Goal: Task Accomplishment & Management: Manage account settings

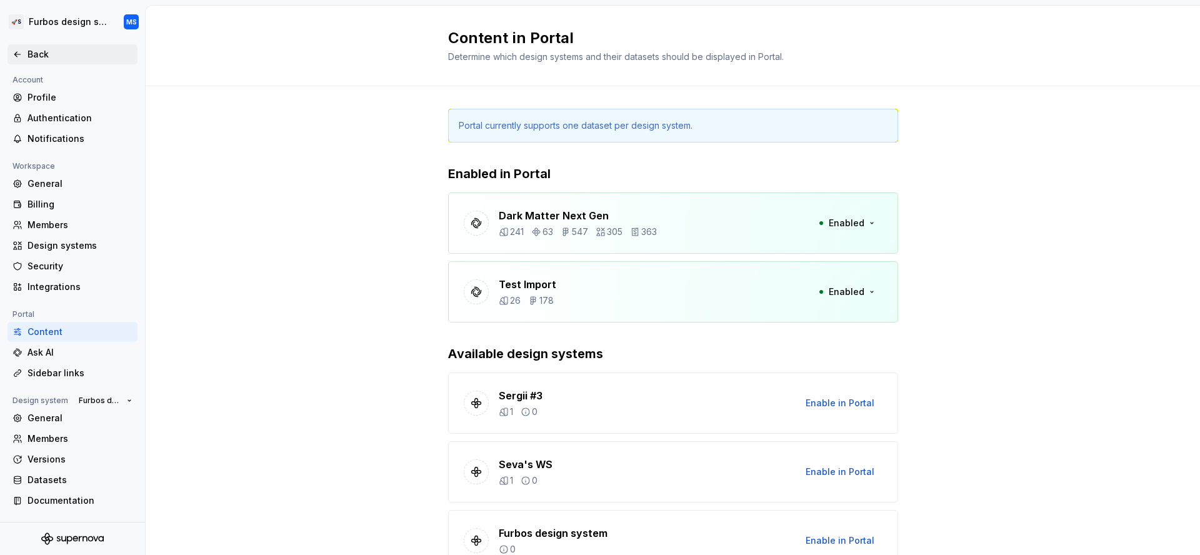
click at [46, 58] on div "Back" at bounding box center [80, 54] width 105 height 13
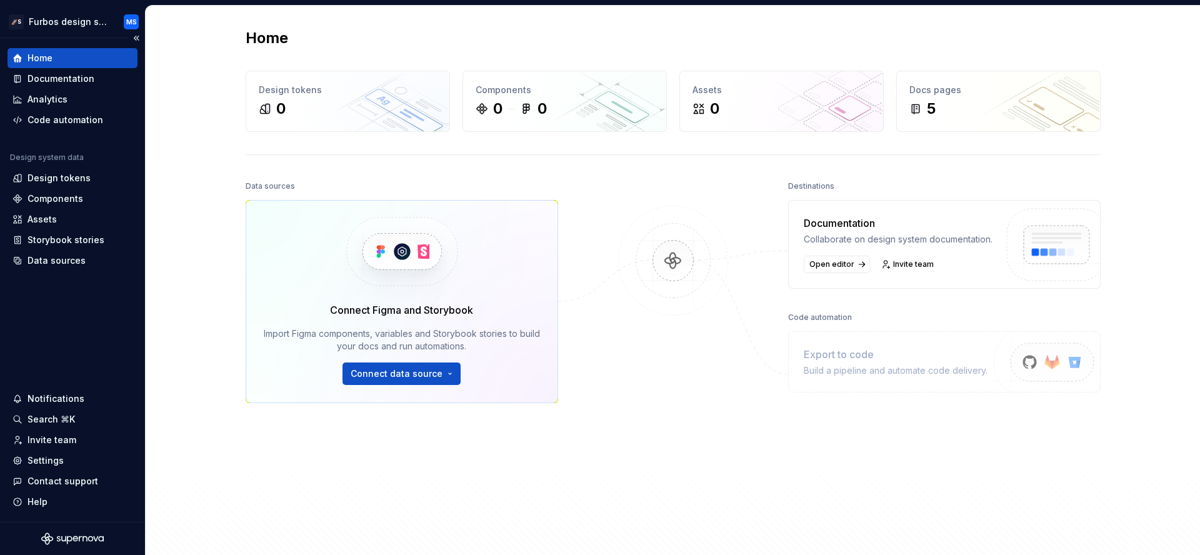
click at [90, 56] on div "Home" at bounding box center [73, 58] width 120 height 13
click at [86, 266] on div "Data sources" at bounding box center [73, 260] width 120 height 13
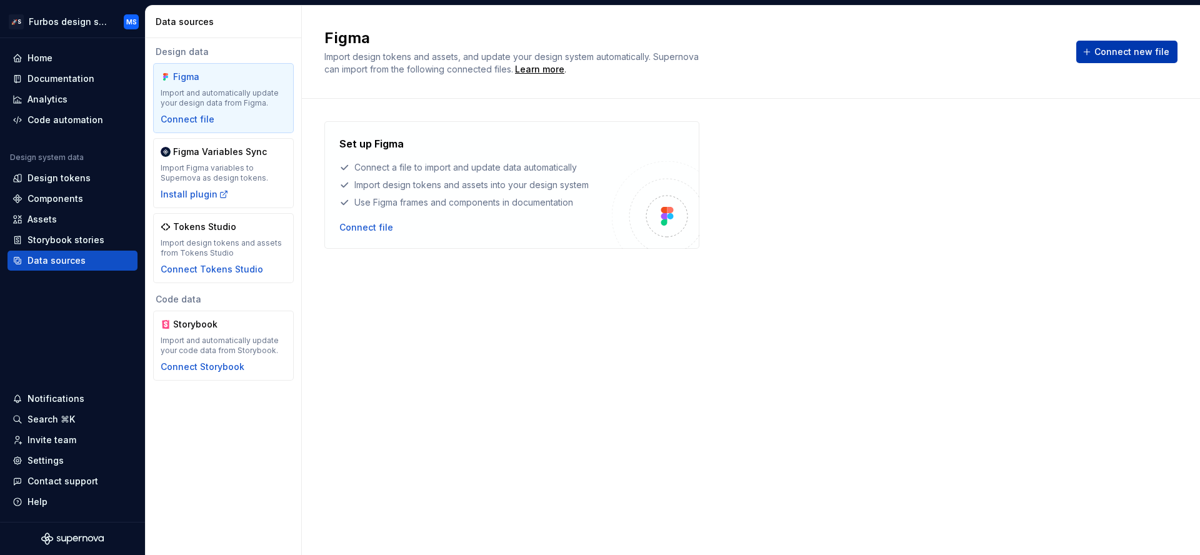
click at [1134, 56] on span "Connect new file" at bounding box center [1132, 52] width 75 height 13
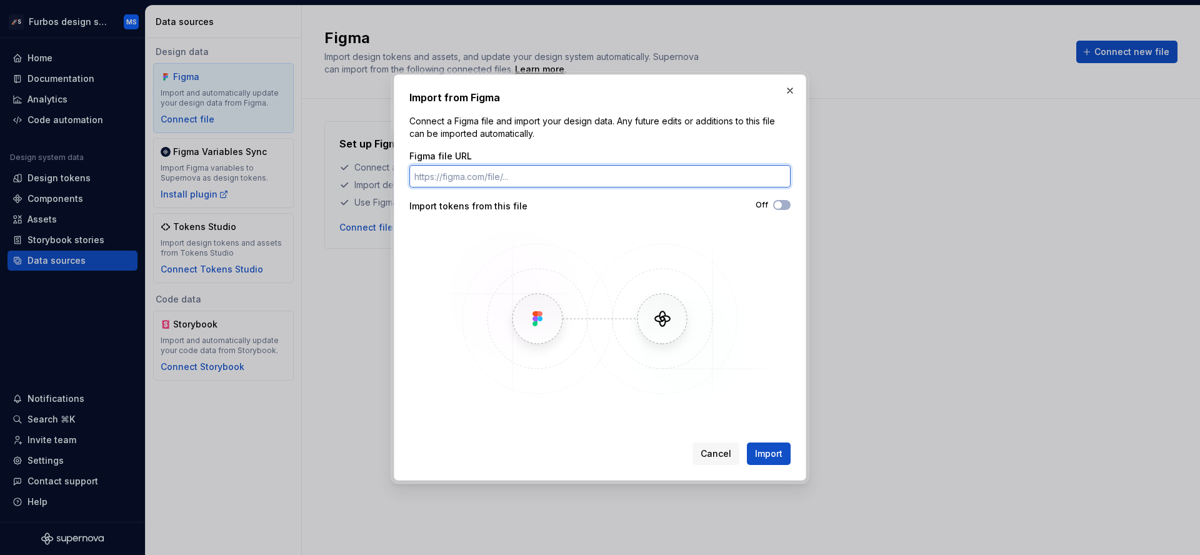
paste input "https://www.figma.com/file/xfg9reBeqDwTM9YYHgRIEN/IDS-Brand-A?type=design&node-…"
type input "https://www.figma.com/file/xfg9reBeqDwTM9YYHgRIEN/IDS-Brand-A?type=design&node-…"
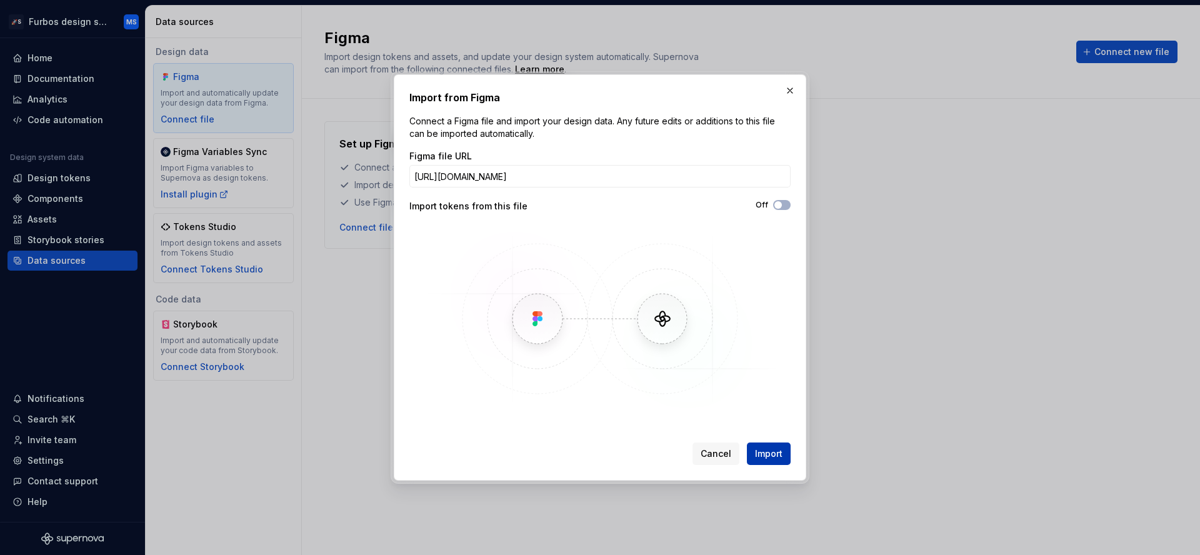
click at [784, 453] on button "Import" at bounding box center [769, 454] width 44 height 23
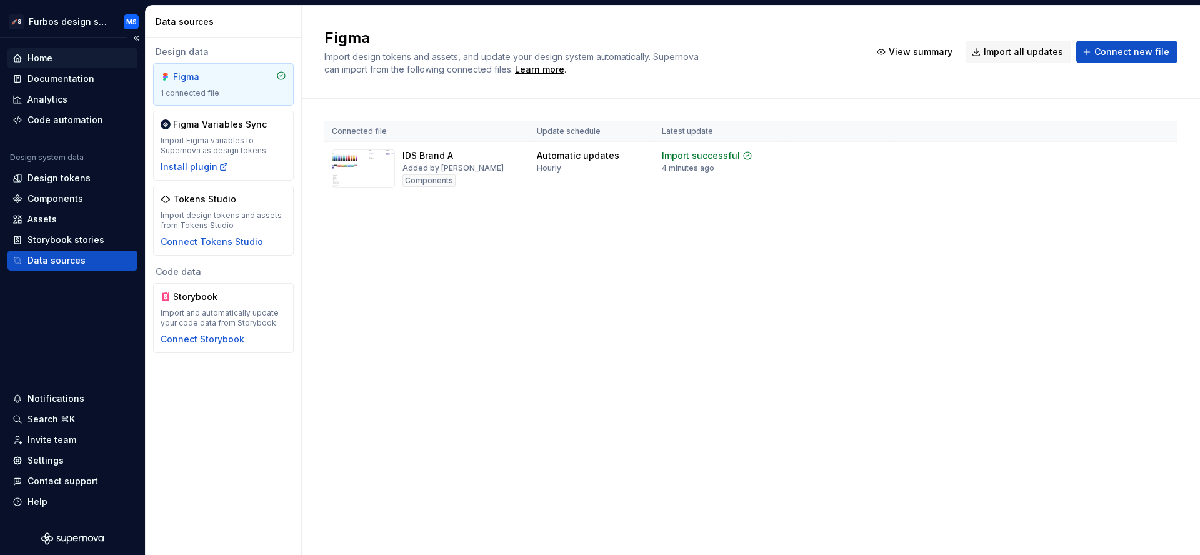
click at [44, 55] on div "Home" at bounding box center [40, 58] width 25 height 13
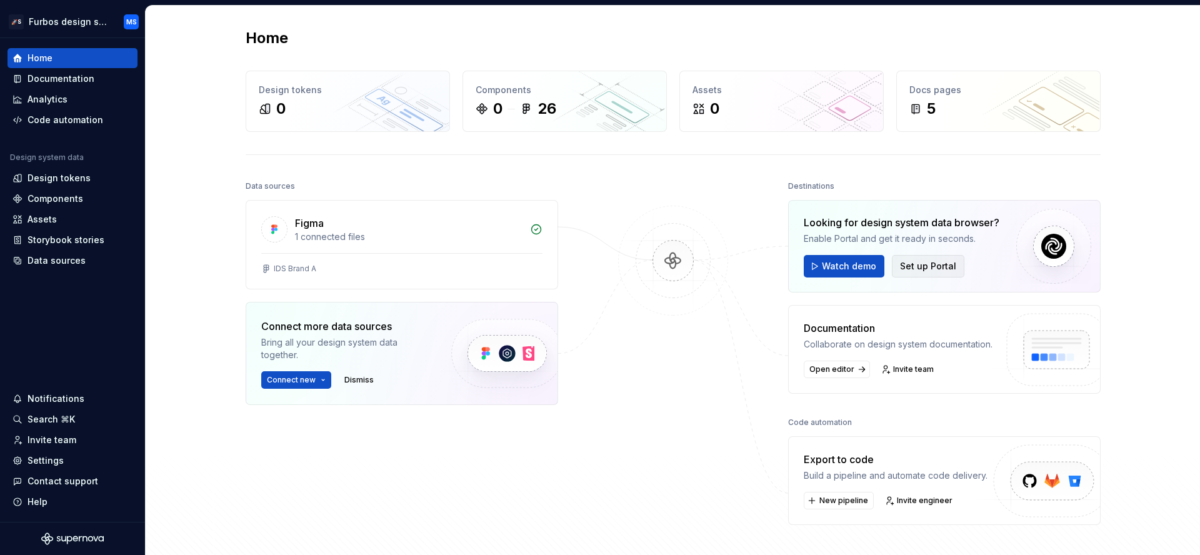
click at [911, 267] on span "Set up Portal" at bounding box center [928, 266] width 56 height 13
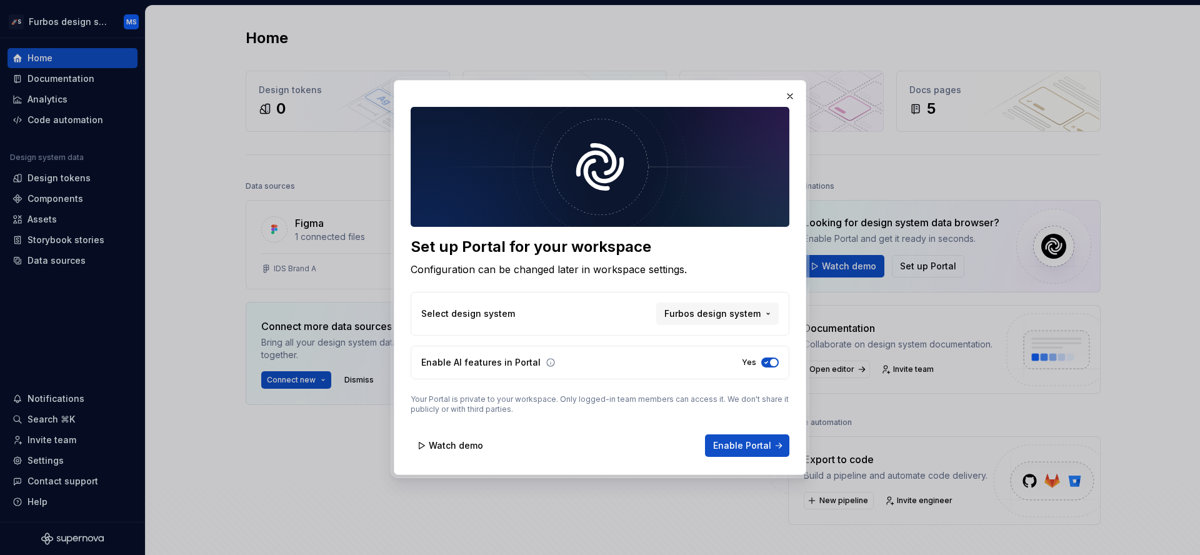
click at [750, 326] on div "Select design system Furbos design system" at bounding box center [600, 314] width 379 height 44
click at [750, 316] on span "Furbos design system" at bounding box center [713, 314] width 96 height 13
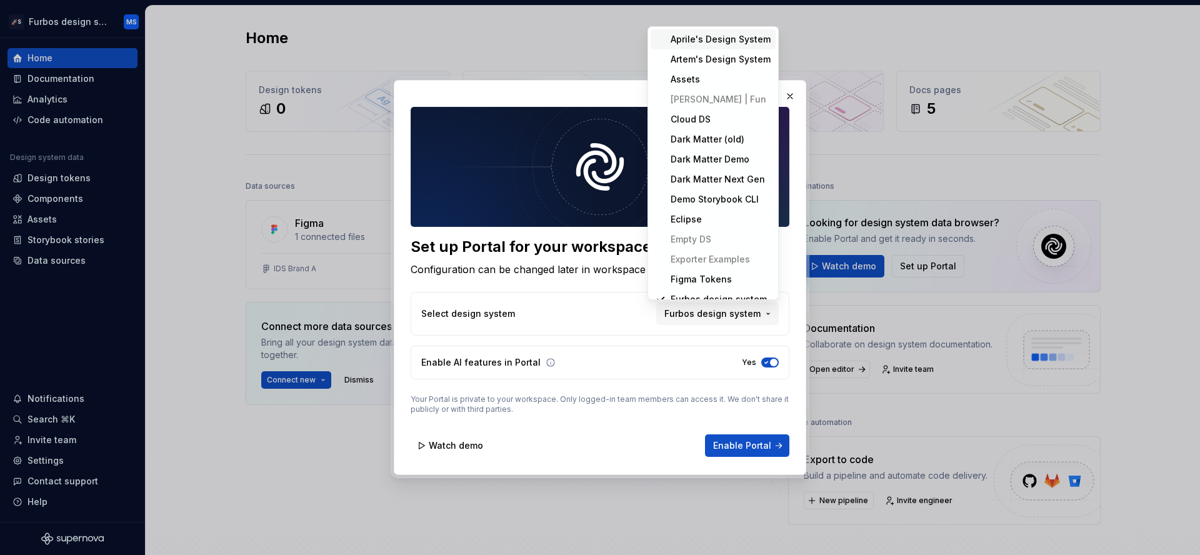
click at [594, 307] on div "Set up Portal for your workspace Configuration can be changed later in workspac…" at bounding box center [600, 277] width 1200 height 555
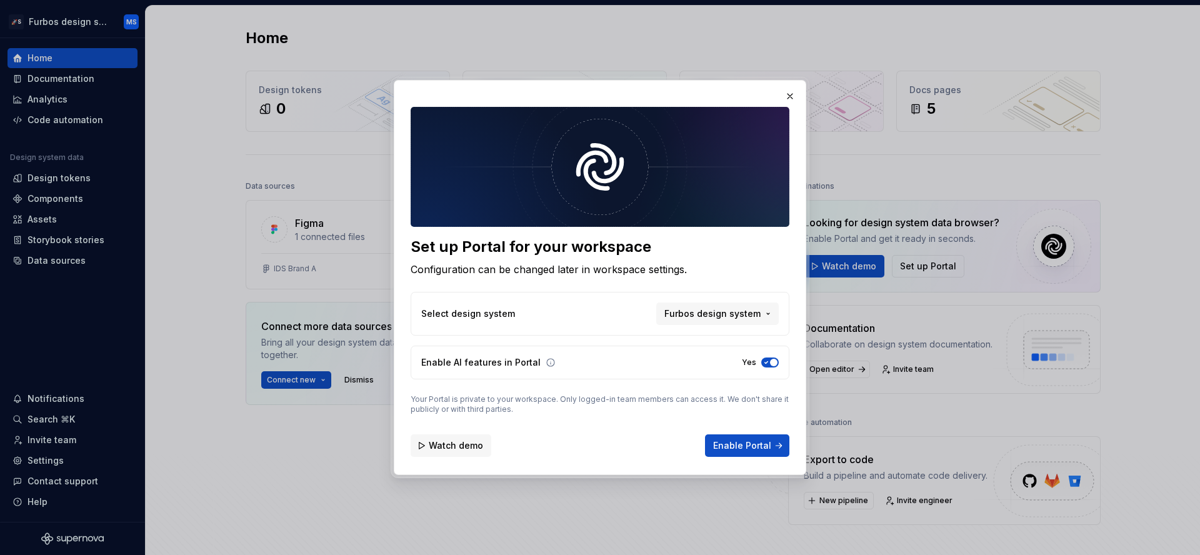
click at [476, 448] on span "Watch demo" at bounding box center [456, 445] width 54 height 13
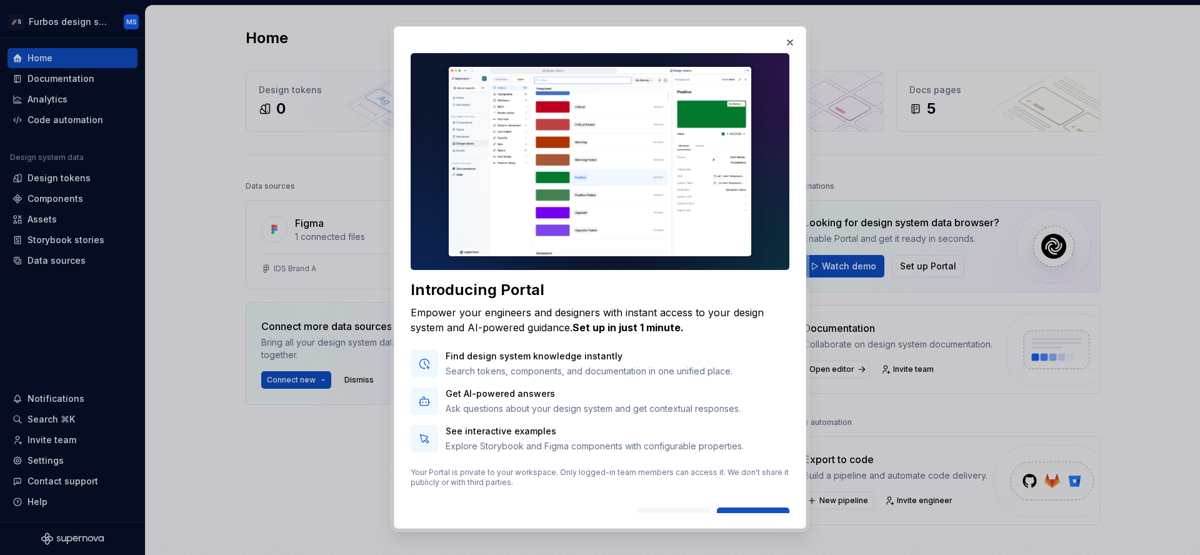
scroll to position [15, 0]
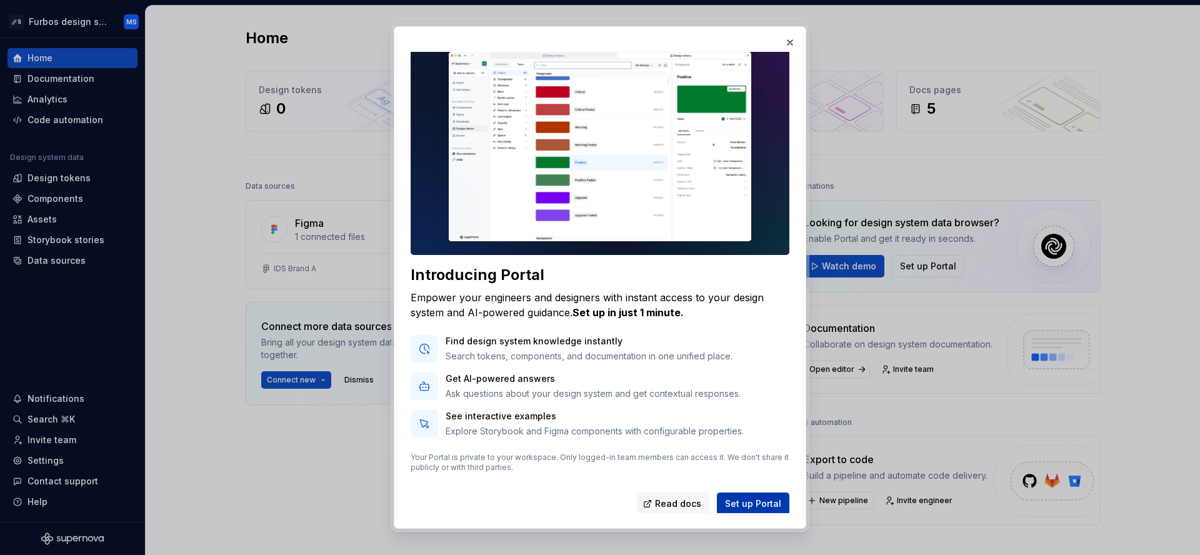
click at [766, 498] on span "Set up Portal" at bounding box center [753, 504] width 56 height 13
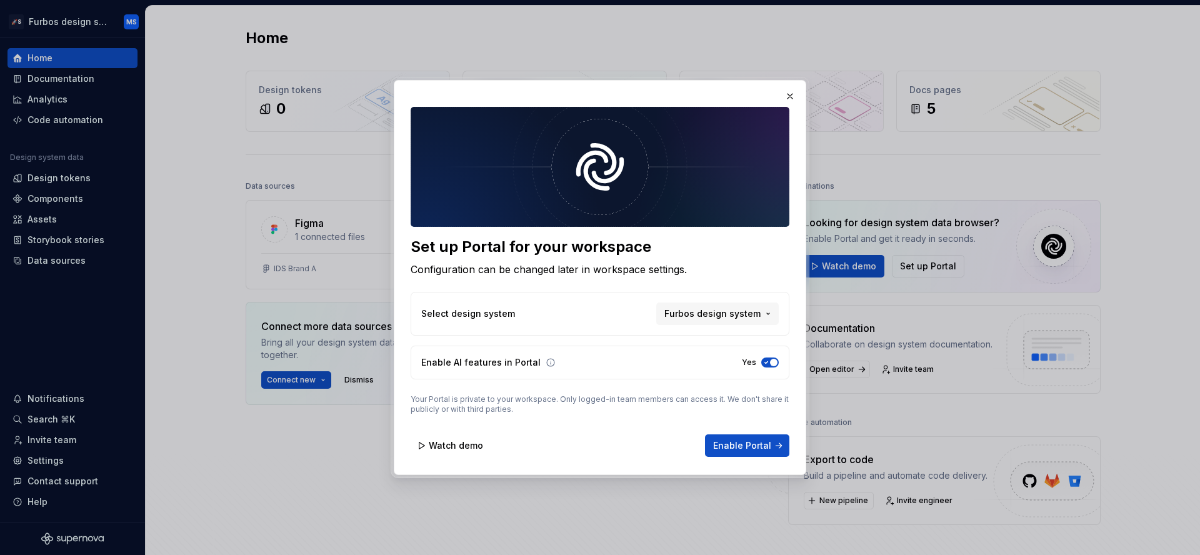
click at [768, 361] on icon "button" at bounding box center [766, 363] width 10 height 8
click at [769, 362] on span "button" at bounding box center [767, 363] width 8 height 8
click at [730, 307] on button "Furbos design system" at bounding box center [717, 314] width 123 height 23
click at [730, 307] on div "Set up Portal for your workspace Configuration can be changed later in workspac…" at bounding box center [600, 277] width 1200 height 555
click at [723, 311] on span "Furbos design system" at bounding box center [713, 314] width 96 height 13
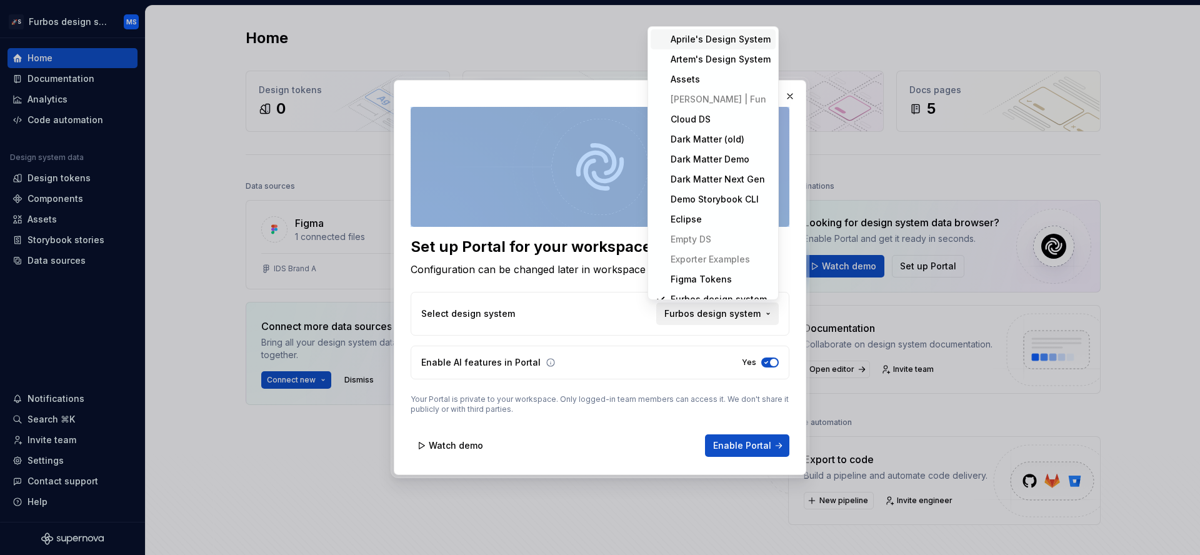
click at [723, 311] on div "Set up Portal for your workspace Configuration can be changed later in workspac…" at bounding box center [600, 277] width 1200 height 555
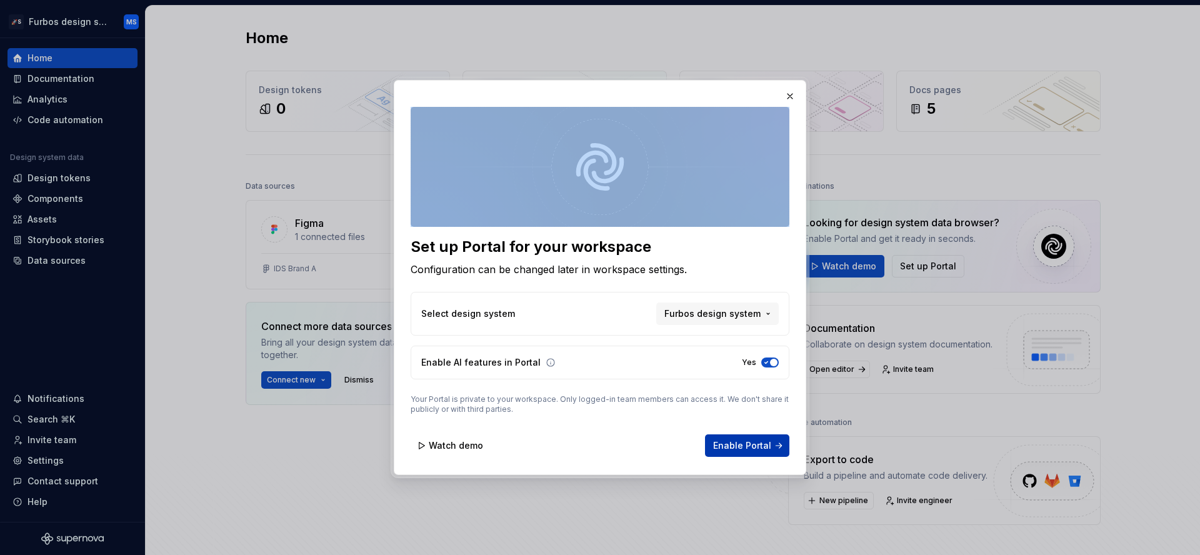
click at [764, 443] on span "Enable Portal" at bounding box center [742, 445] width 58 height 13
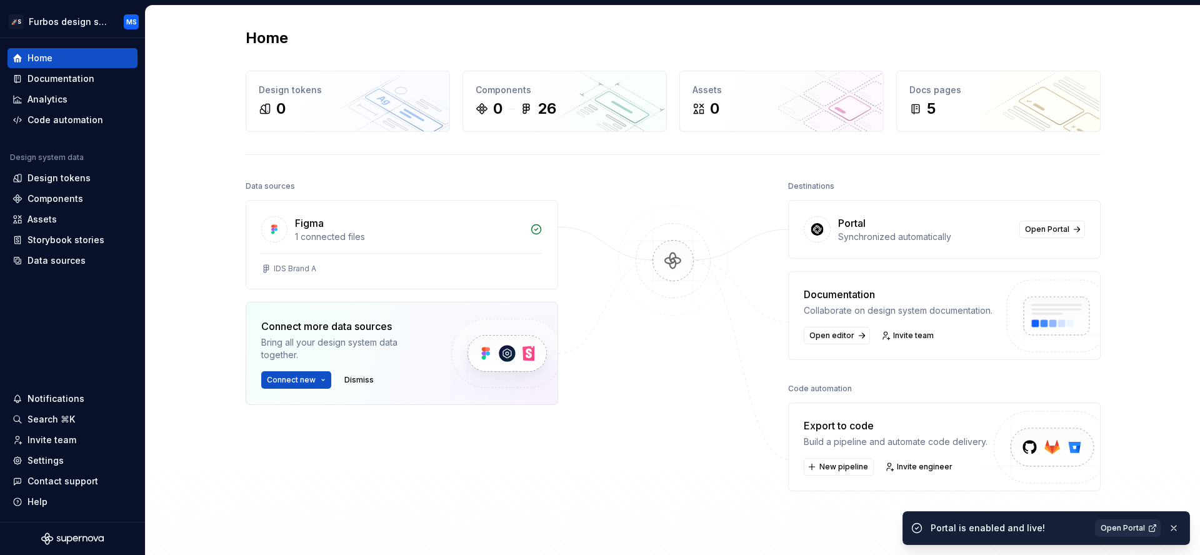
click at [1132, 526] on span "Open Portal" at bounding box center [1123, 528] width 44 height 10
click at [76, 181] on div "Design tokens" at bounding box center [59, 178] width 63 height 13
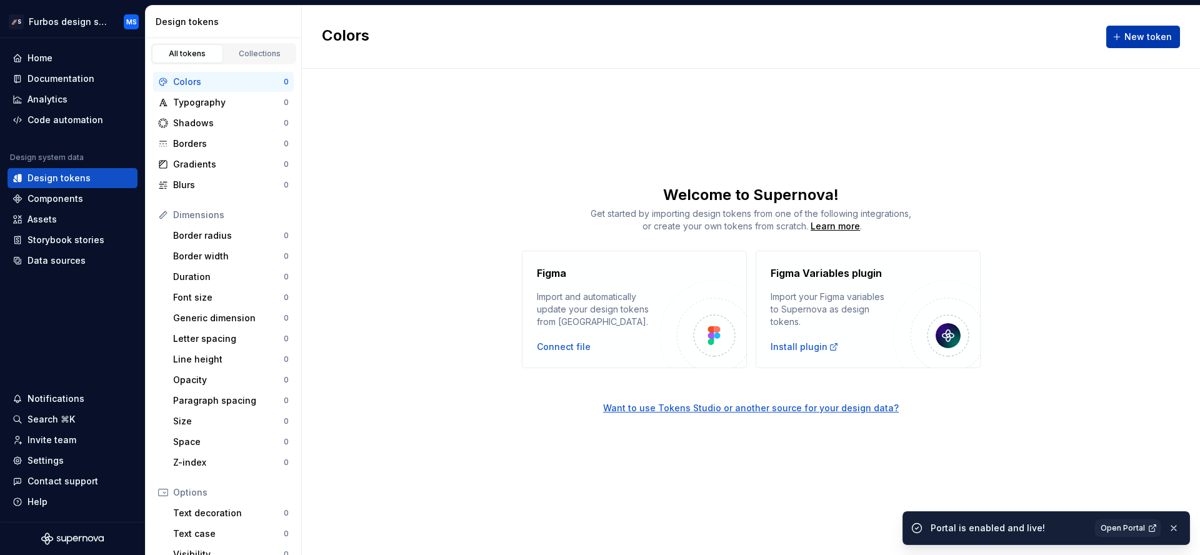
click at [1157, 42] on span "New token" at bounding box center [1149, 37] width 48 height 13
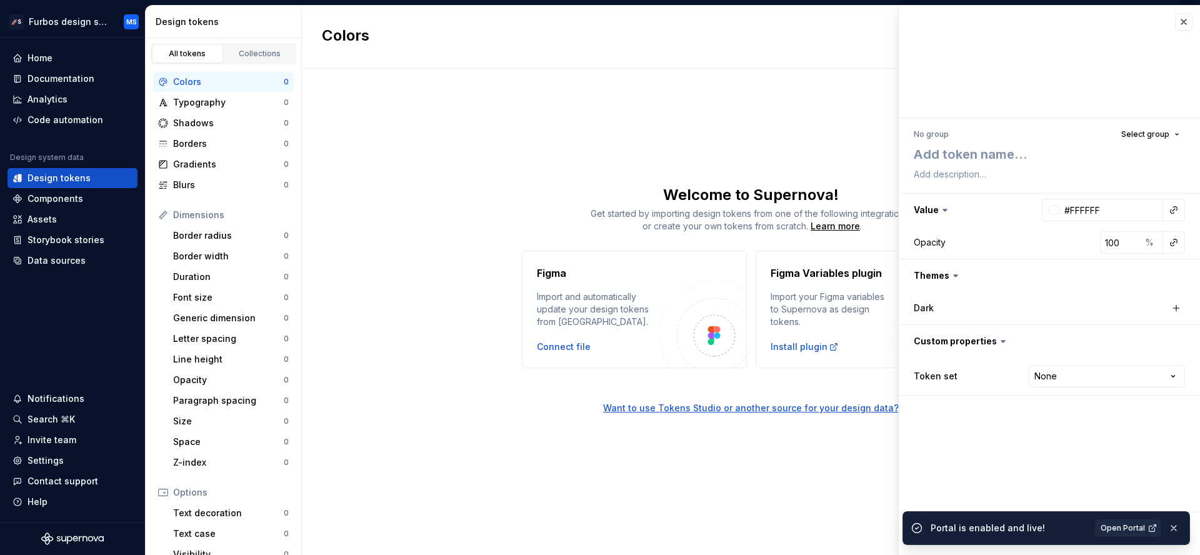
type textarea "*"
type textarea "B"
type textarea "*"
type textarea "Ba"
type textarea "*"
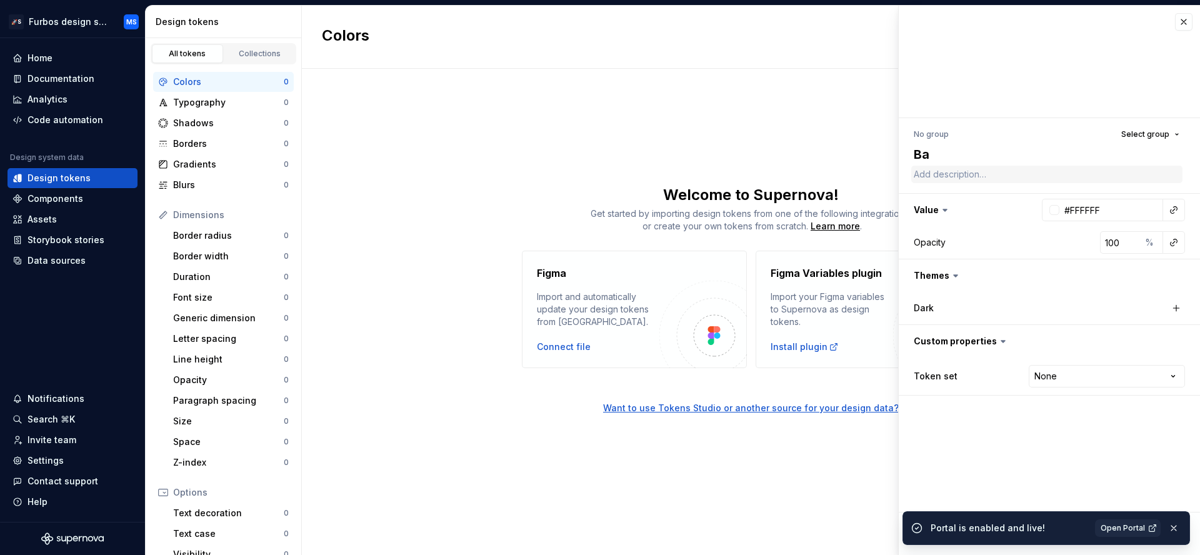
type textarea "Bas"
type textarea "*"
type textarea "Ba"
type textarea "*"
type textarea "B"
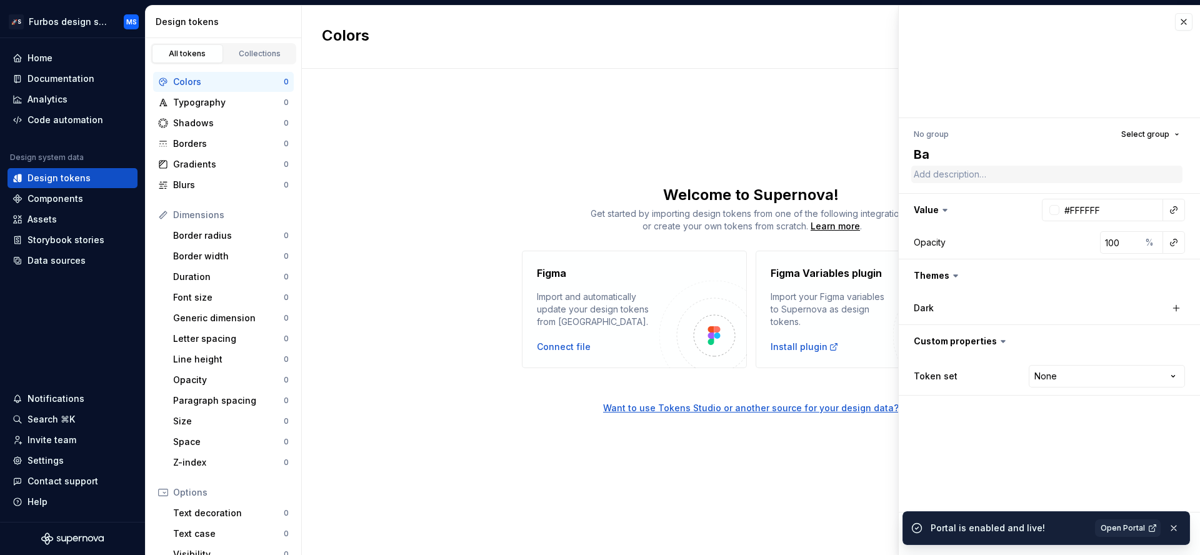
type textarea "*"
type textarea "B"
type textarea "*"
type textarea "Ba"
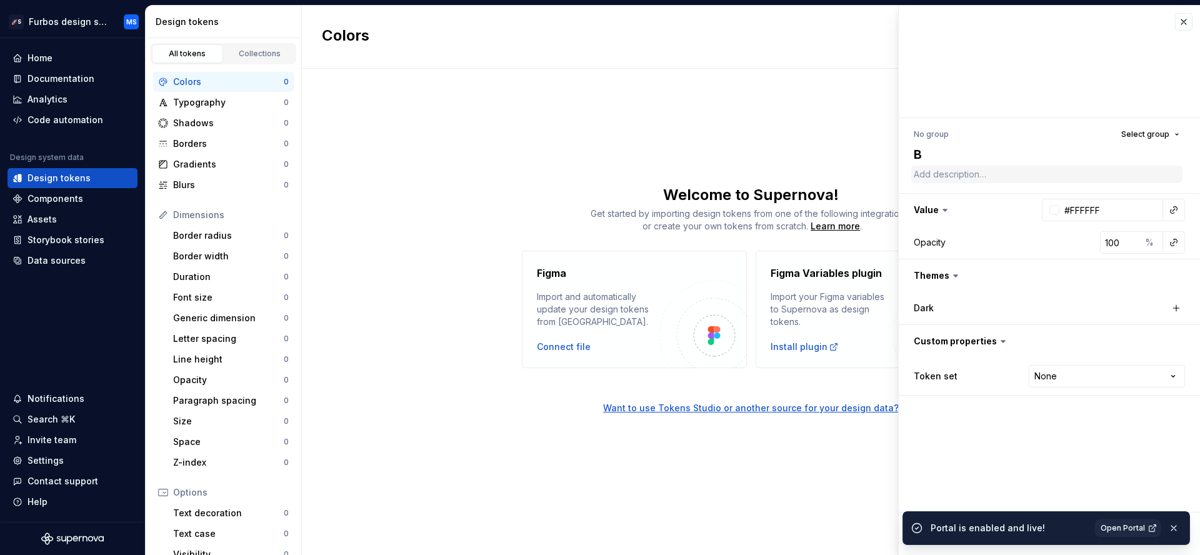
type textarea "*"
type textarea "Bat"
type textarea "*"
type textarea "Batm"
type textarea "*"
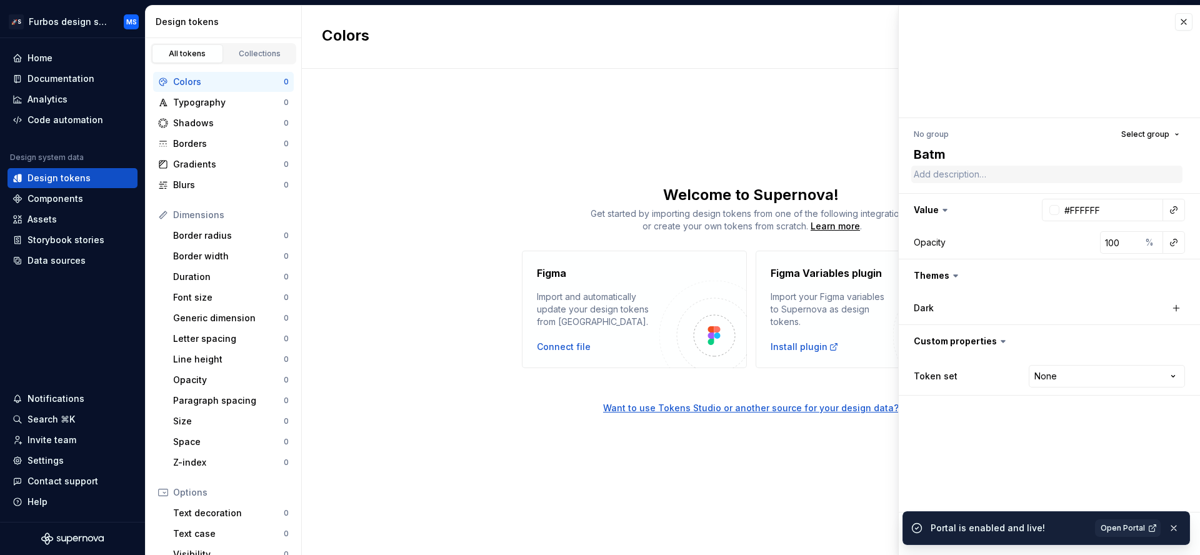
type textarea "Batma"
type textarea "*"
type textarea "Batman"
type textarea "*"
type textarea "Batman"
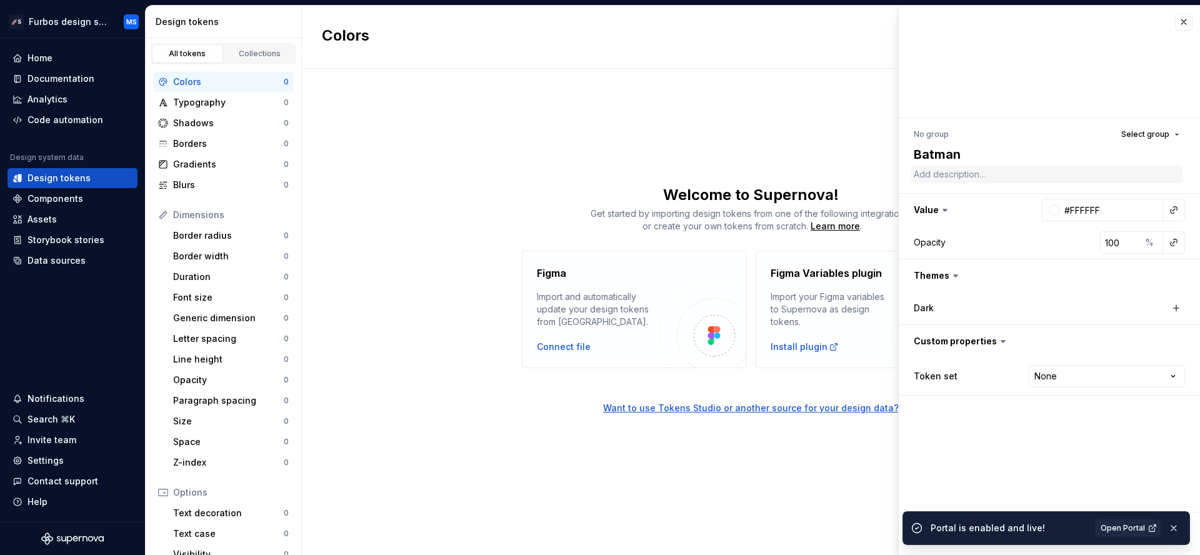
type textarea "*"
type textarea "Batman b"
type textarea "*"
type textarea "Batman ba"
type textarea "*"
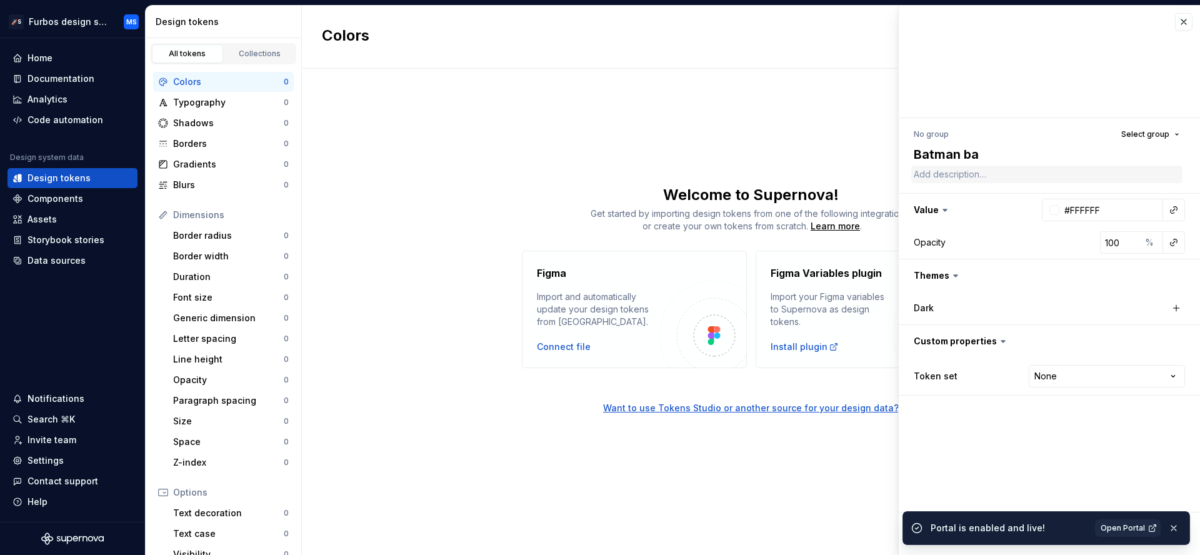
type textarea "Batman bas"
type textarea "*"
type textarea "Batman base"
type textarea "*"
type textarea "Batman base"
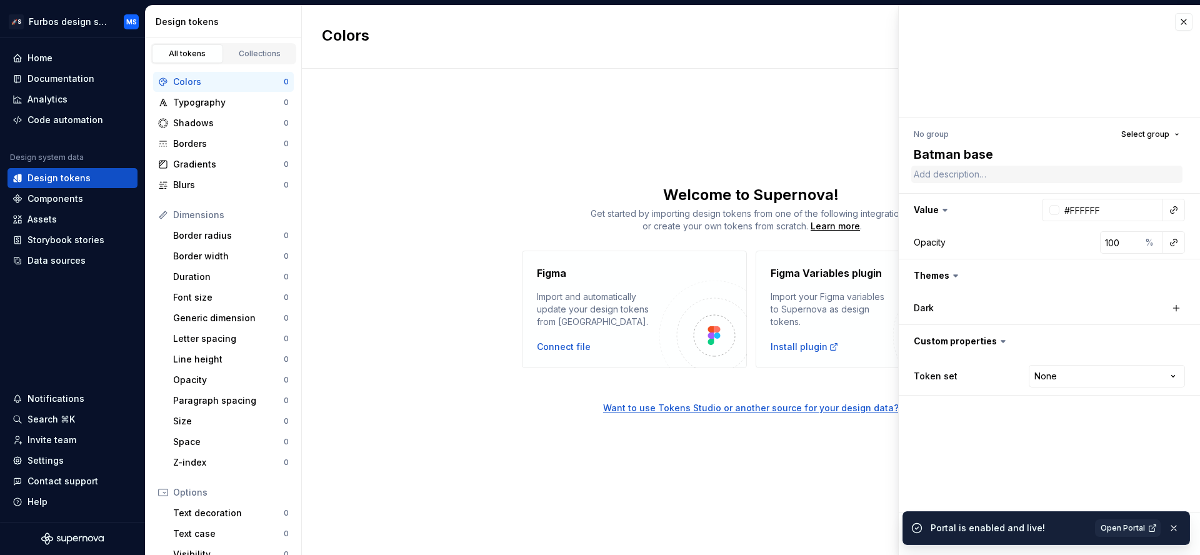
type textarea "*"
type textarea "Batman base y"
type textarea "*"
type textarea "Batman base ye"
type textarea "*"
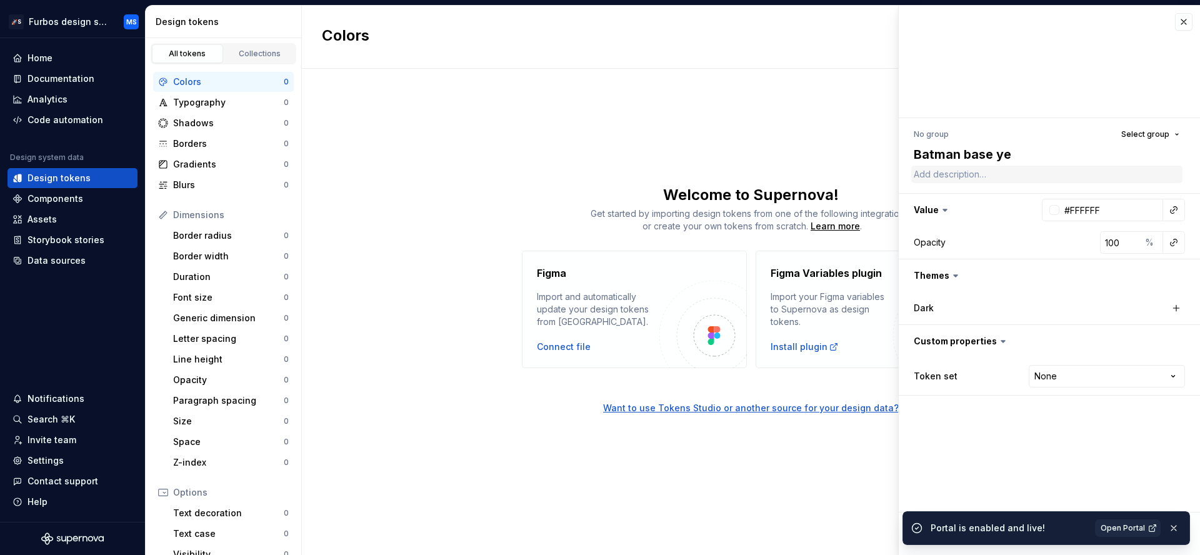
type textarea "Batman base yel"
type textarea "*"
type textarea "Batman base yell"
type textarea "*"
type textarea "Batman base yello"
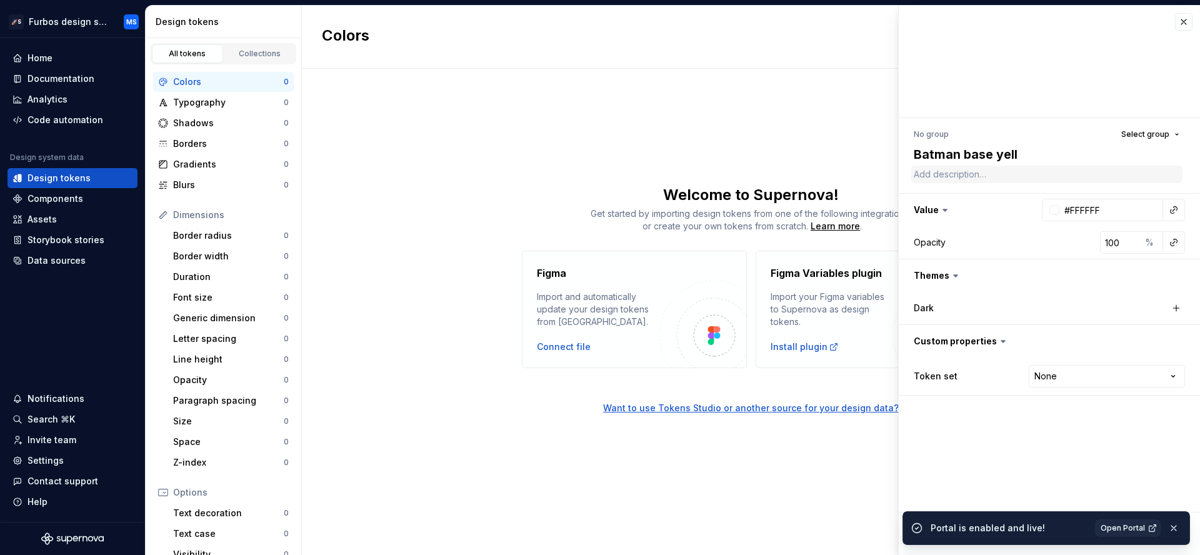
type textarea "*"
type textarea "Batman base yellow"
type textarea "*"
type textarea "Batman base yellow"
type textarea "*"
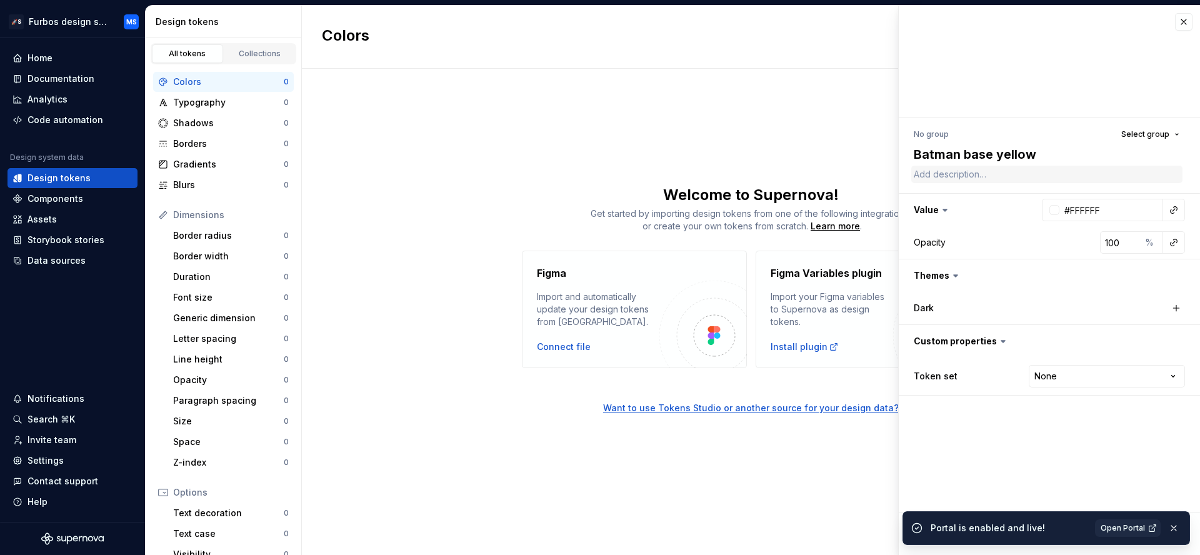
type textarea "Batman base yellow p"
type textarea "*"
type textarea "Batman base yellow pr"
type textarea "*"
type textarea "Batman base yellow pri"
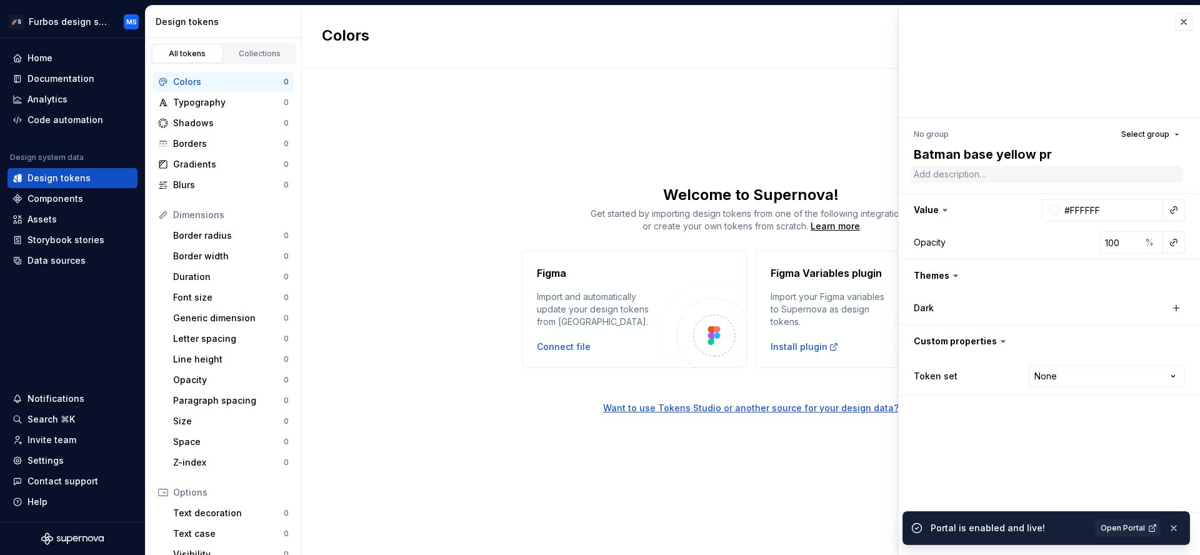
type textarea "*"
type textarea "Batman base yellow prim"
type textarea "*"
type textarea "Batman base yellow prima"
type textarea "*"
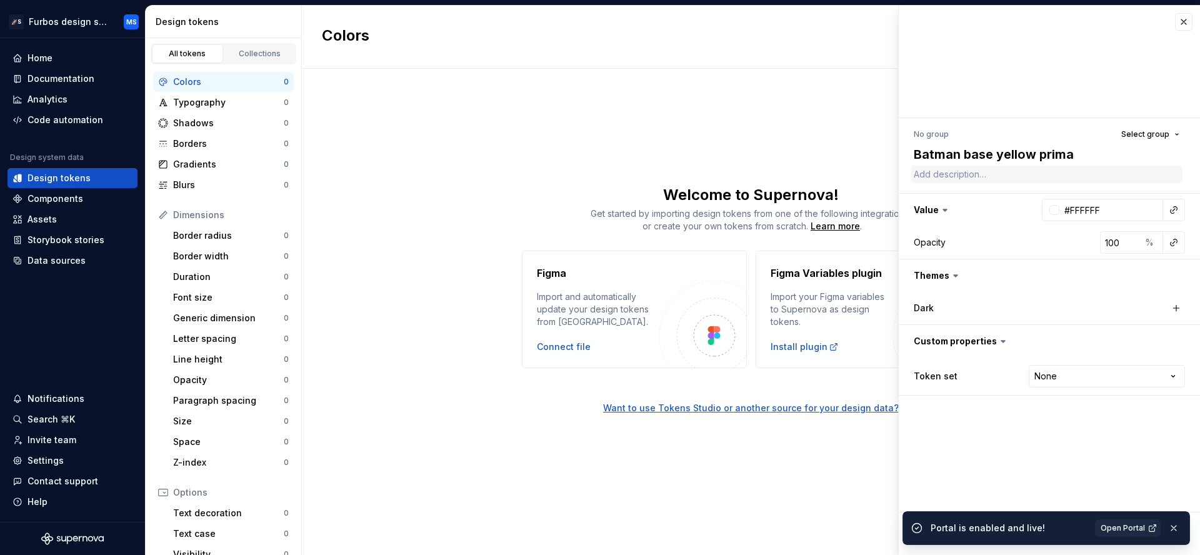
type textarea "Batman base yellow primar"
type textarea "*"
type textarea "Batman base yellow primary"
type textarea "*"
type textarea "Batman base yellow primary"
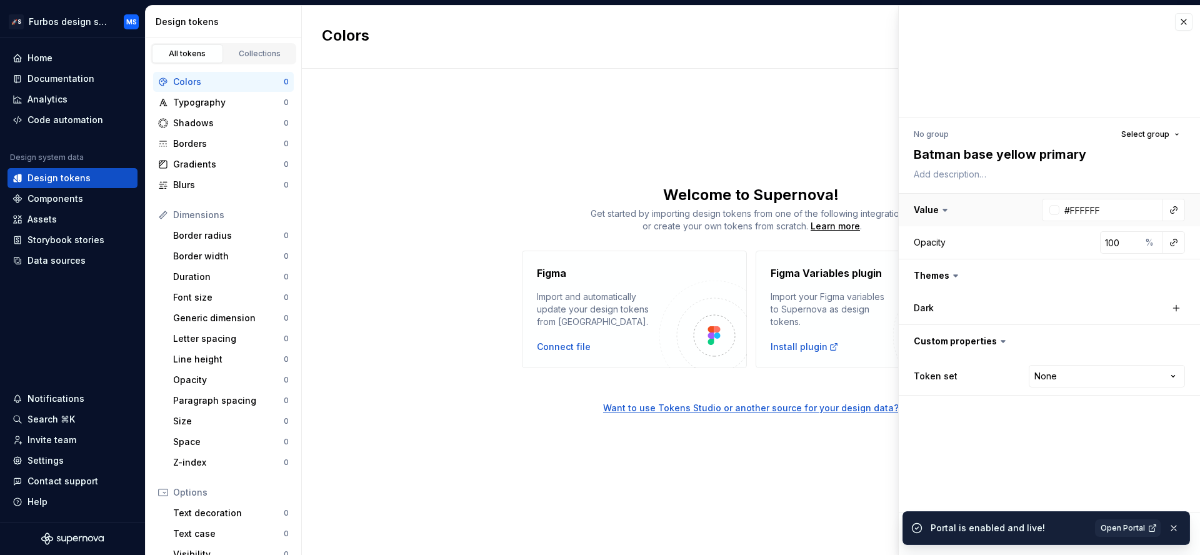
click at [1105, 225] on button "button" at bounding box center [1049, 210] width 301 height 33
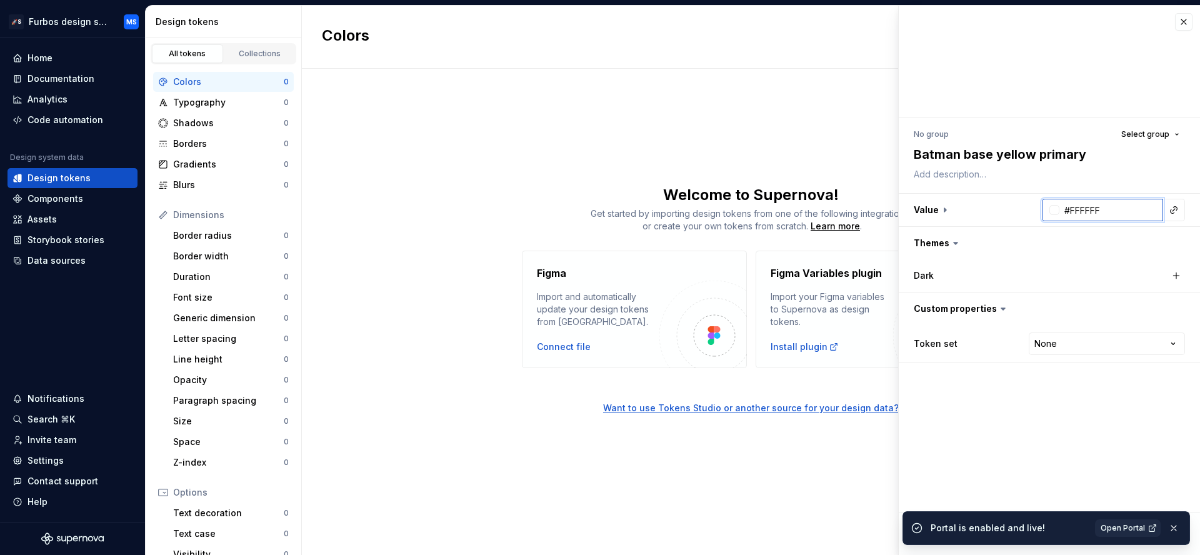
click at [1110, 209] on input "#FFFFFF" at bounding box center [1112, 210] width 104 height 23
type input "#FED136"
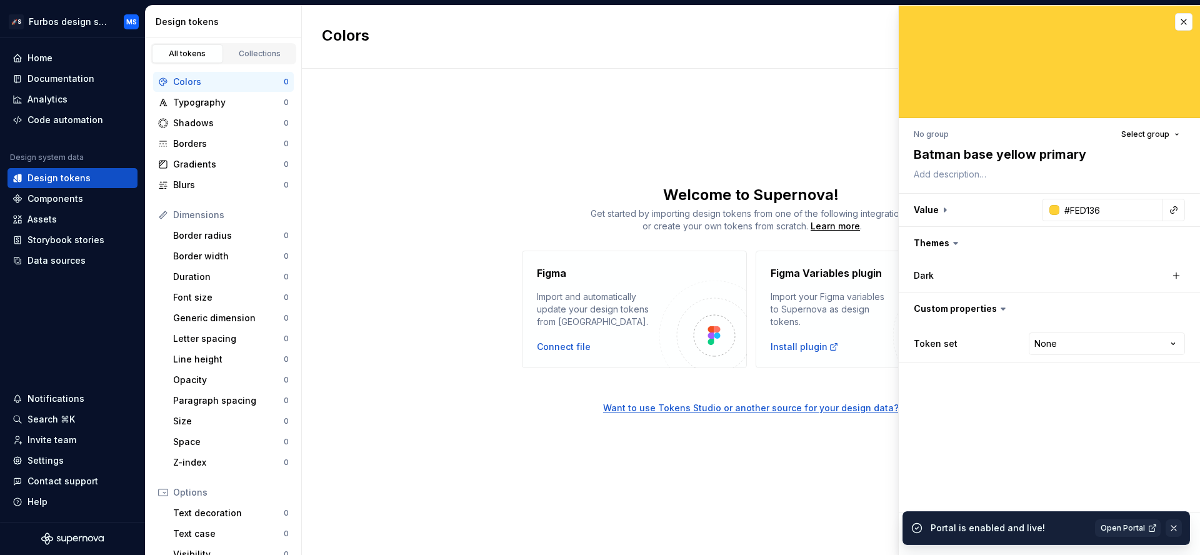
click at [1176, 531] on button "button" at bounding box center [1174, 528] width 16 height 18
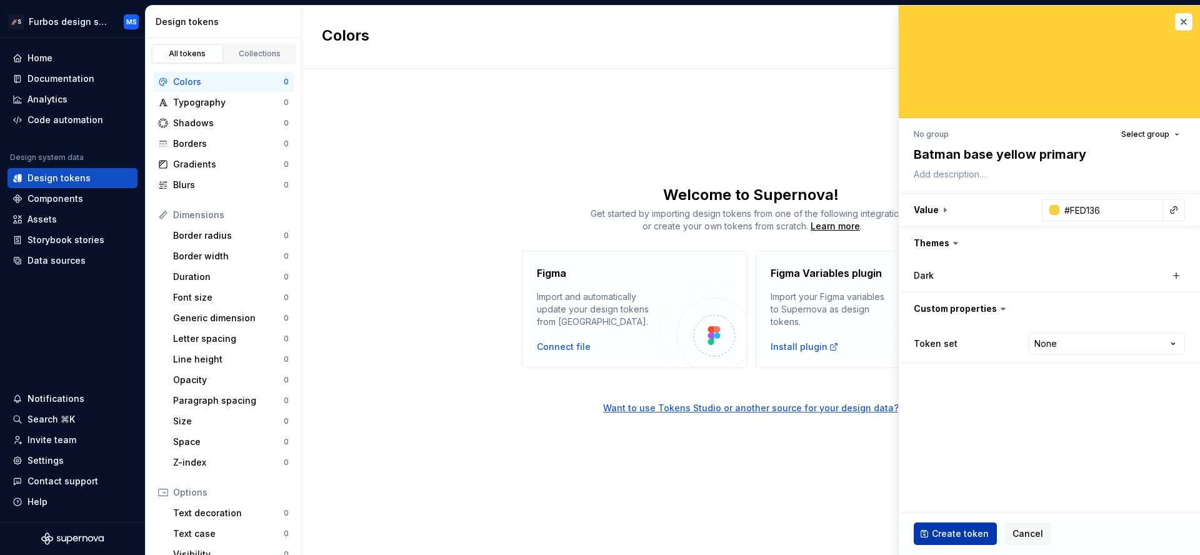
click at [970, 531] on span "Create token" at bounding box center [960, 534] width 57 height 13
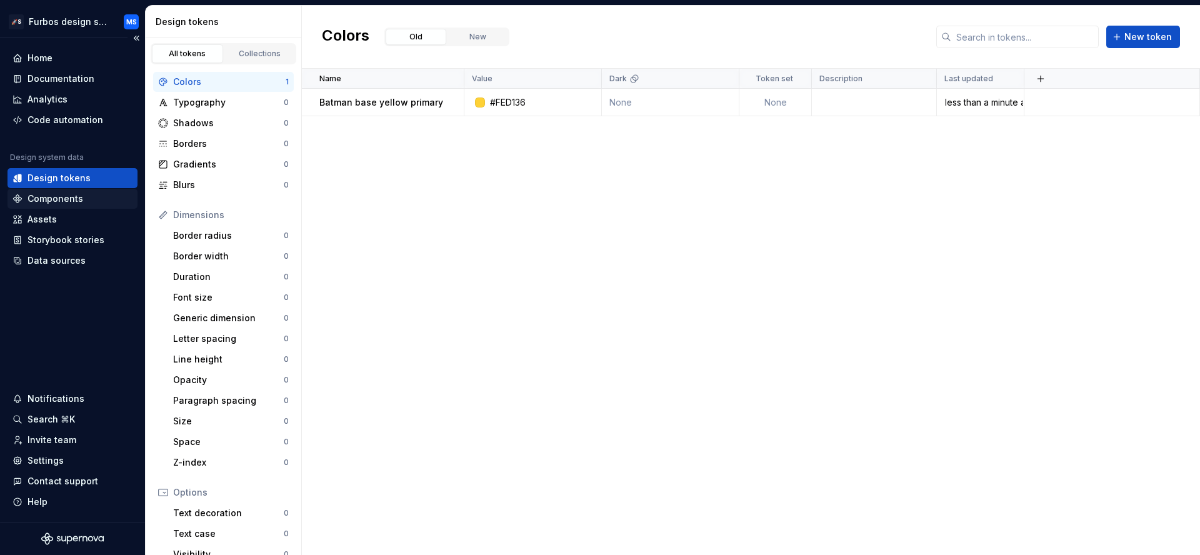
click at [72, 195] on div "Components" at bounding box center [56, 199] width 56 height 13
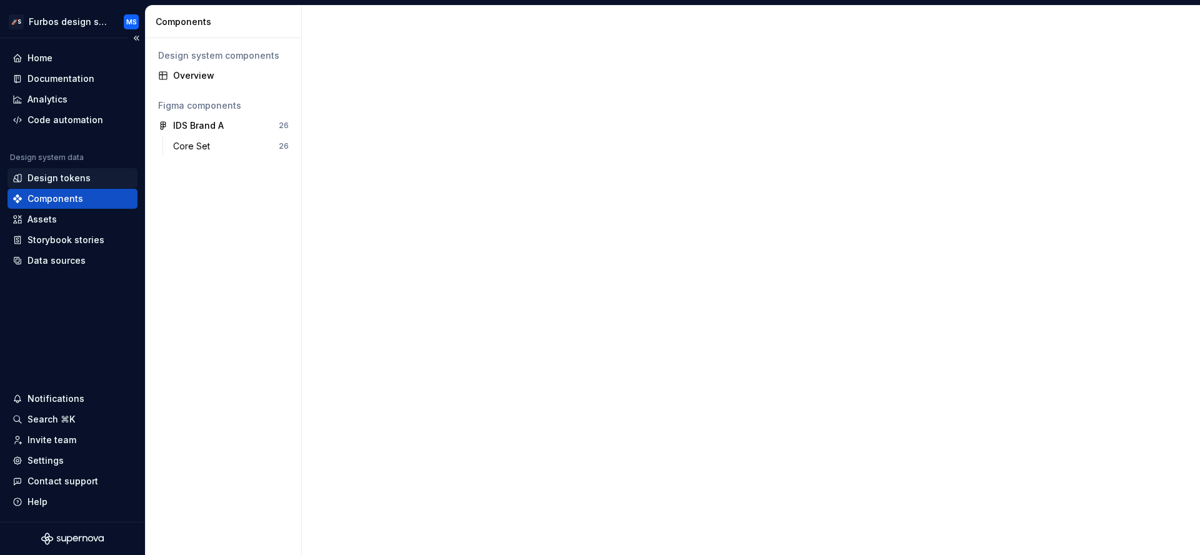
click at [87, 174] on div "Design tokens" at bounding box center [73, 178] width 120 height 13
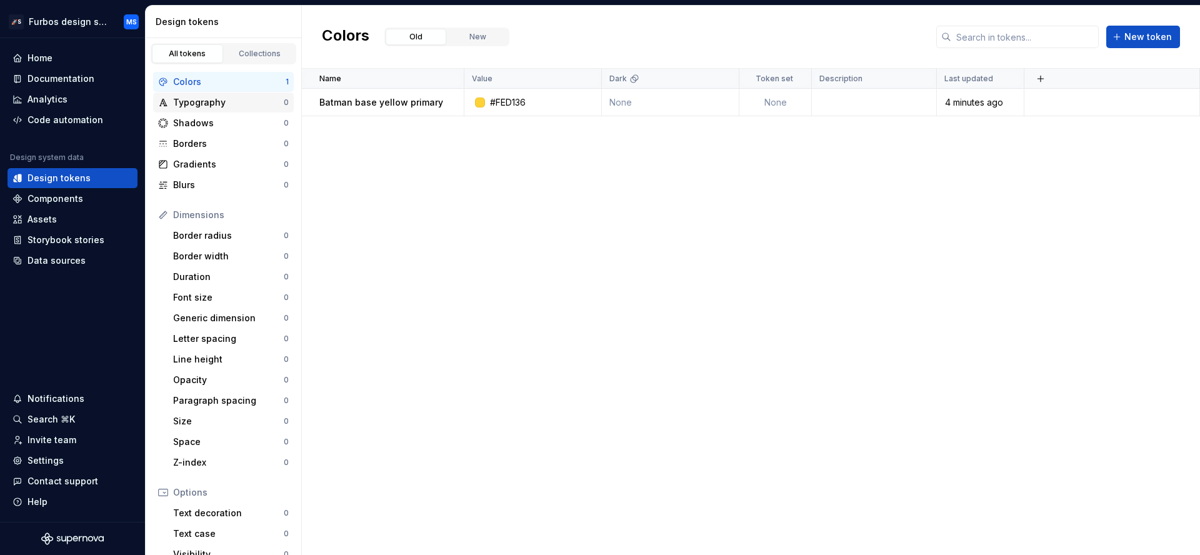
click at [217, 101] on div "Typography" at bounding box center [228, 102] width 111 height 13
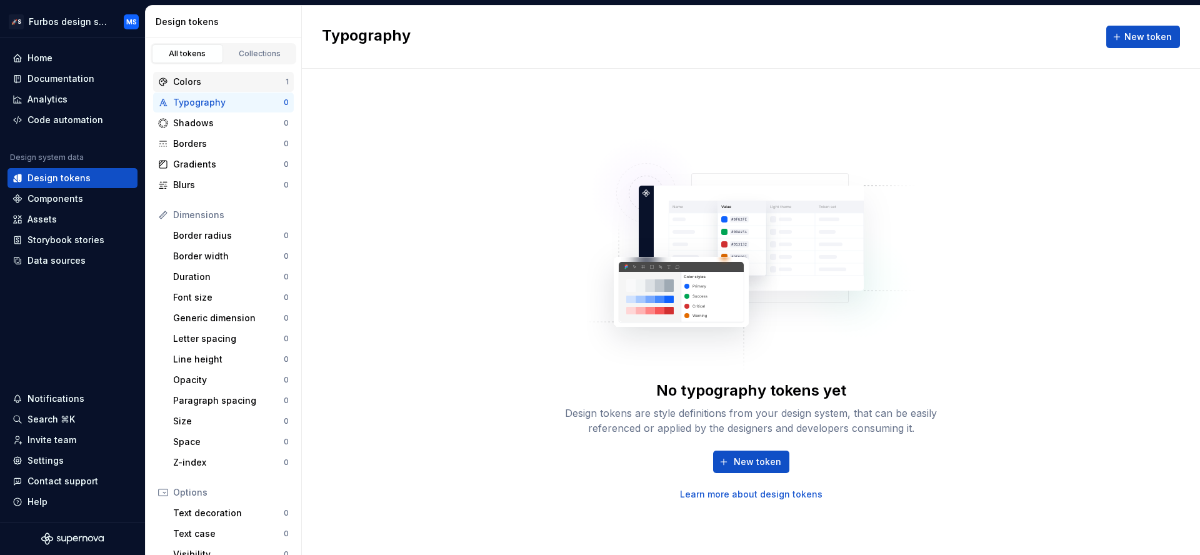
click at [243, 83] on div "Colors" at bounding box center [229, 82] width 113 height 13
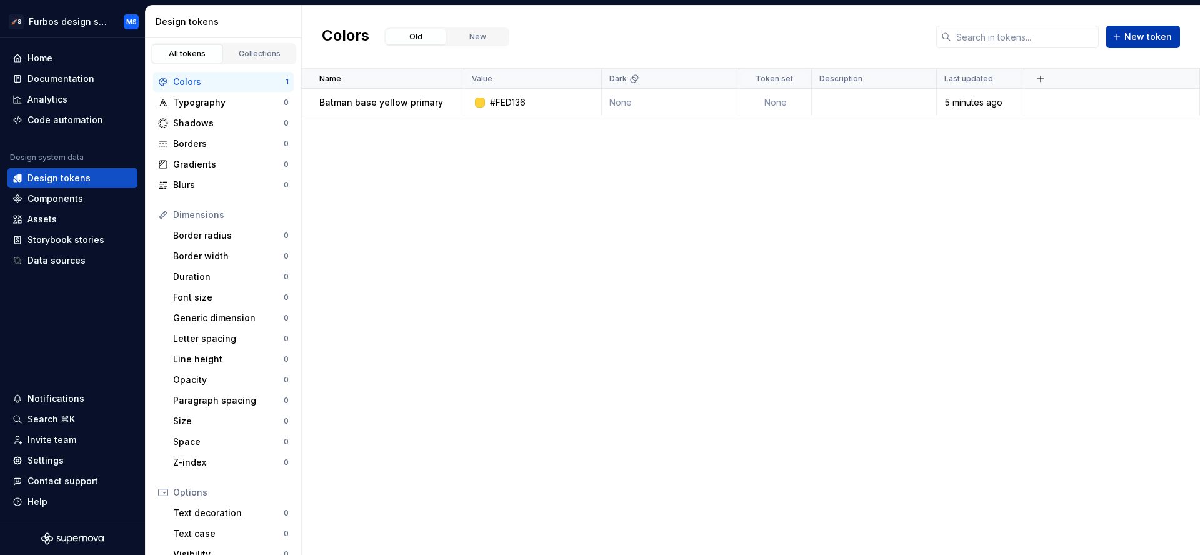
click at [1128, 46] on button "New token" at bounding box center [1143, 37] width 74 height 23
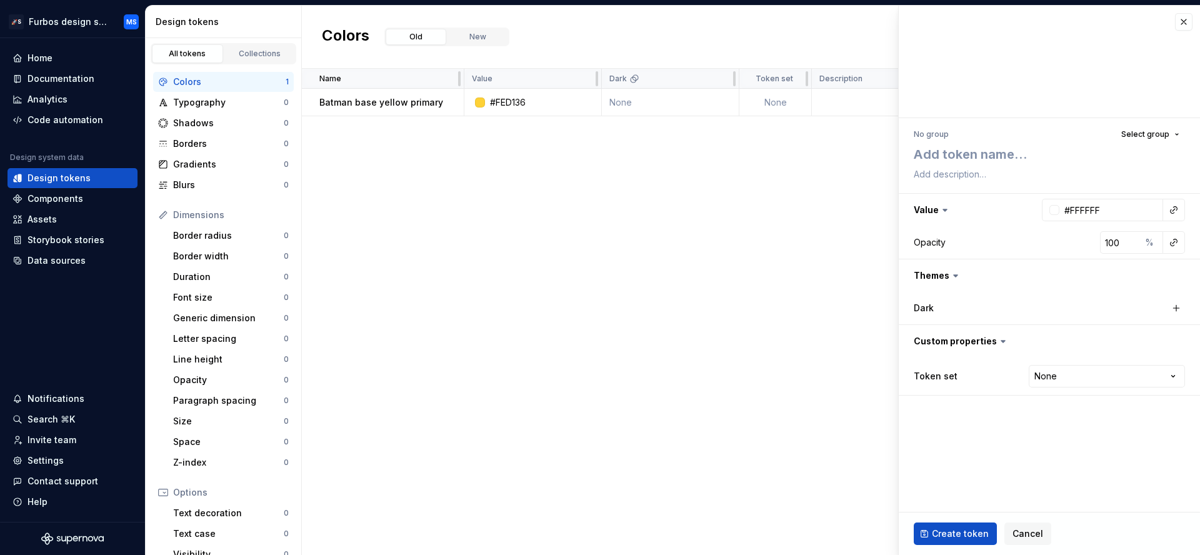
type textarea "*"
type textarea "B"
type textarea "*"
type textarea "Ba"
type textarea "*"
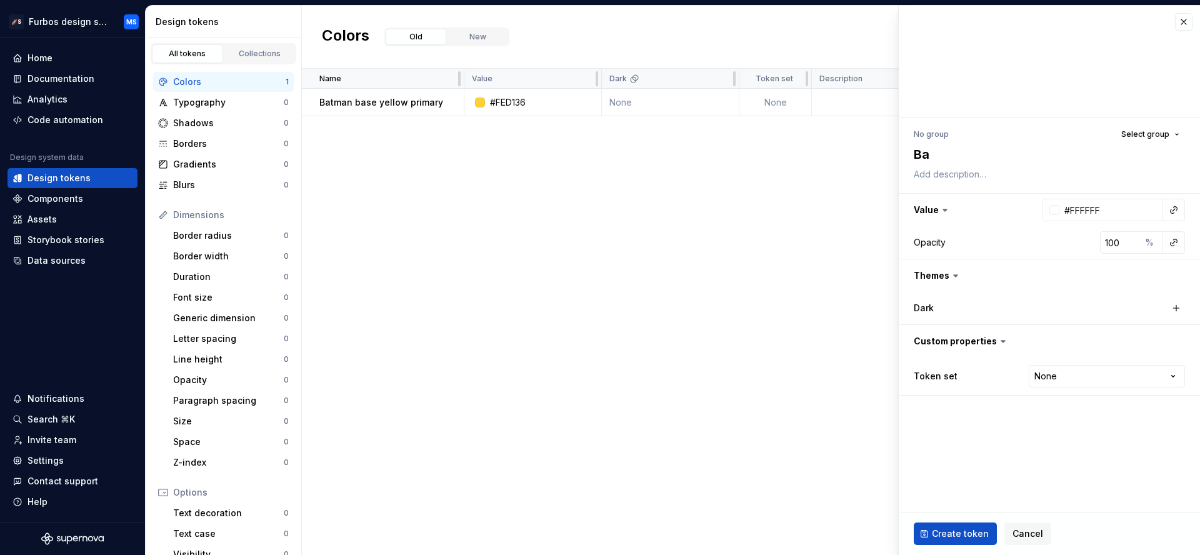
type textarea "Bat"
type textarea "*"
type textarea "Batm"
type textarea "*"
type textarea "Batma"
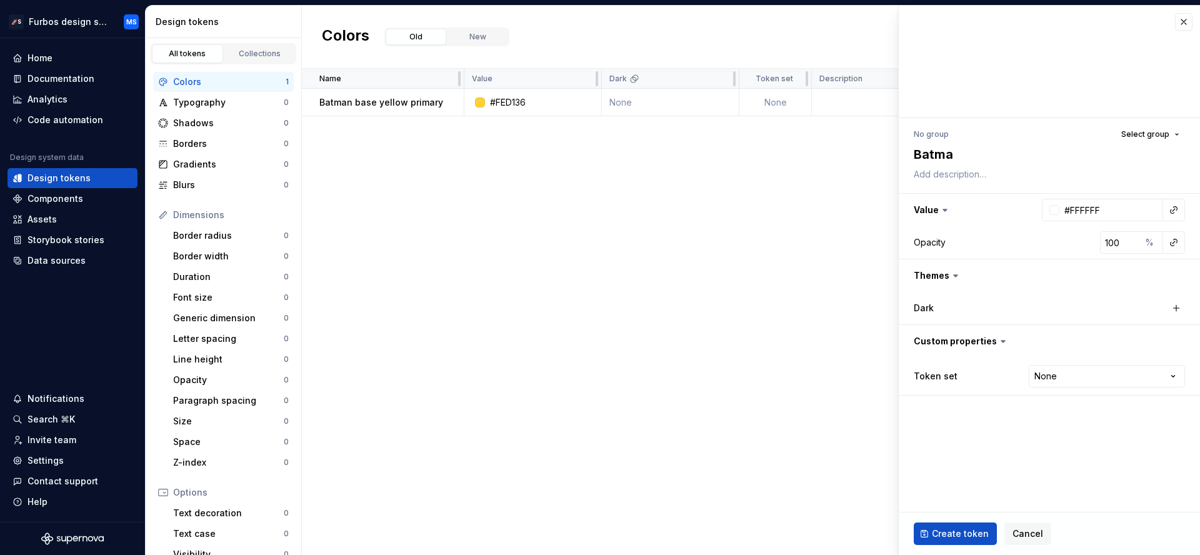
type textarea "*"
type textarea "Batman"
type textarea "*"
type textarea "Batman"
type textarea "*"
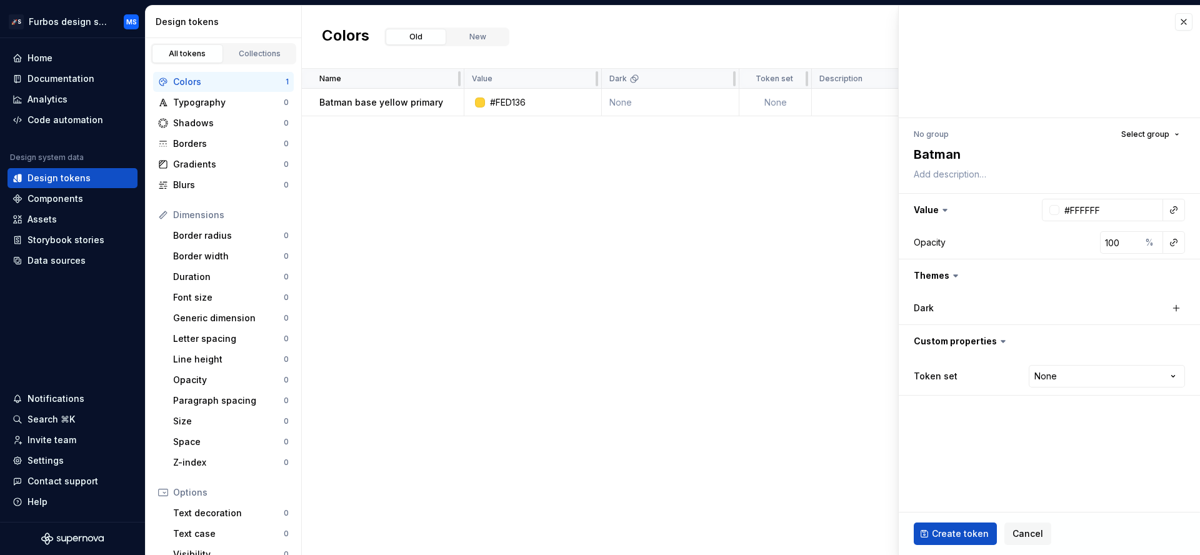
type textarea "Batman y"
type textarea "*"
type textarea "Batman ye"
type textarea "*"
type textarea "Batman yel"
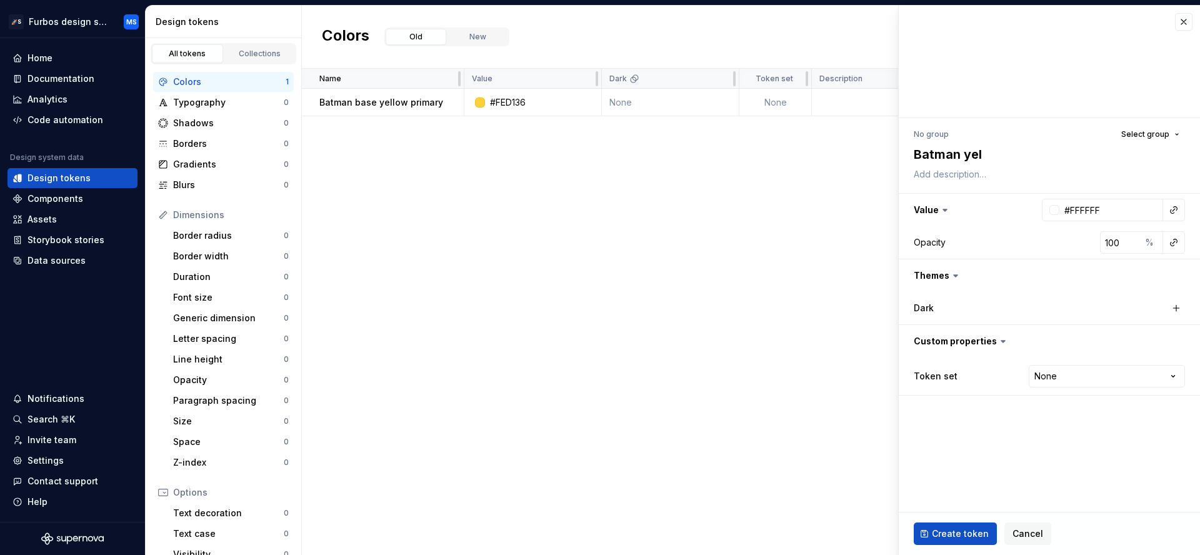
type textarea "*"
type textarea "Batman yell"
type textarea "*"
type textarea "Batman yello"
type textarea "*"
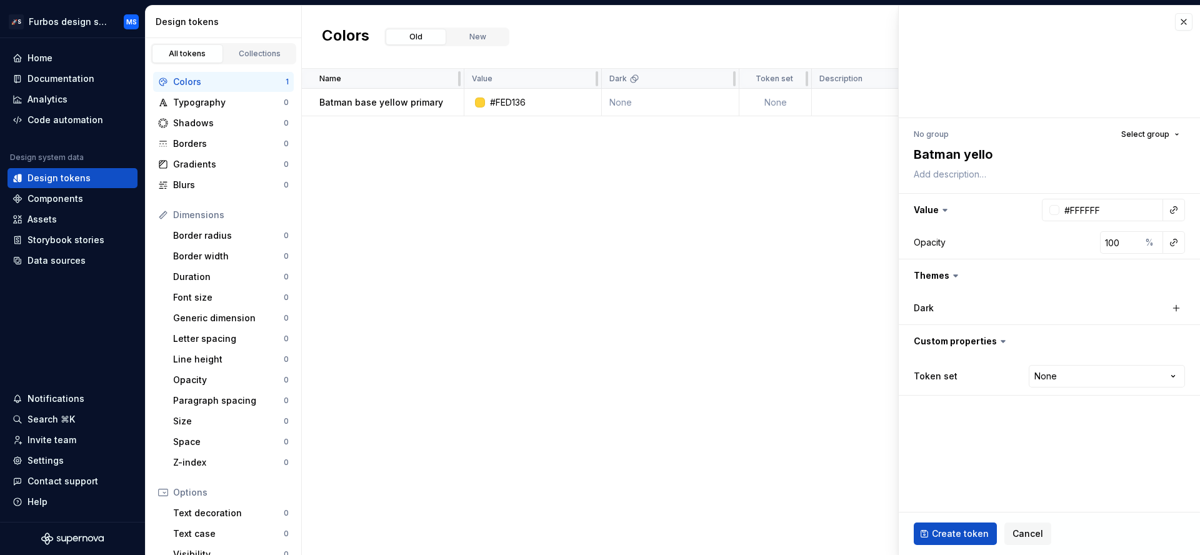
type textarea "Batman yellow"
type textarea "*"
type textarea "Batman yellow"
type textarea "*"
type textarea "Batman yellow l"
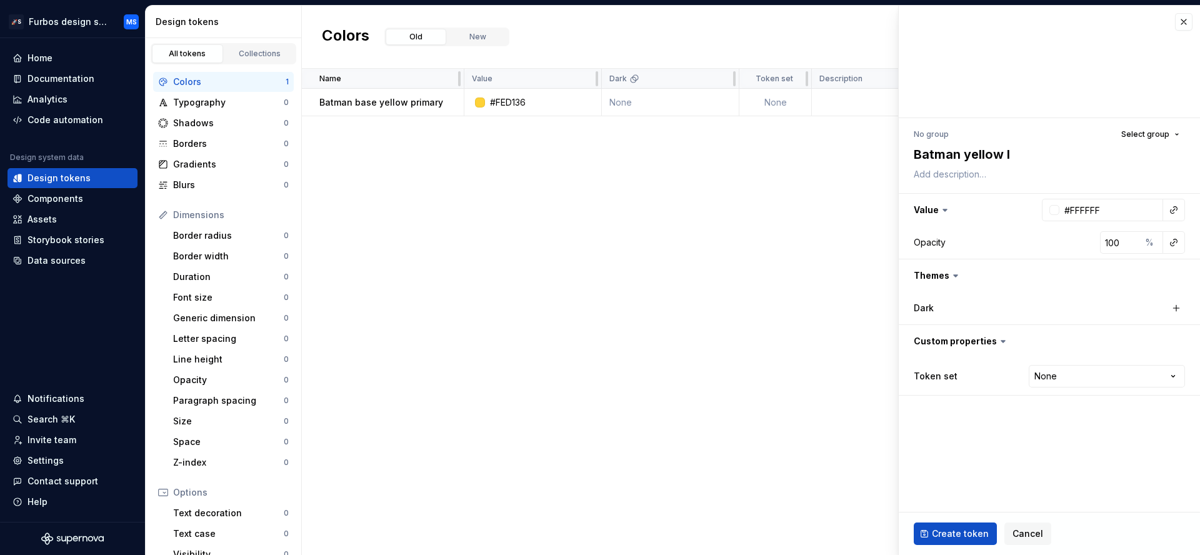
type textarea "*"
type textarea "Batman yellow lo"
type textarea "*"
type textarea "Batman yellow low"
type textarea "*"
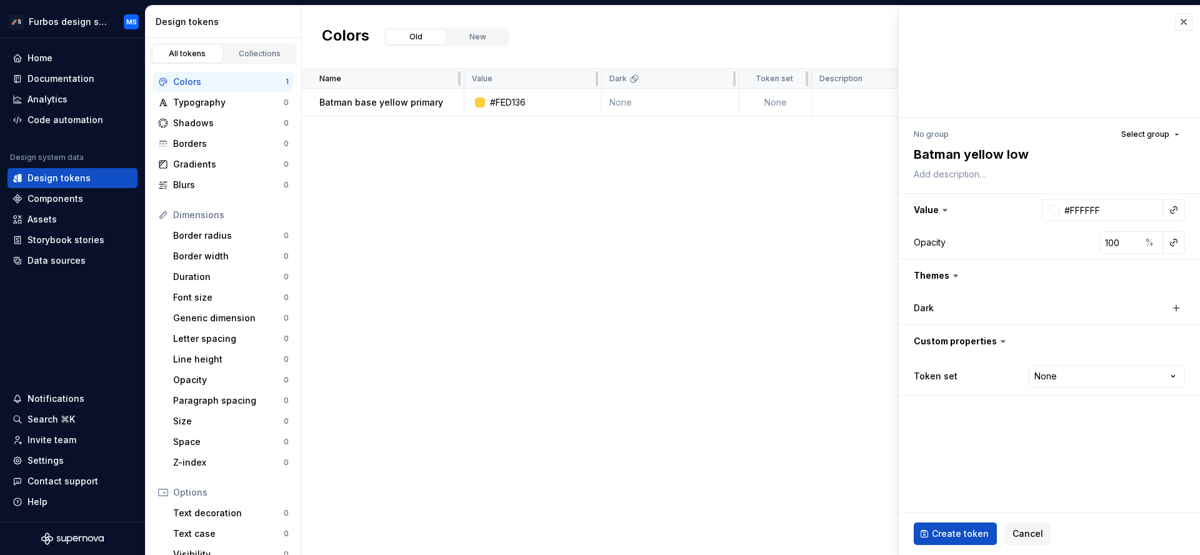
type textarea "Batman yellow low p"
type textarea "*"
type textarea "Batman yellow low po"
type textarea "*"
type textarea "Batman yellow low pop"
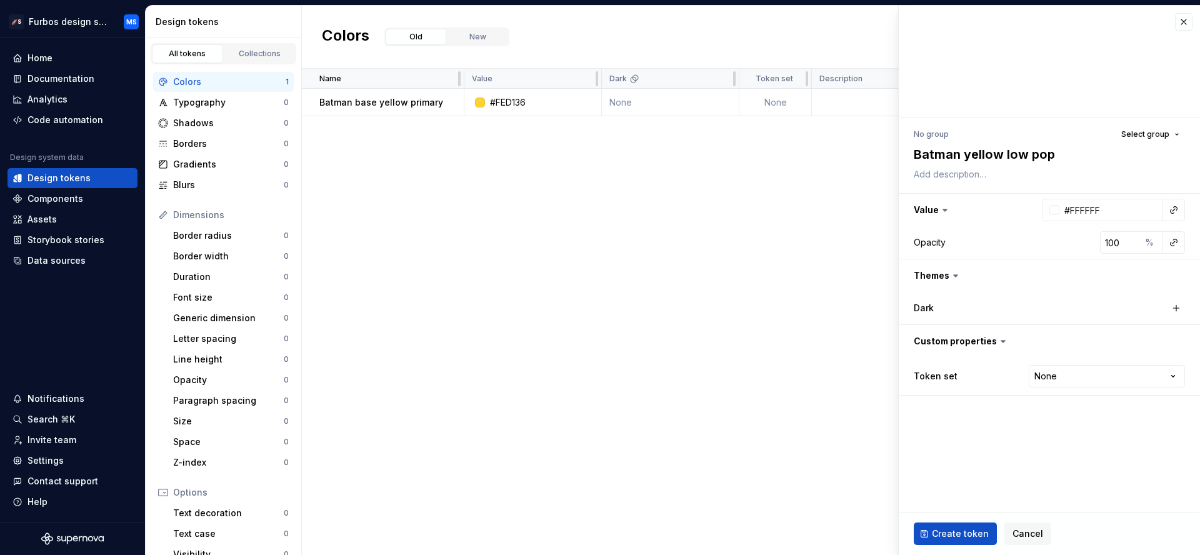
type textarea "*"
type textarea "Batman yellow low popa"
type textarea "*"
type textarea "Batman yellow low pop"
type textarea "*"
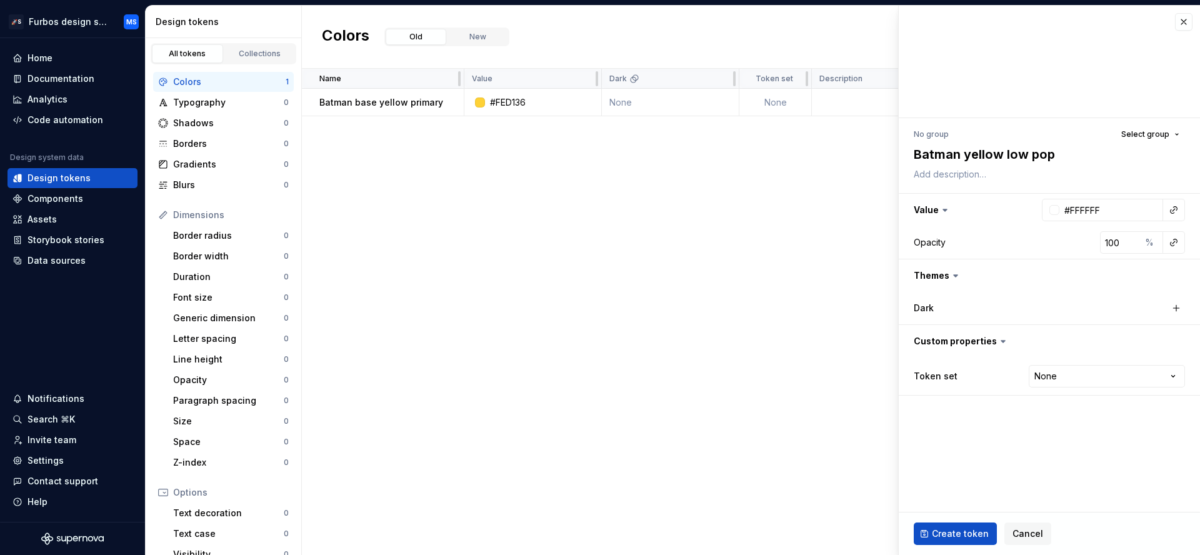
type textarea "Batman yellow low po"
type textarea "*"
type textarea "Batman yellow low p"
type textarea "*"
type textarea "Batman yellow low"
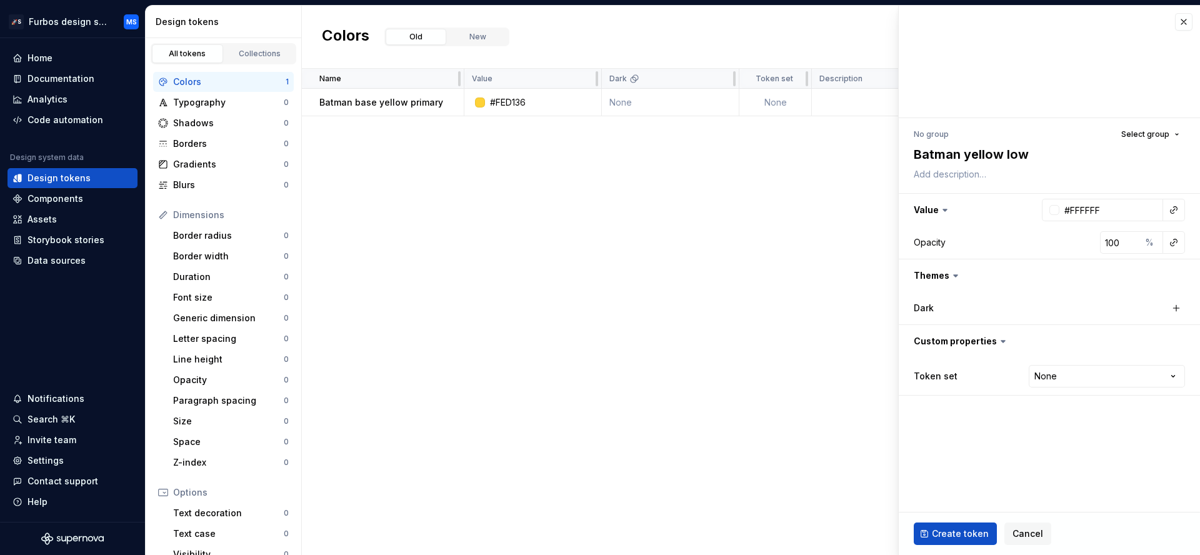
type textarea "*"
type textarea "Batman yellow low"
type textarea "*"
type textarea "Batman yellow lo"
type textarea "*"
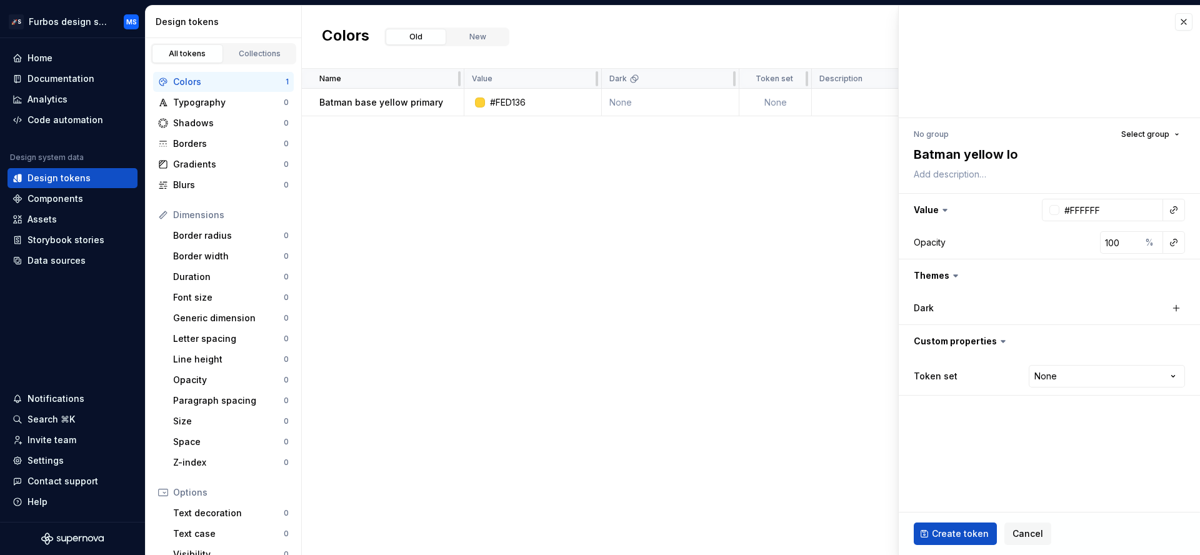
type textarea "Batman yellow l"
type textarea "*"
type textarea "Batman yellow"
type textarea "*"
type textarea "Batman yellow 5"
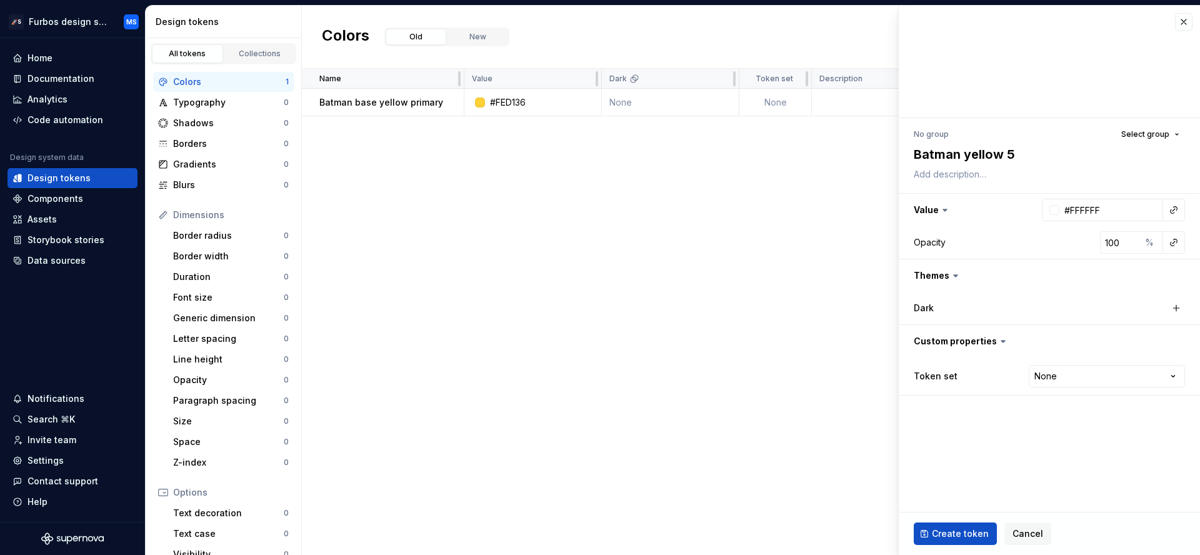
type textarea "*"
type textarea "Batman yellow 50"
type textarea "*"
type textarea "Batman yellow 50%"
click at [1094, 207] on input "#FFFFFF" at bounding box center [1112, 210] width 104 height 23
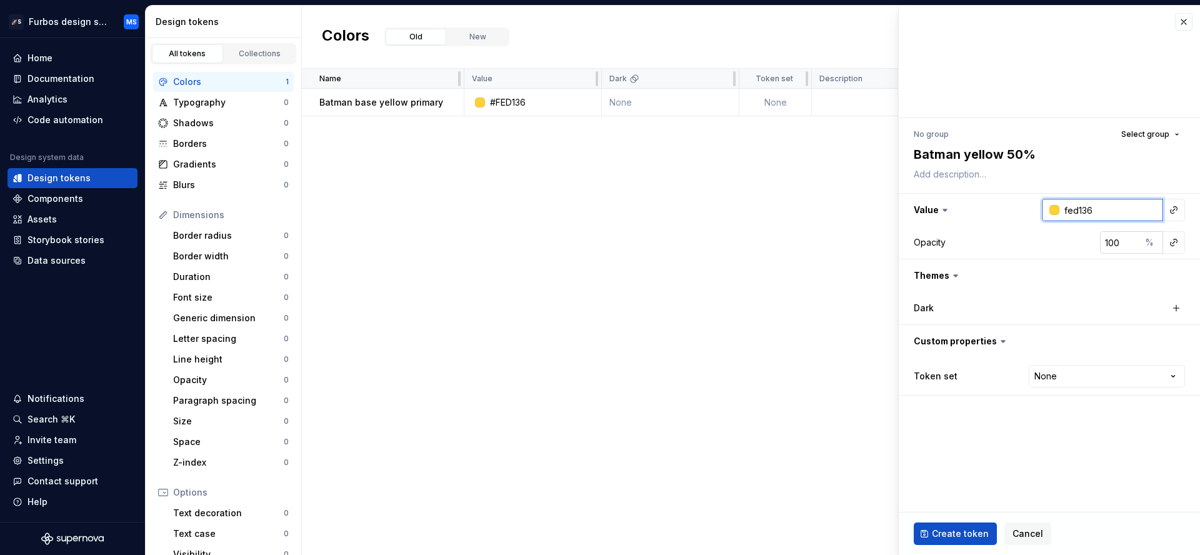
type input "fed136"
type textarea "*"
type input "#FED136"
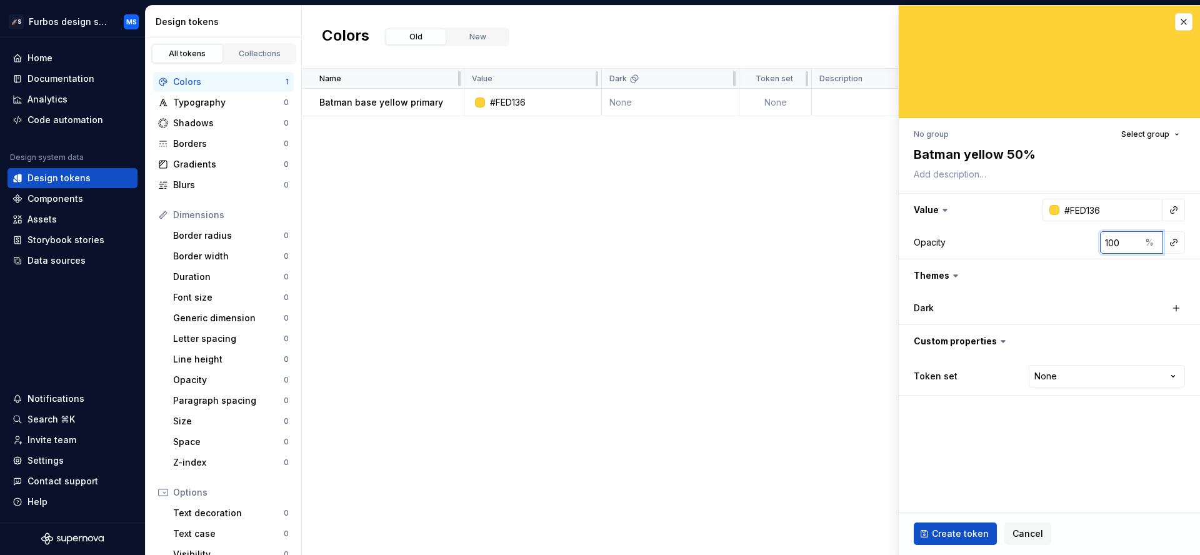
click at [1110, 242] on input "100" at bounding box center [1120, 242] width 41 height 23
click at [1111, 242] on input "100" at bounding box center [1120, 242] width 41 height 23
type textarea "*"
type input "5"
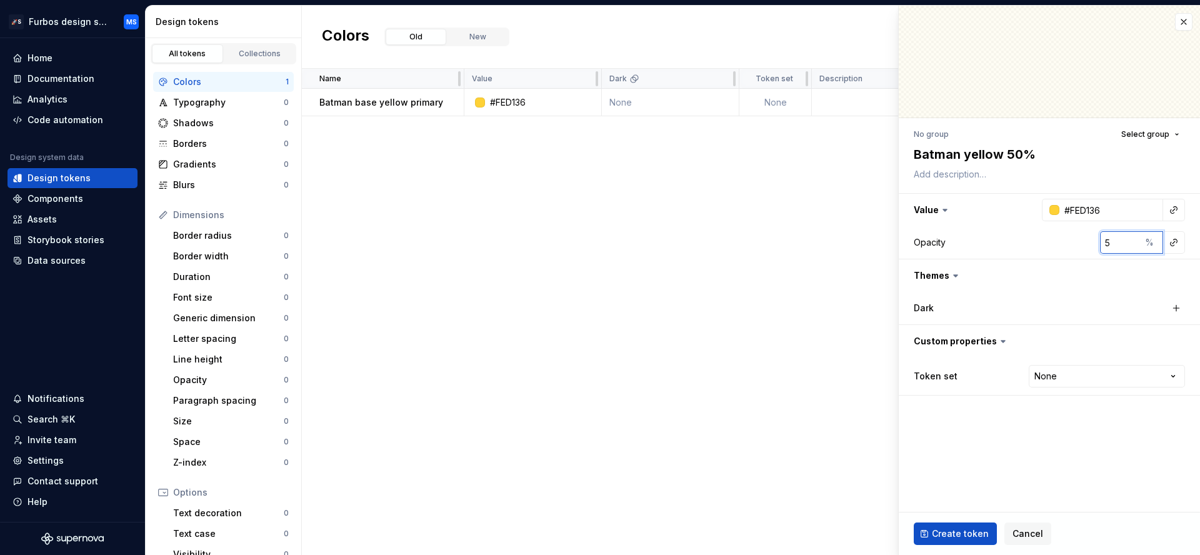
type textarea "*"
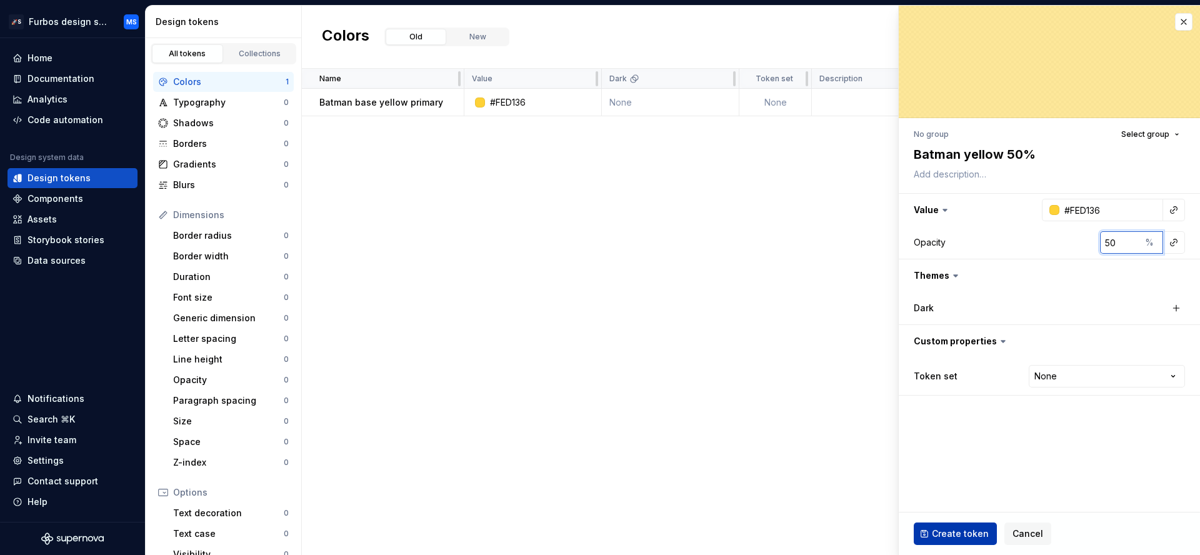
type input "50"
click at [958, 524] on button "Create token" at bounding box center [955, 534] width 83 height 23
type textarea "*"
type input "#FFFFFF"
type input "100"
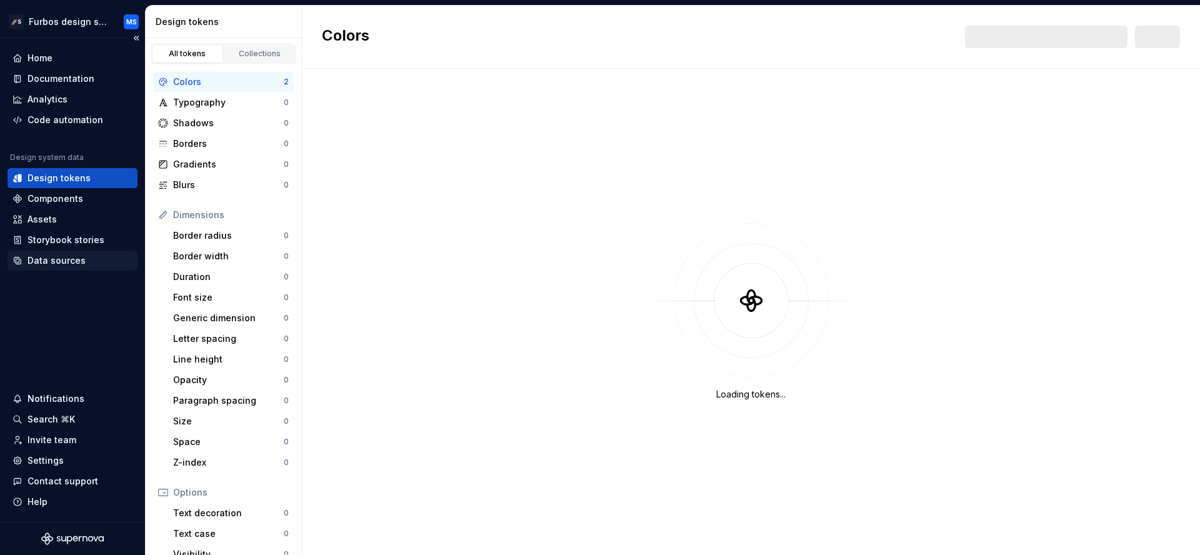
click at [68, 259] on div "Data sources" at bounding box center [57, 260] width 58 height 13
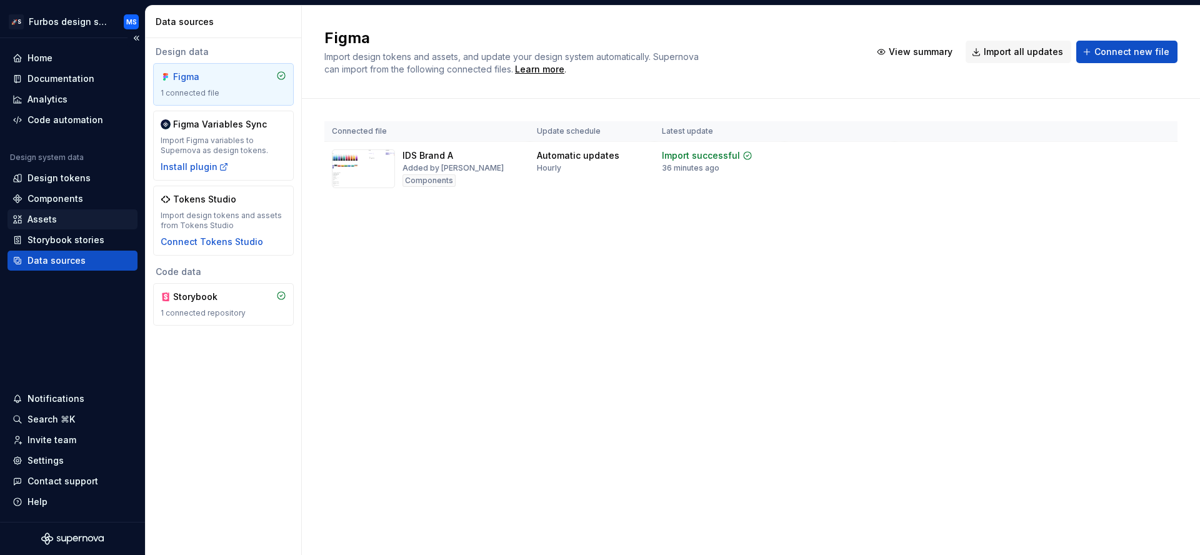
click at [89, 213] on div "Assets" at bounding box center [73, 219] width 130 height 20
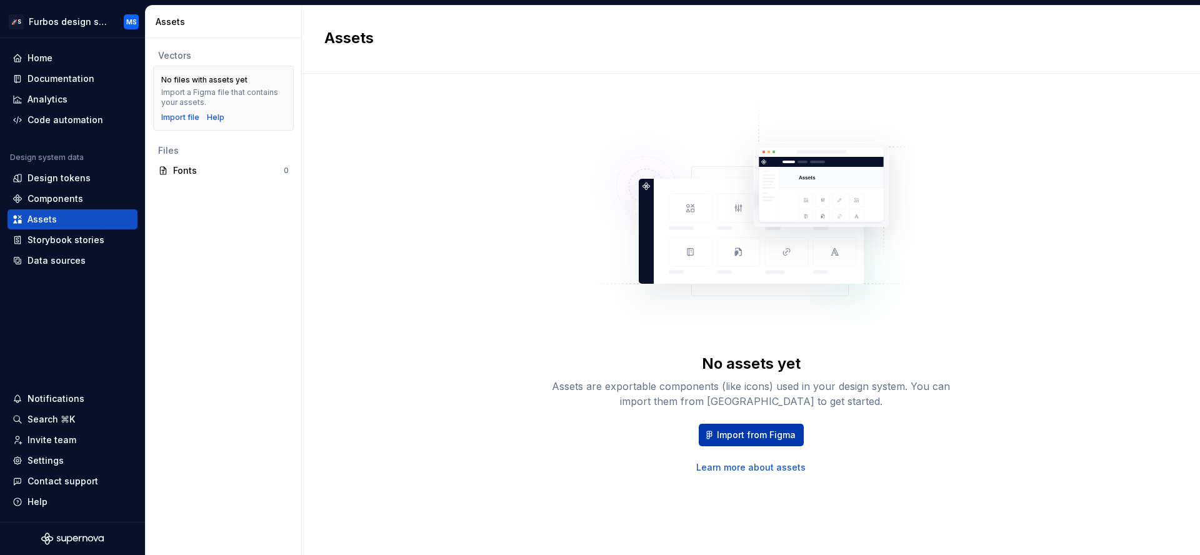
click at [775, 440] on span "Import from Figma" at bounding box center [756, 435] width 79 height 13
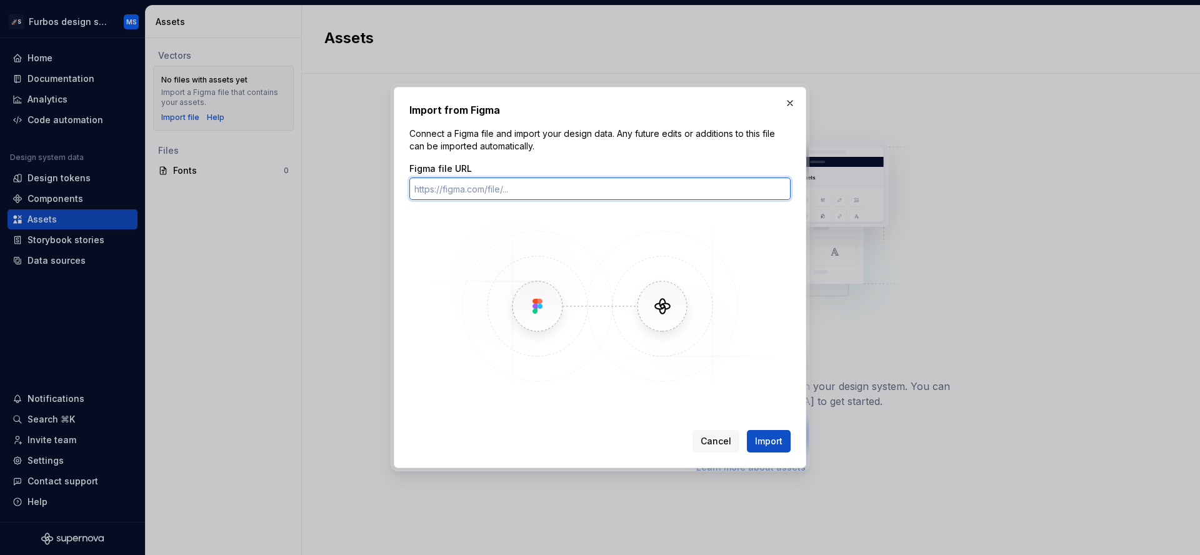
paste input "https://www.figma.com/file/xfg9reBeqDwTM9YYHgRIEN/IDS-Brand-A?type=design&node-…"
type input "https://www.figma.com/file/xfg9reBeqDwTM9YYHgRIEN/IDS-Brand-A?type=design&node-…"
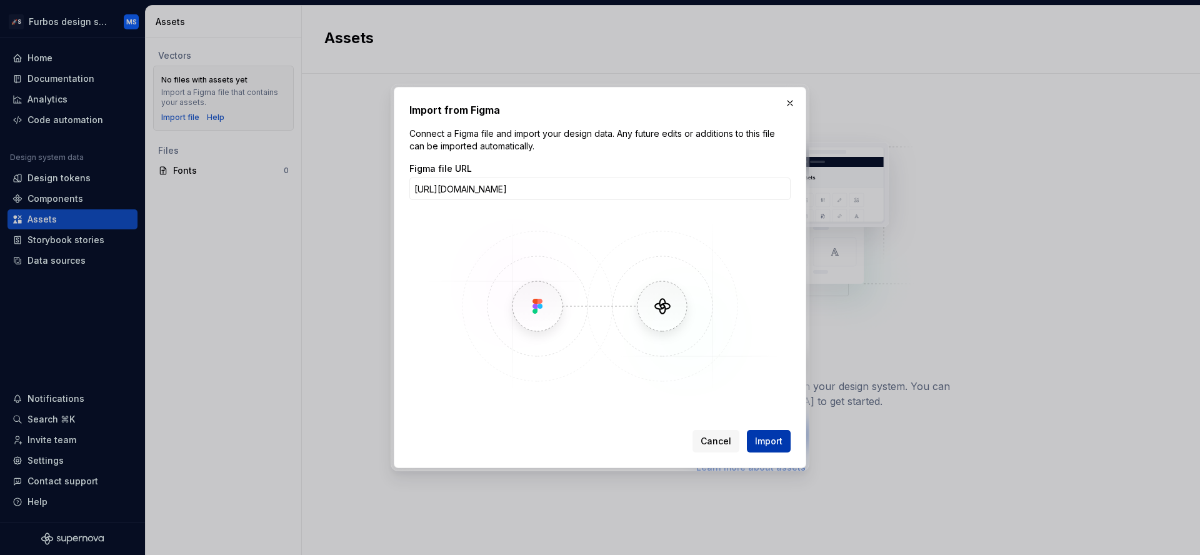
click at [760, 446] on span "Import" at bounding box center [769, 441] width 28 height 13
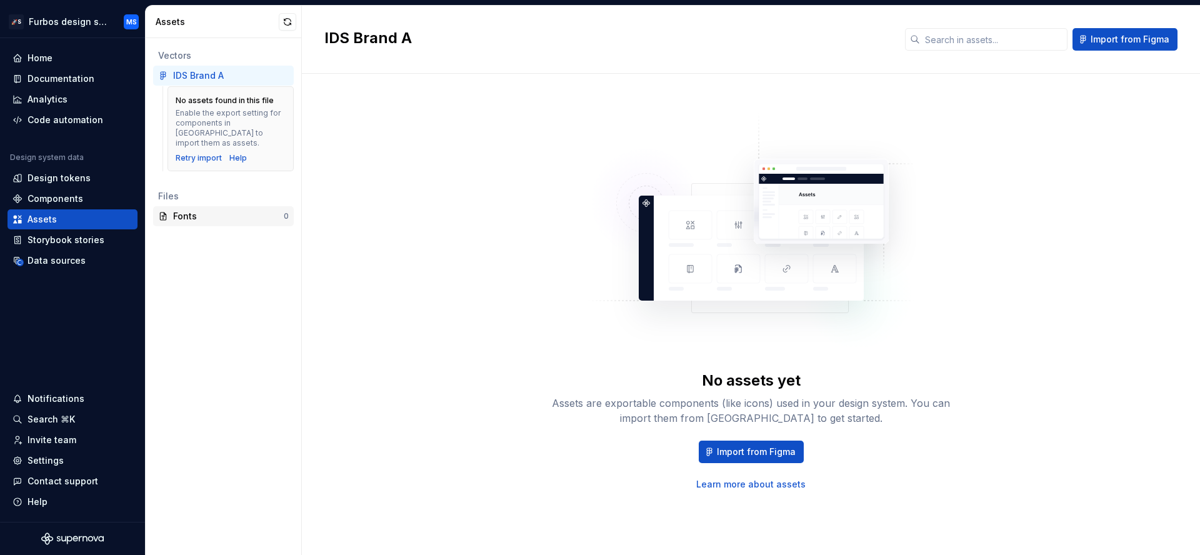
click at [240, 210] on div "Fonts" at bounding box center [228, 216] width 111 height 13
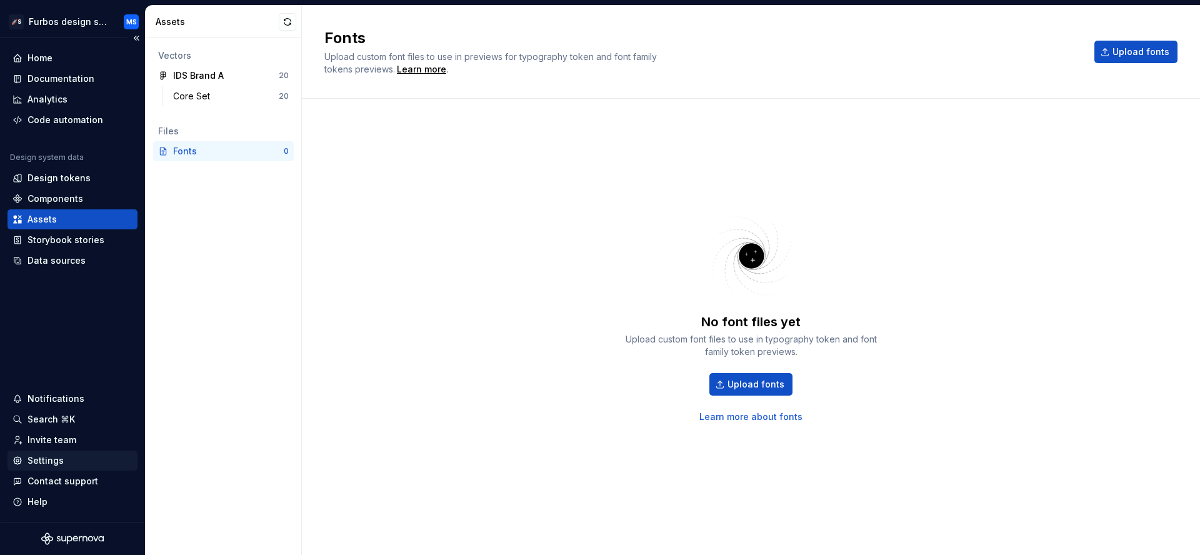
click at [86, 460] on div "Settings" at bounding box center [73, 460] width 120 height 13
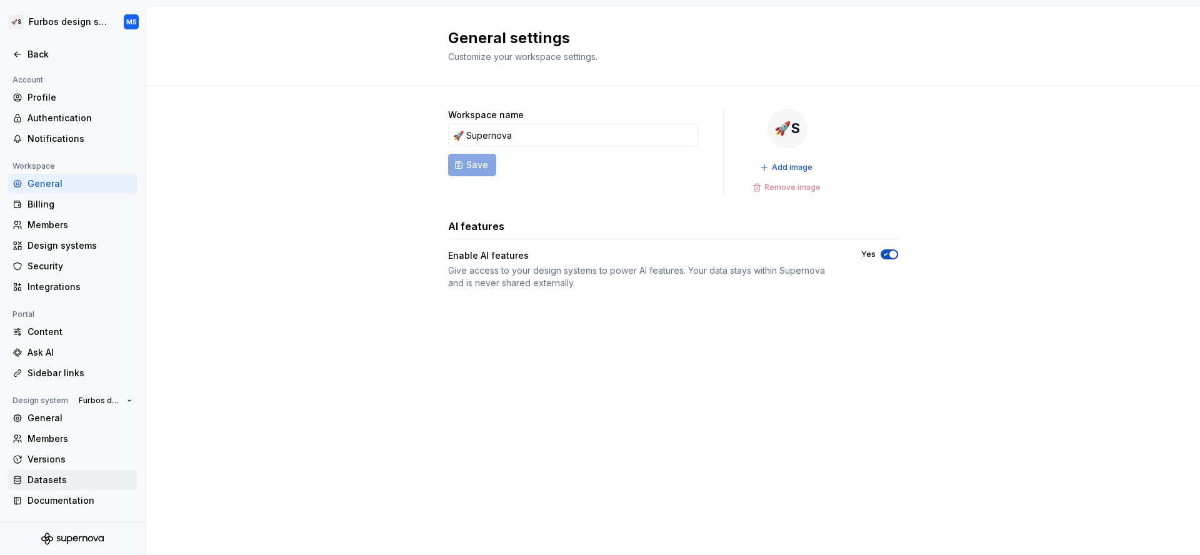
click at [80, 479] on div "Datasets" at bounding box center [80, 480] width 105 height 13
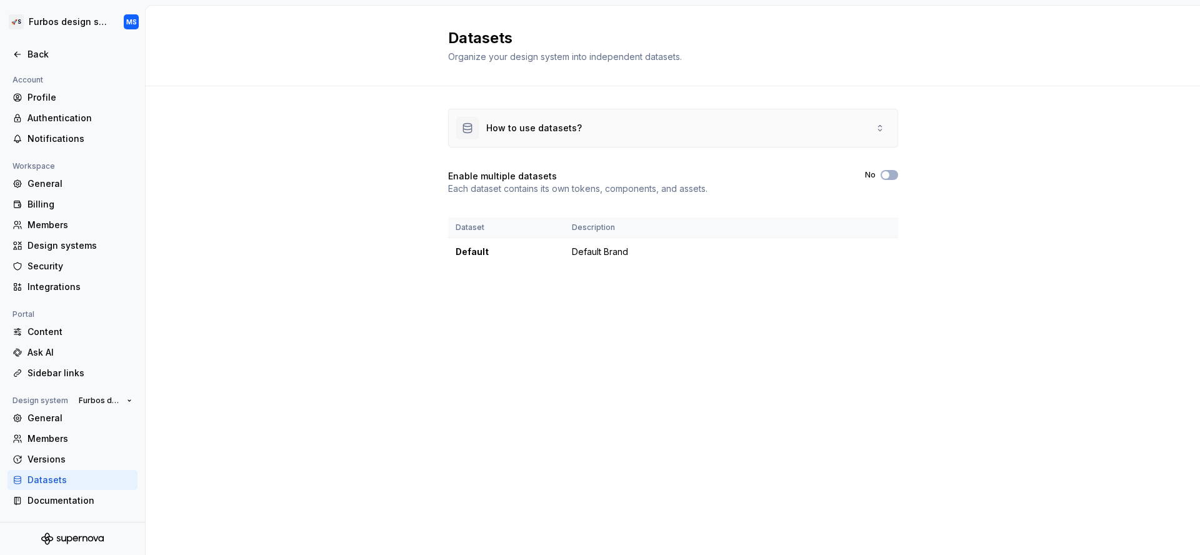
click at [604, 134] on div "How to use datasets?" at bounding box center [673, 128] width 449 height 38
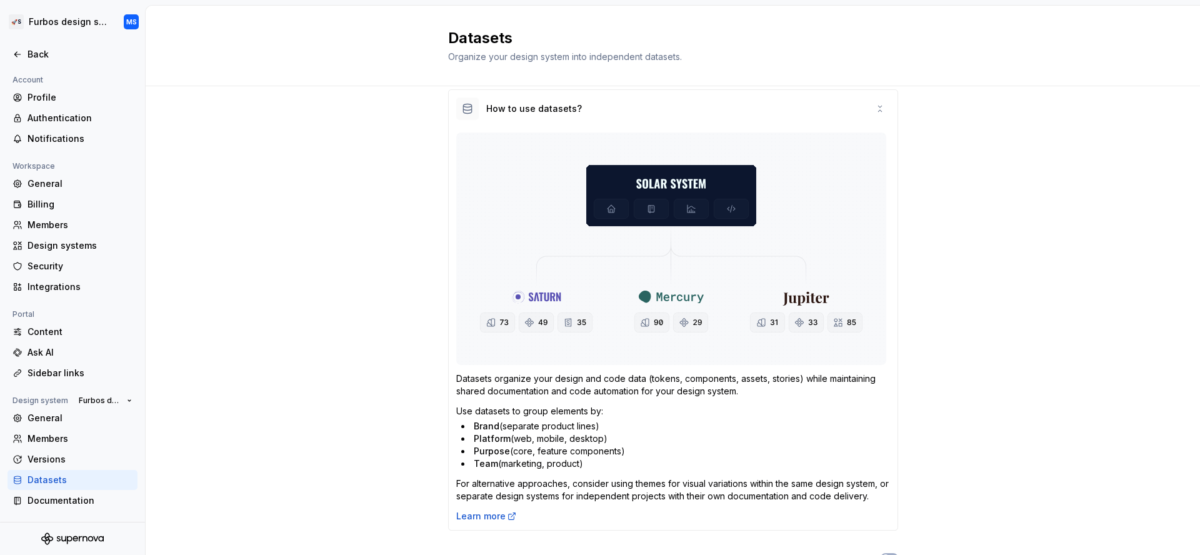
scroll to position [20, 0]
click at [259, 304] on div "How to use datasets? Datasets organize your design and code data (tokens, compo…" at bounding box center [673, 381] width 1055 height 630
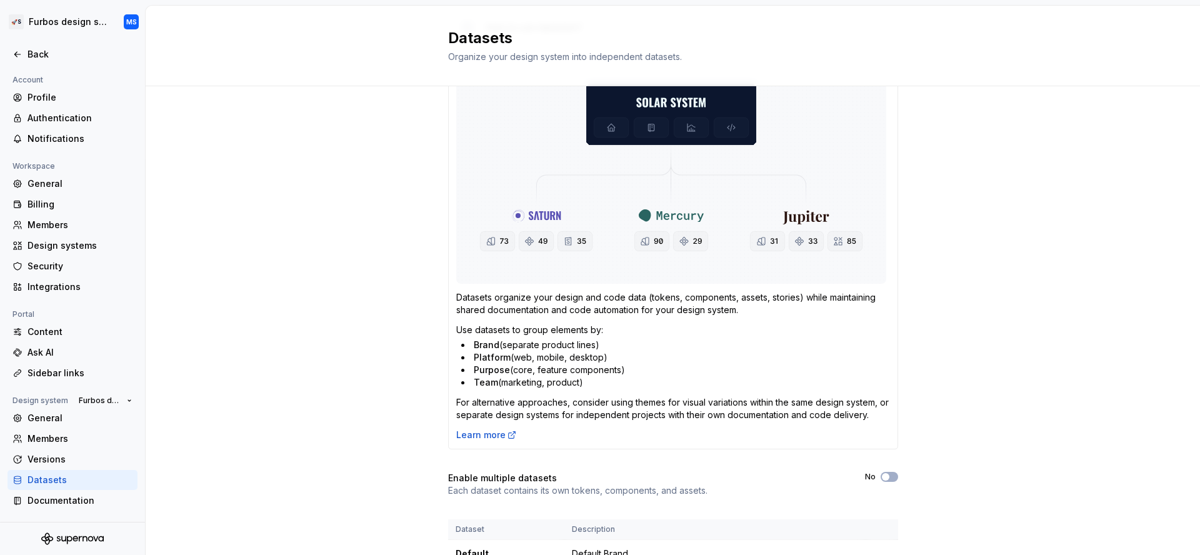
scroll to position [161, 0]
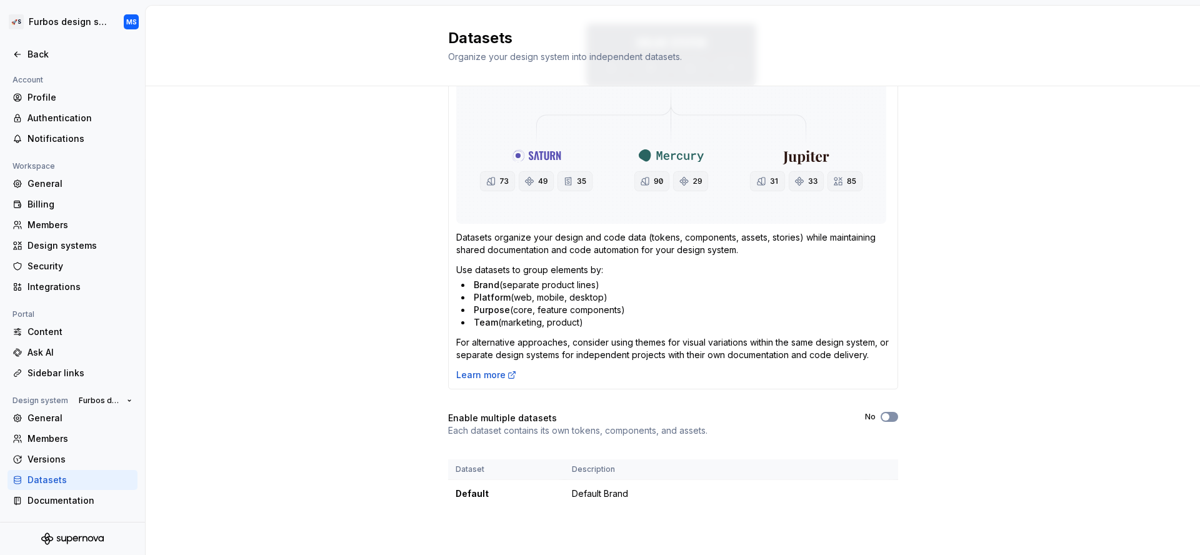
click at [888, 417] on button "No" at bounding box center [890, 417] width 18 height 10
click at [886, 417] on button "No" at bounding box center [890, 417] width 18 height 10
click at [883, 418] on span "button" at bounding box center [886, 417] width 8 height 8
click at [882, 419] on span "button" at bounding box center [886, 417] width 8 height 8
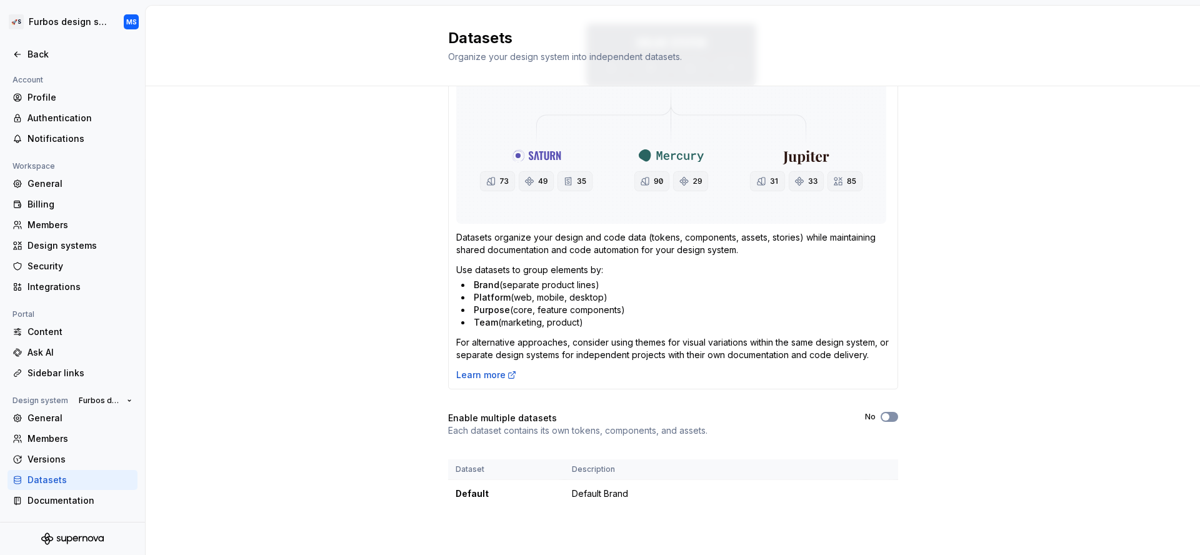
click at [882, 419] on span "button" at bounding box center [886, 417] width 8 height 8
click at [868, 42] on span "New dataset" at bounding box center [862, 45] width 56 height 13
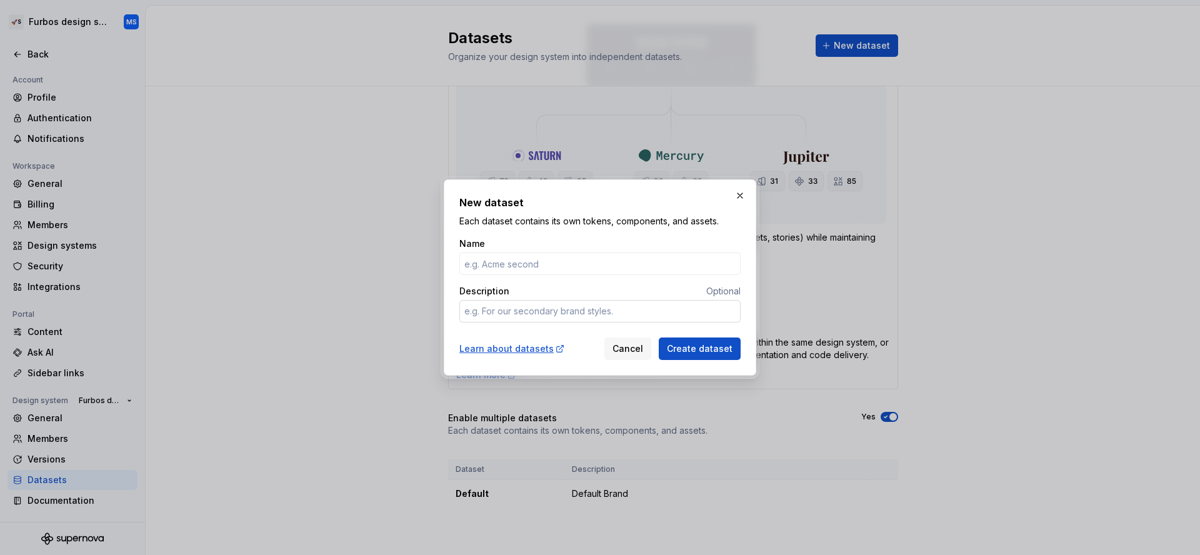
type input "J"
type textarea "*"
type input "Joker"
type textarea "*"
click at [631, 314] on textarea "Description" at bounding box center [599, 311] width 281 height 23
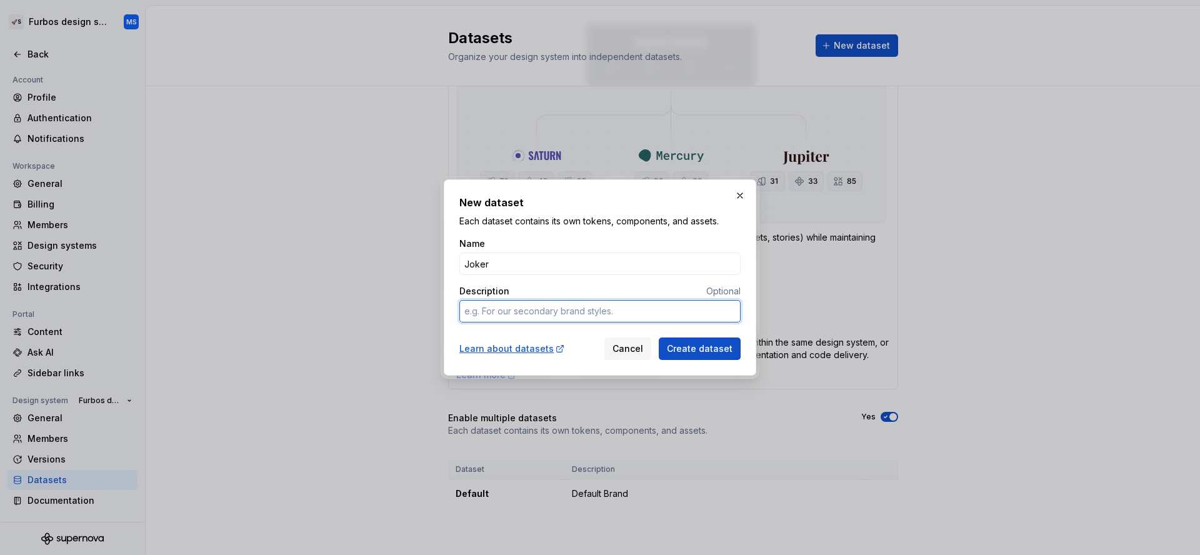
type textarea "F"
type textarea "*"
type textarea "Fo"
type textarea "*"
type textarea "For"
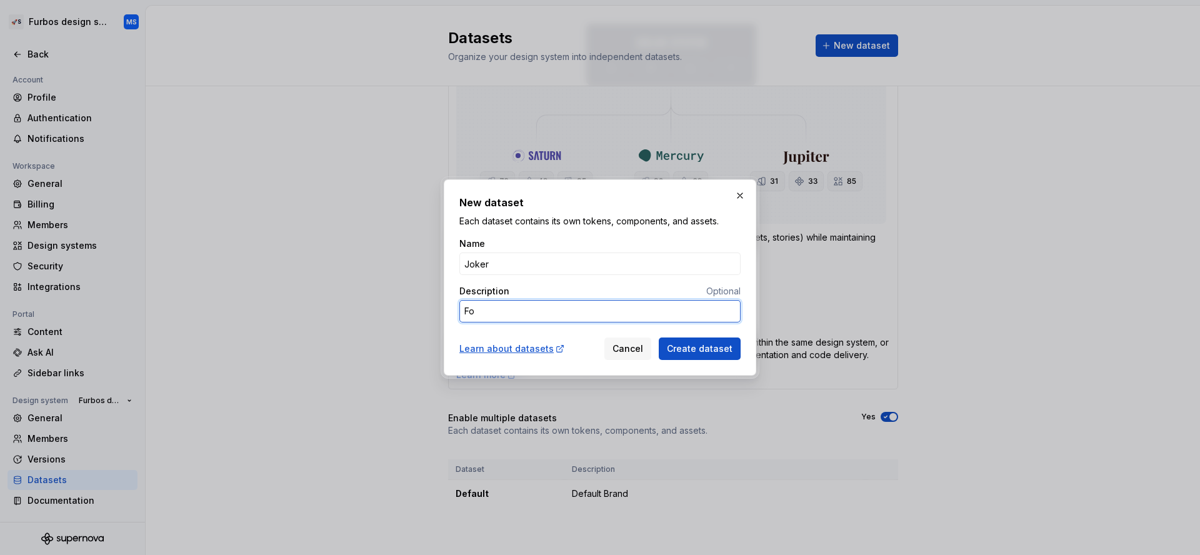
type textarea "*"
type textarea "For"
type textarea "*"
type textarea "For j"
type textarea "*"
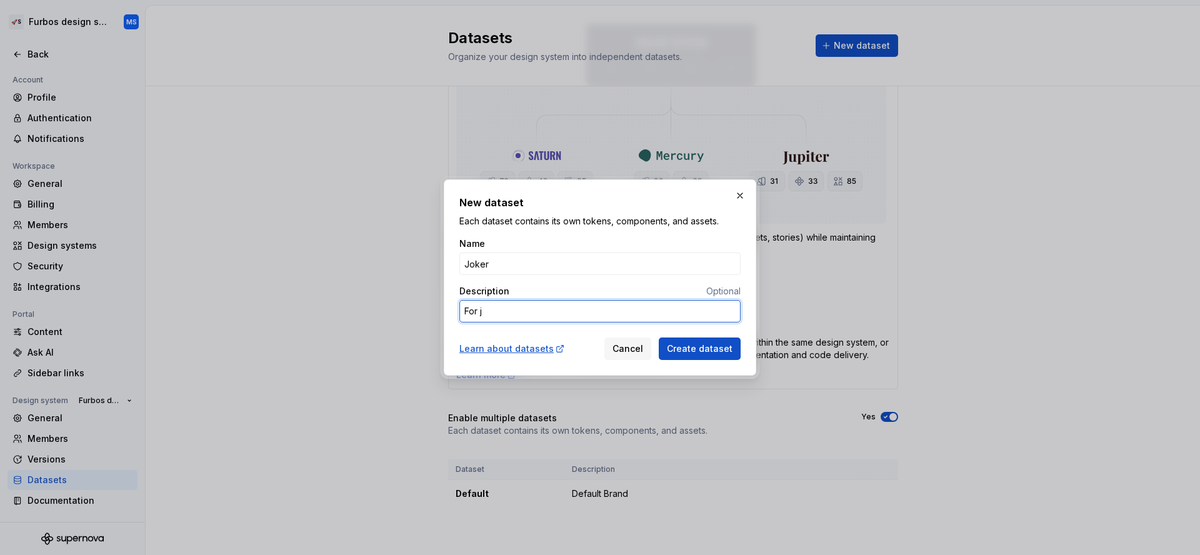
type textarea "For jo"
type textarea "*"
type textarea "For jok"
type textarea "*"
type textarea "For joke"
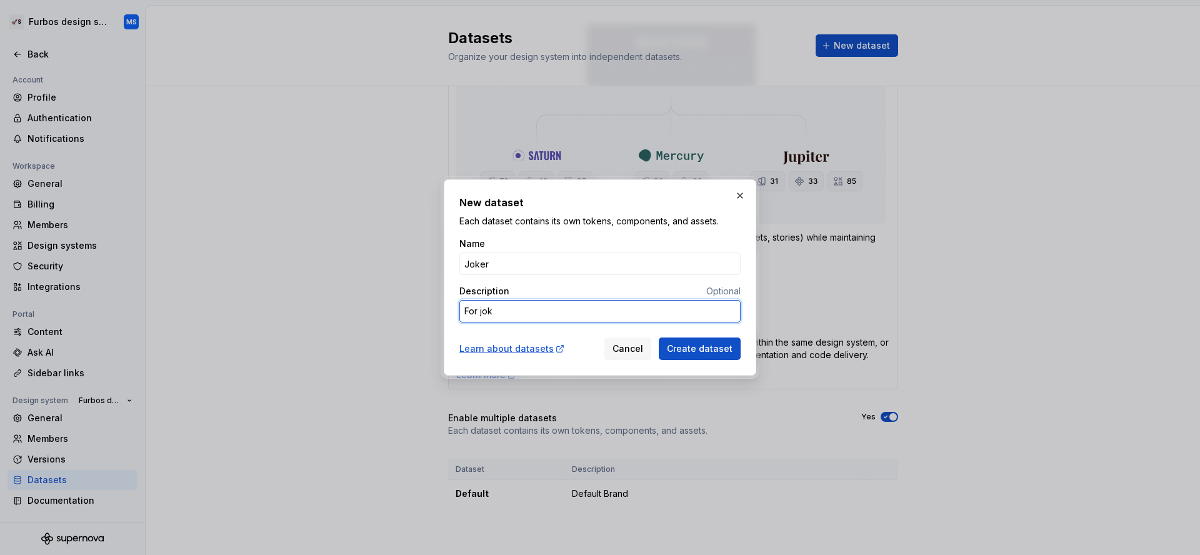
type textarea "*"
type textarea "For joker"
type textarea "*"
type textarea "For joker"
type textarea "*"
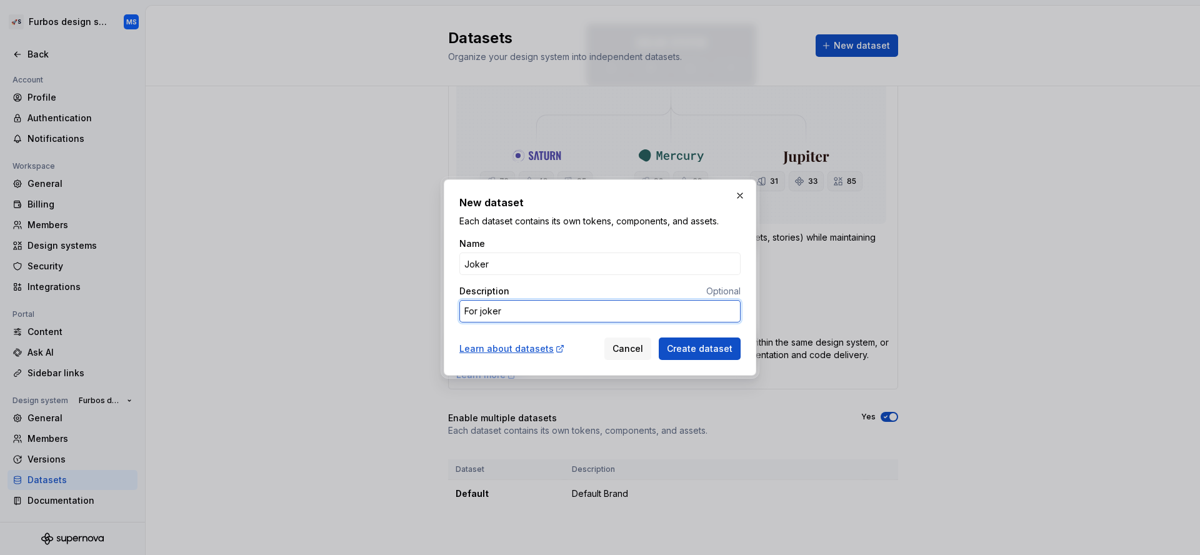
type textarea "For joker s"
type textarea "*"
type textarea "For joker st"
type textarea "*"
type textarea "For joker sty"
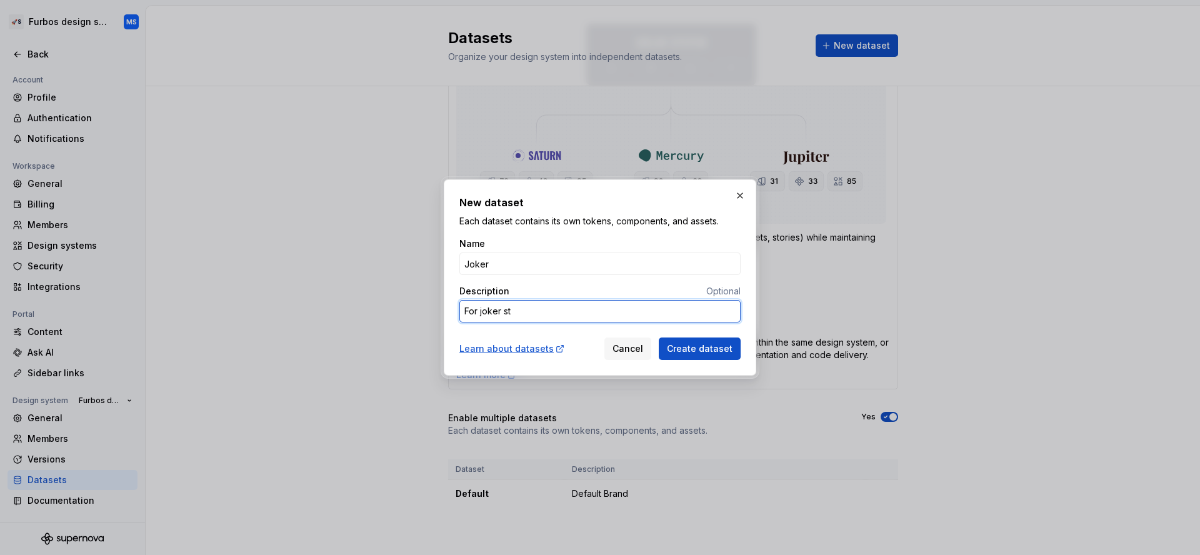
type textarea "*"
type textarea "For joker styl"
type textarea "*"
type textarea "For joker style"
type textarea "*"
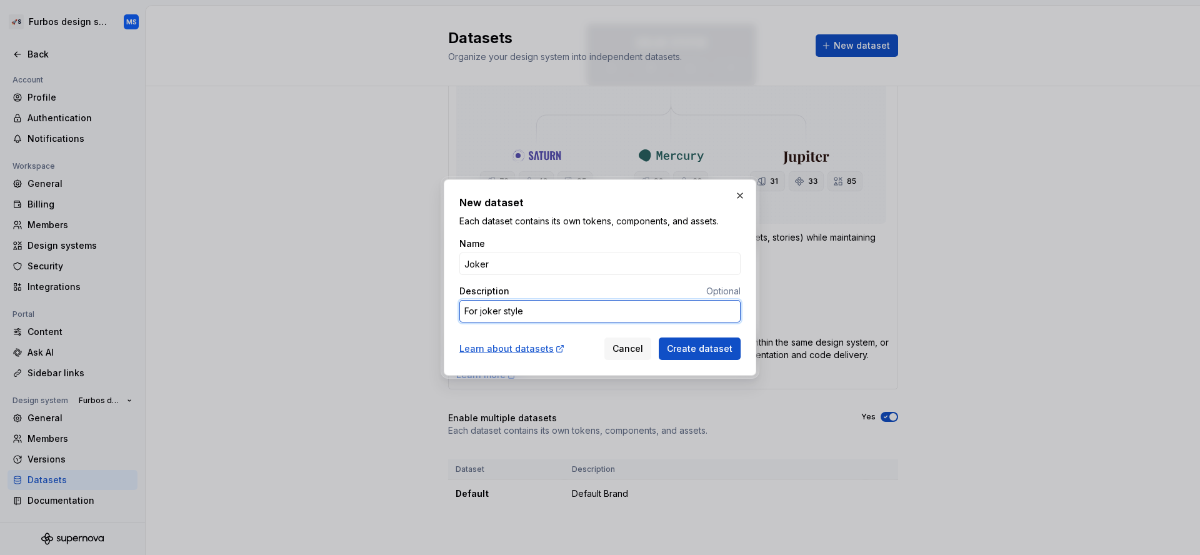
type textarea "For joker style"
type textarea "*"
type textarea "For joker style a"
type textarea "*"
type textarea "For joker style"
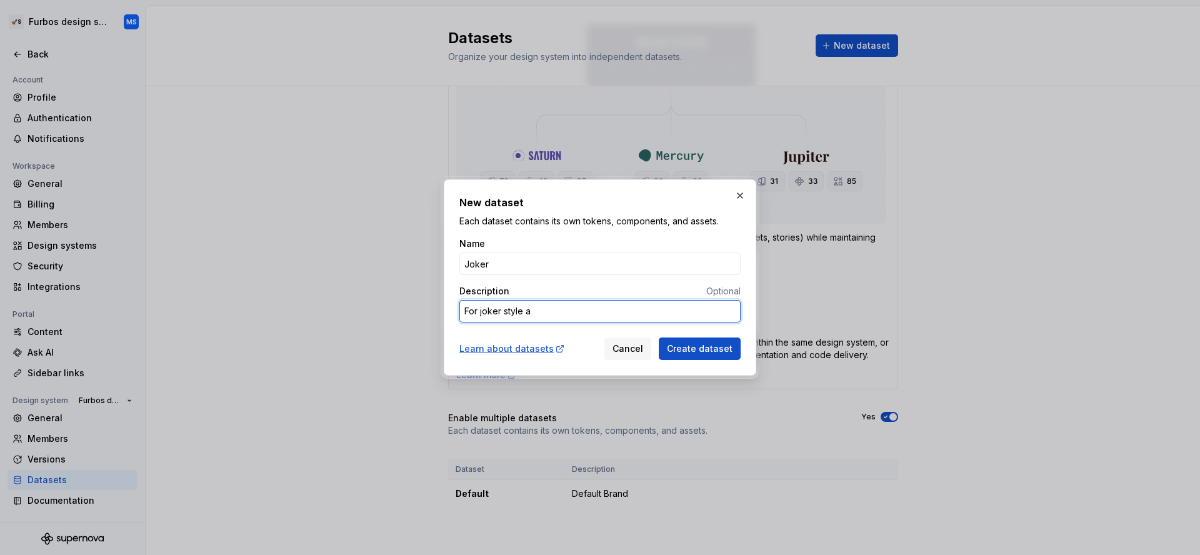
type textarea "*"
type textarea "For joker style"
type textarea "*"
type textarea "For joker styl"
type textarea "*"
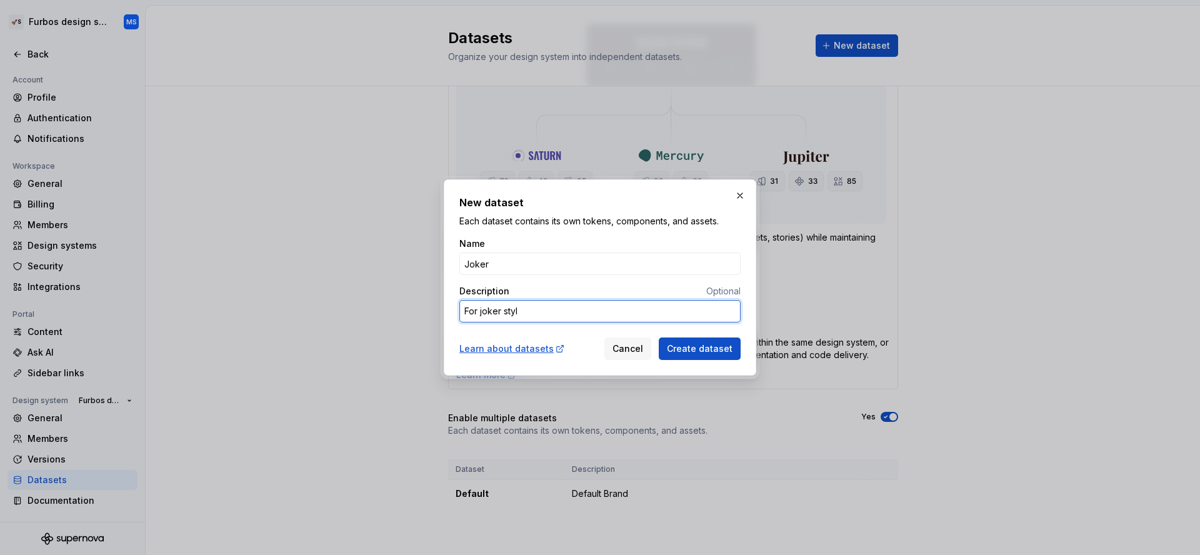
type textarea "For joker style"
type textarea "*"
type textarea "For joker style"
click at [708, 343] on span "Create dataset" at bounding box center [700, 349] width 66 height 13
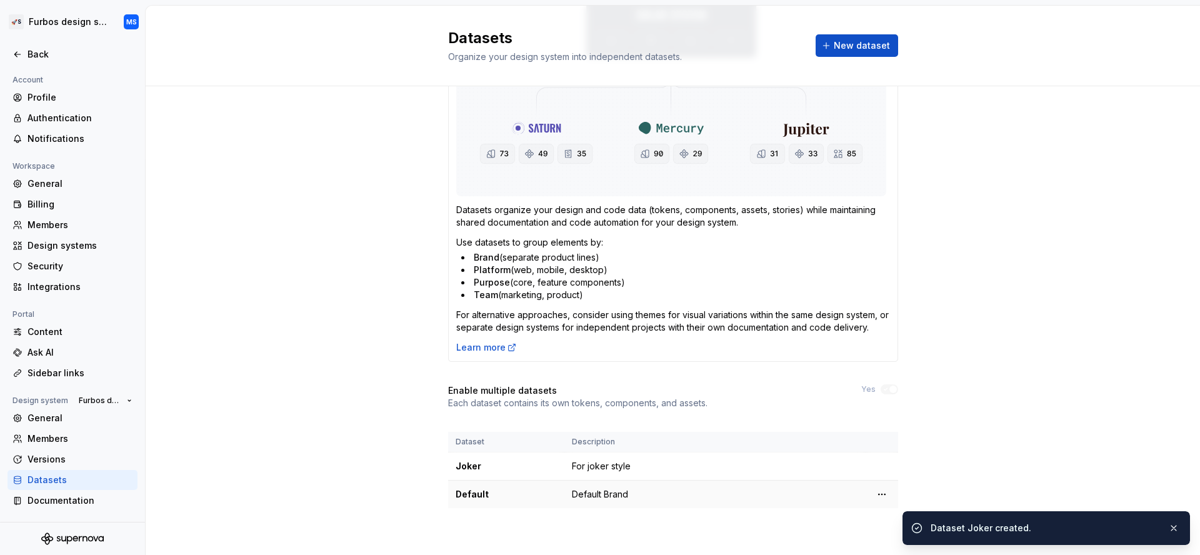
scroll to position [189, 0]
click at [873, 496] on html "🚀S Furbos design system MS Back Account Profile Authentication Notifications Wo…" at bounding box center [600, 277] width 1200 height 555
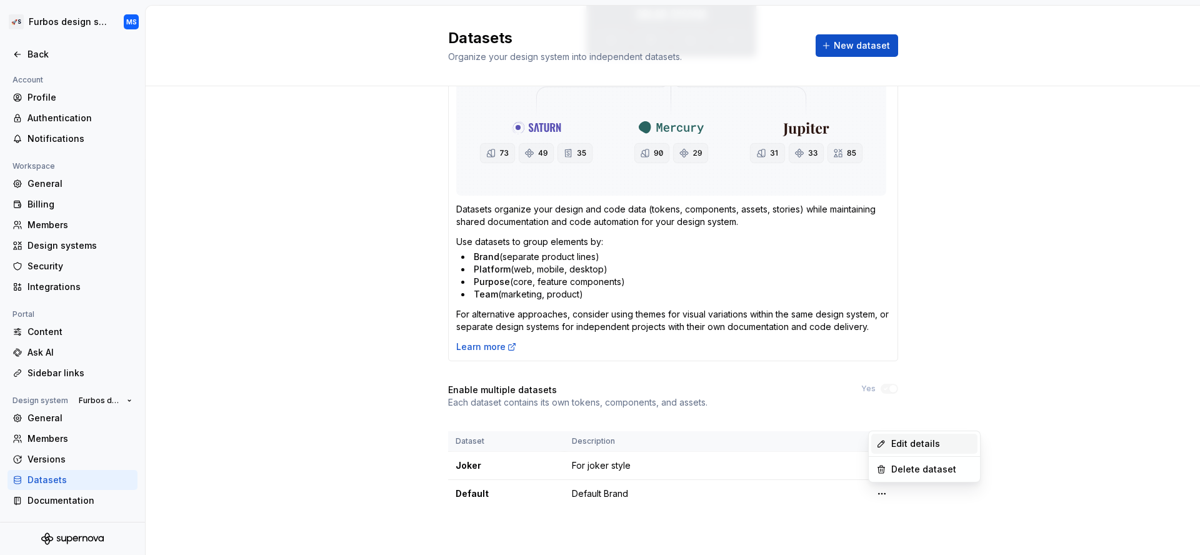
click at [900, 446] on div "Edit details" at bounding box center [931, 444] width 81 height 13
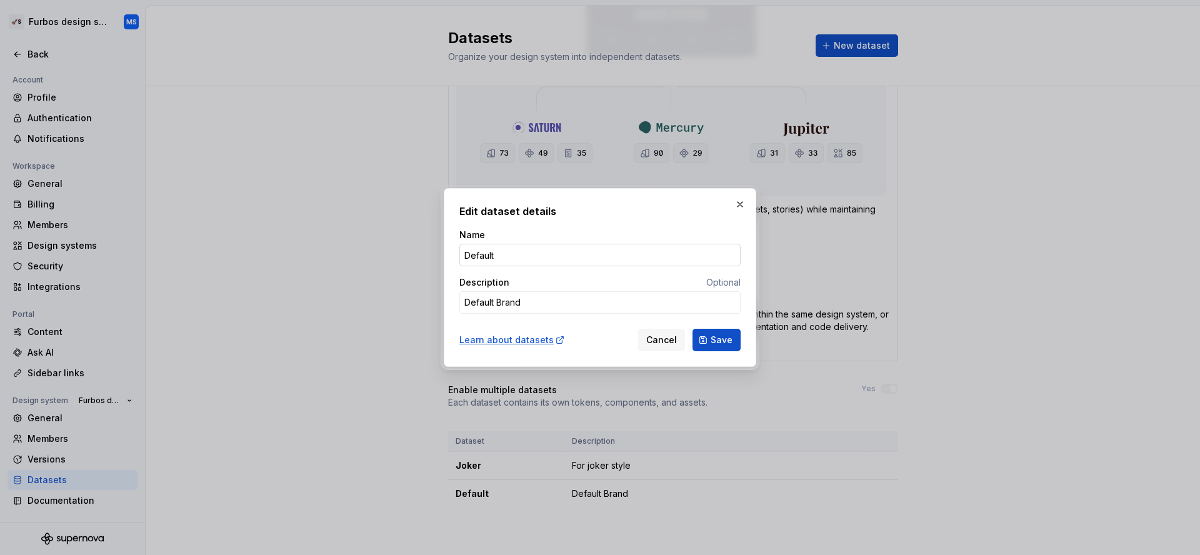
click at [518, 244] on input "Default" at bounding box center [599, 255] width 281 height 23
type textarea "*"
type input "Batman"
click at [721, 339] on span "Save" at bounding box center [722, 340] width 22 height 13
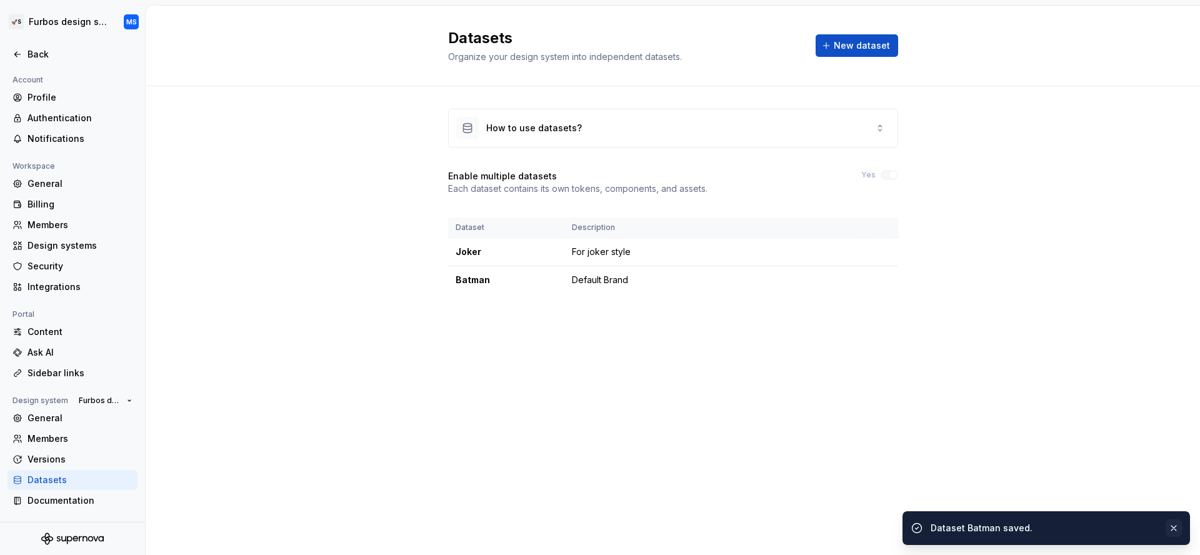
click at [1171, 523] on button "button" at bounding box center [1174, 528] width 16 height 18
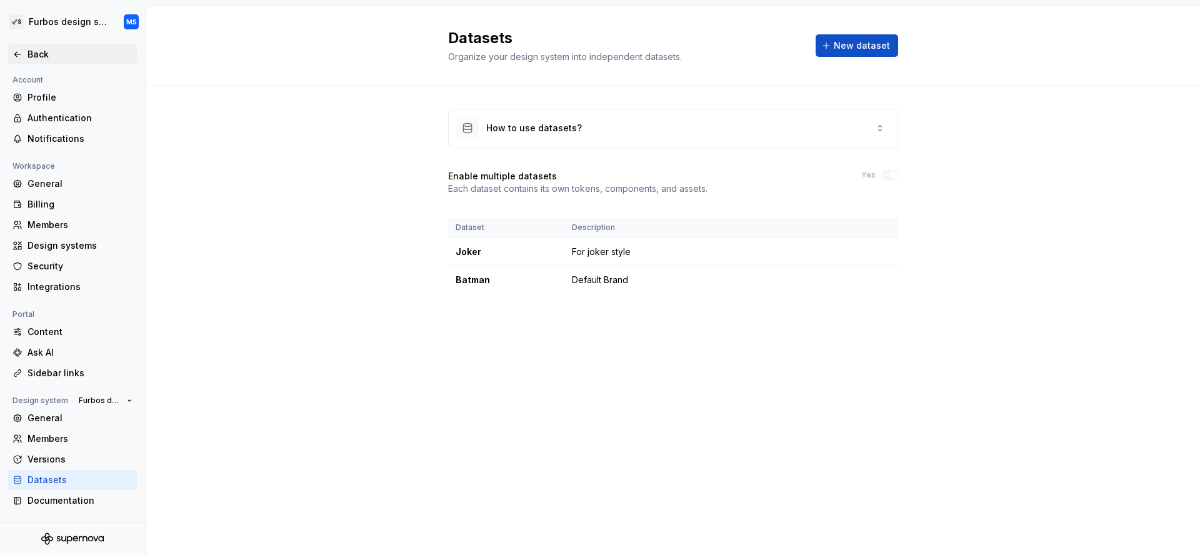
click at [36, 53] on div "Back" at bounding box center [80, 54] width 105 height 13
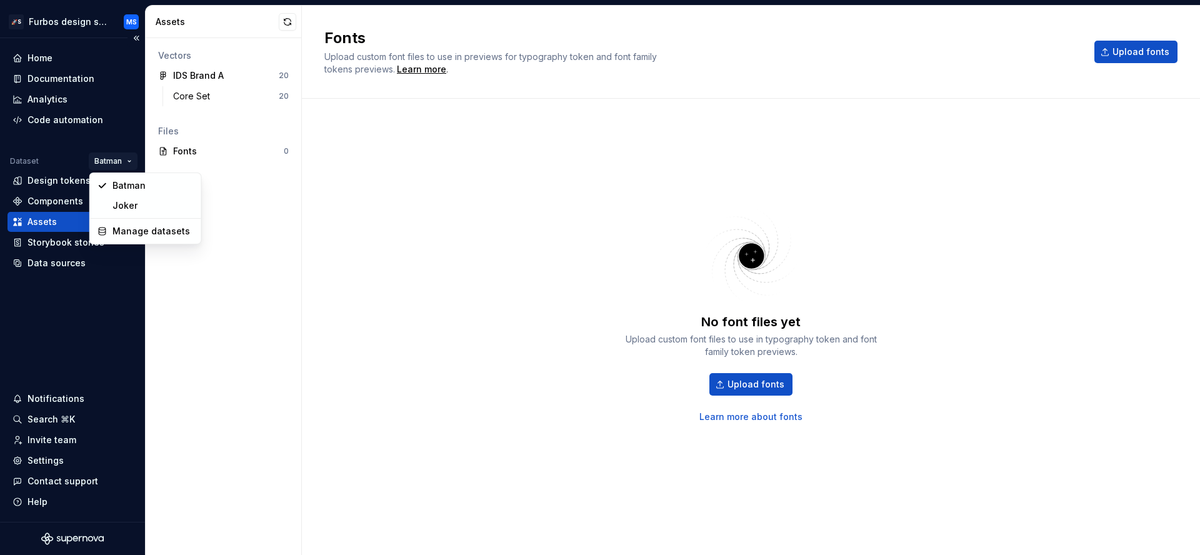
click at [126, 163] on html "🚀S Furbos design system MS Home Documentation Analytics Code automation Dataset…" at bounding box center [600, 277] width 1200 height 555
click at [139, 206] on div "Joker" at bounding box center [153, 205] width 81 height 13
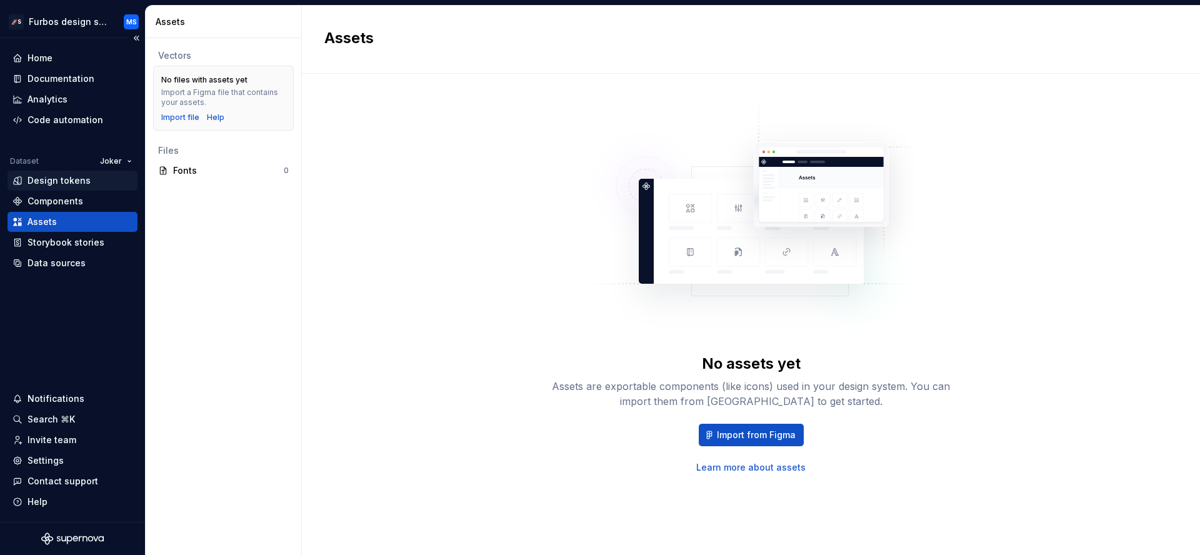
click at [71, 178] on div "Design tokens" at bounding box center [59, 180] width 63 height 13
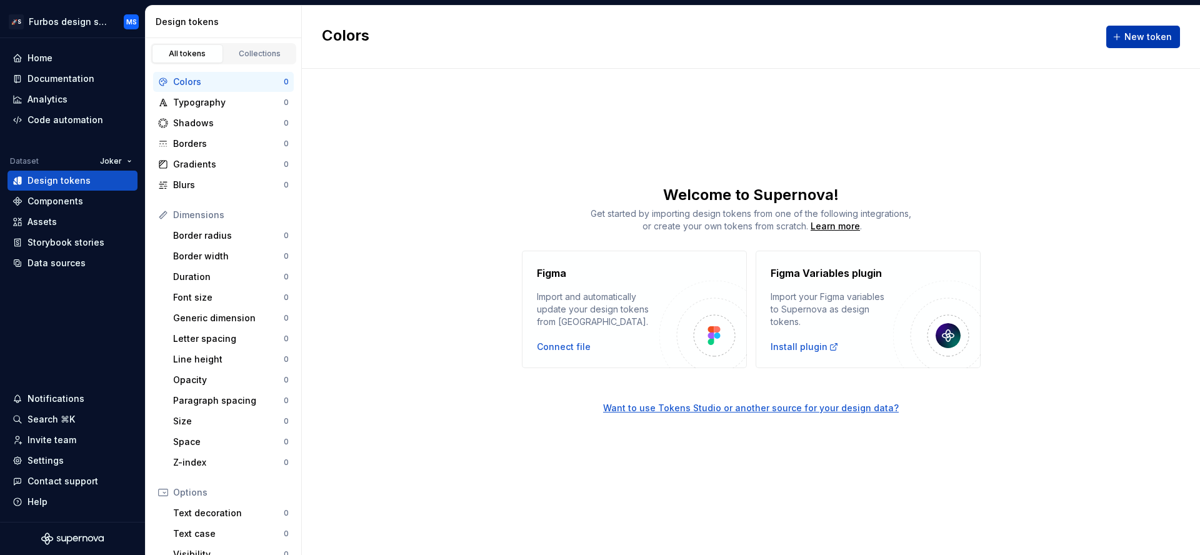
click at [1143, 36] on span "New token" at bounding box center [1149, 37] width 48 height 13
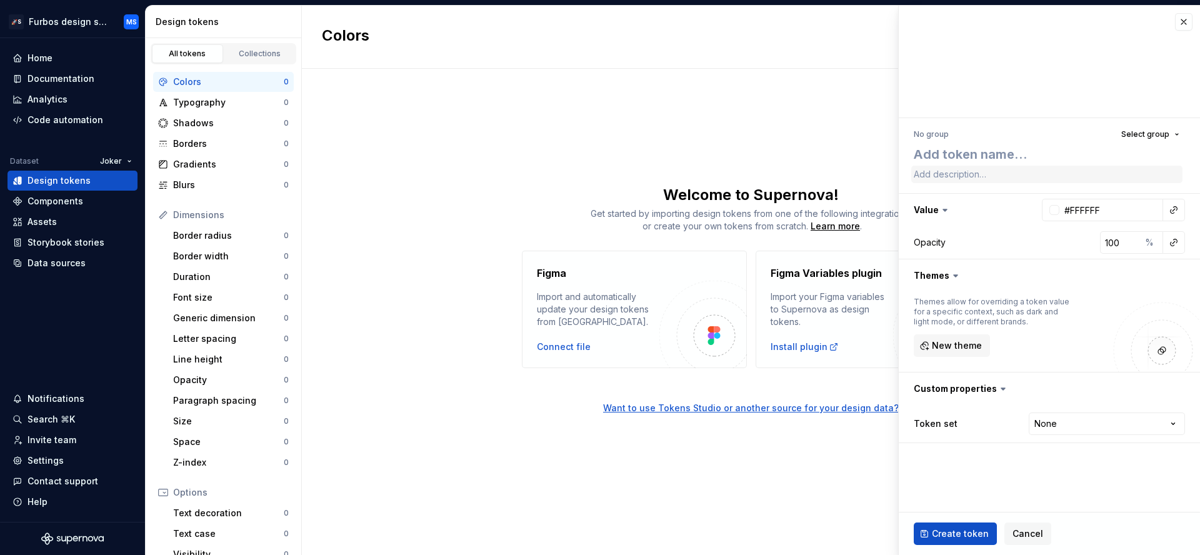
type textarea "*"
type textarea "J"
type textarea "*"
type textarea "Jo"
type textarea "*"
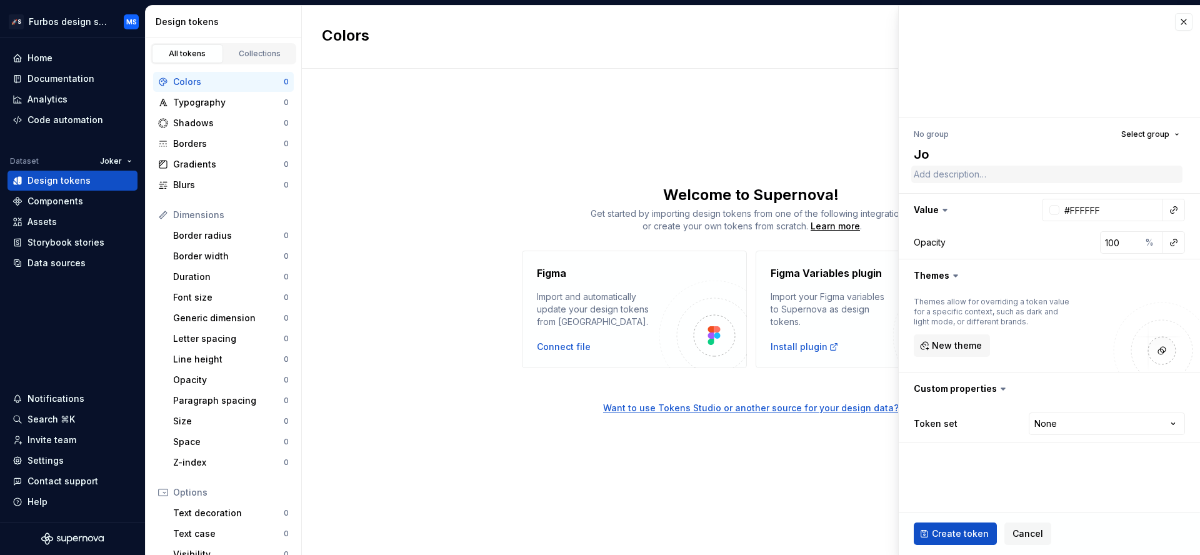
type textarea "Jok"
type textarea "*"
type textarea "Joke"
type textarea "*"
type textarea "Joker"
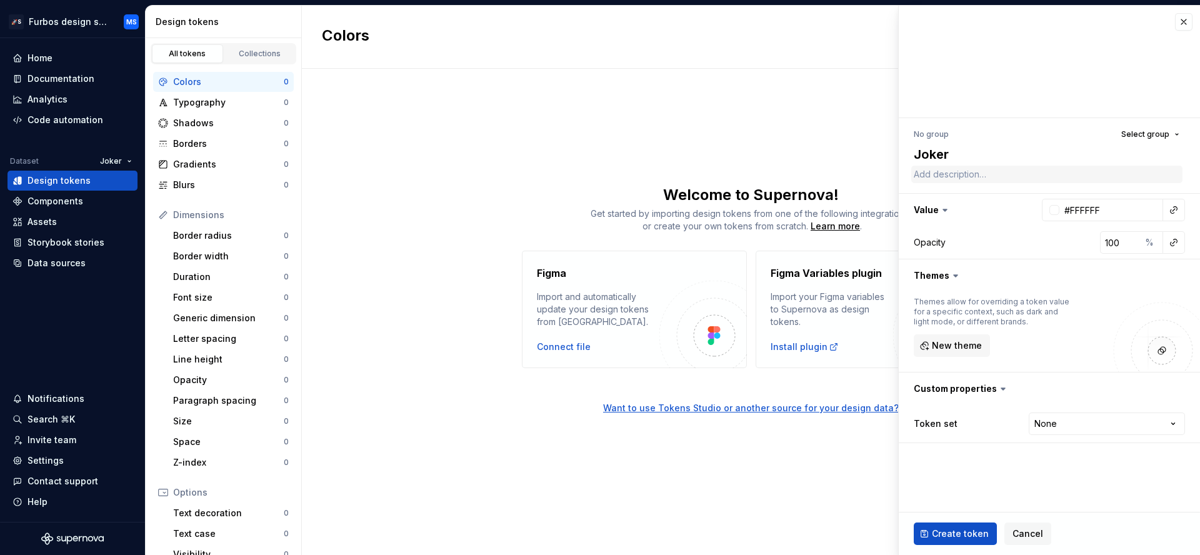
type textarea "*"
type textarea "Joker"
type textarea "*"
type textarea "Joker pr"
type textarea "*"
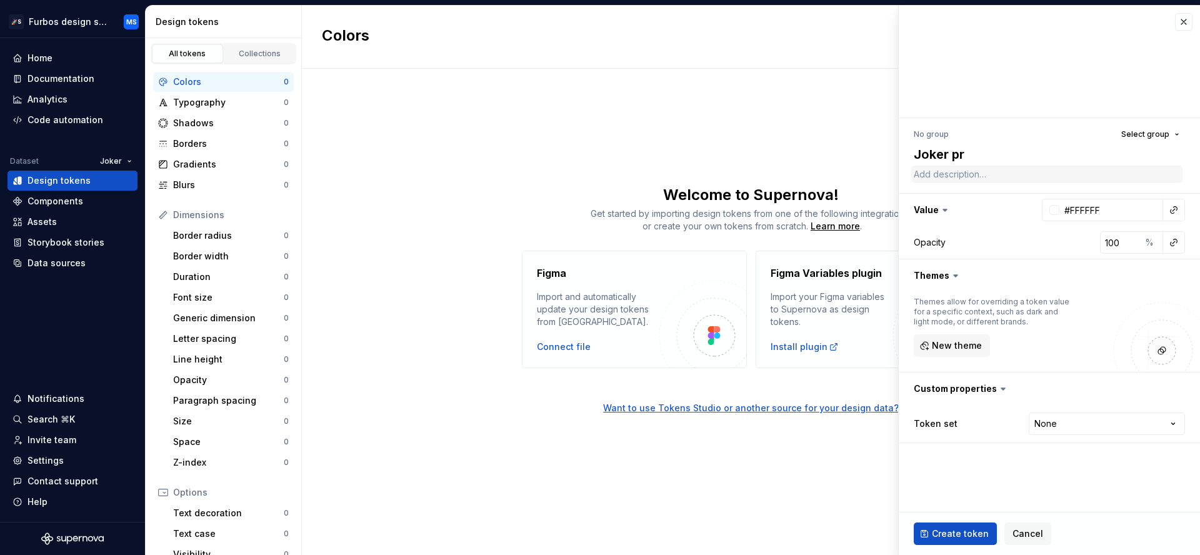
type textarea "Joker pri"
type textarea "*"
type textarea "Joker prim"
type textarea "*"
type textarea "Joker prima"
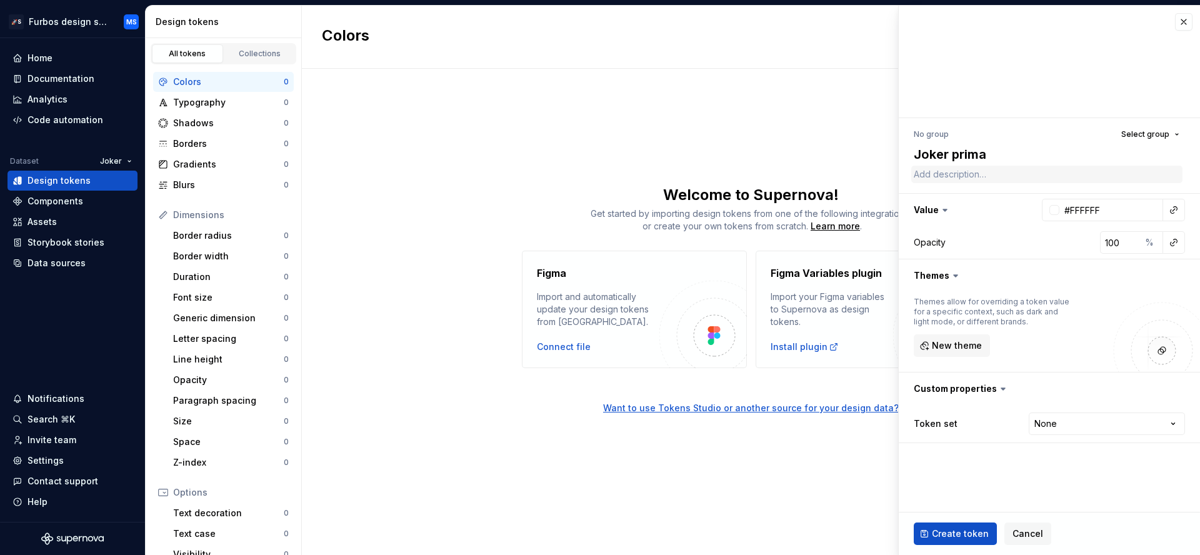
type textarea "*"
type textarea "Joker primary"
type textarea "*"
type textarea "Joker primary"
click at [1051, 213] on div at bounding box center [1055, 210] width 10 height 10
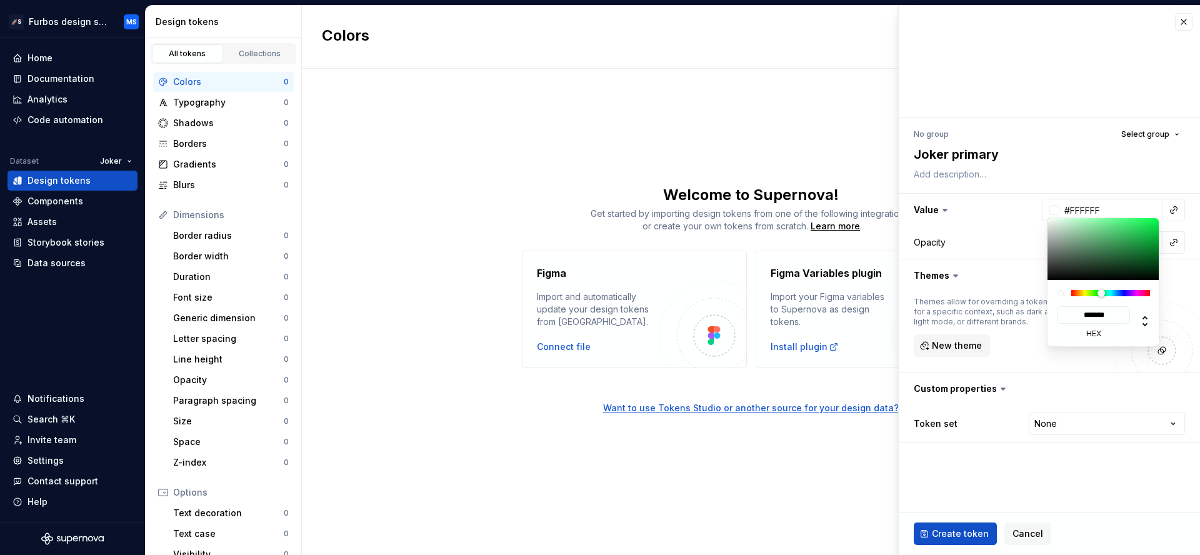
type textarea "*"
drag, startPoint x: 1085, startPoint y: 293, endPoint x: 1103, endPoint y: 291, distance: 18.2
click at [1103, 291] on div at bounding box center [1110, 293] width 79 height 6
type input "#2F6F47"
type input "*******"
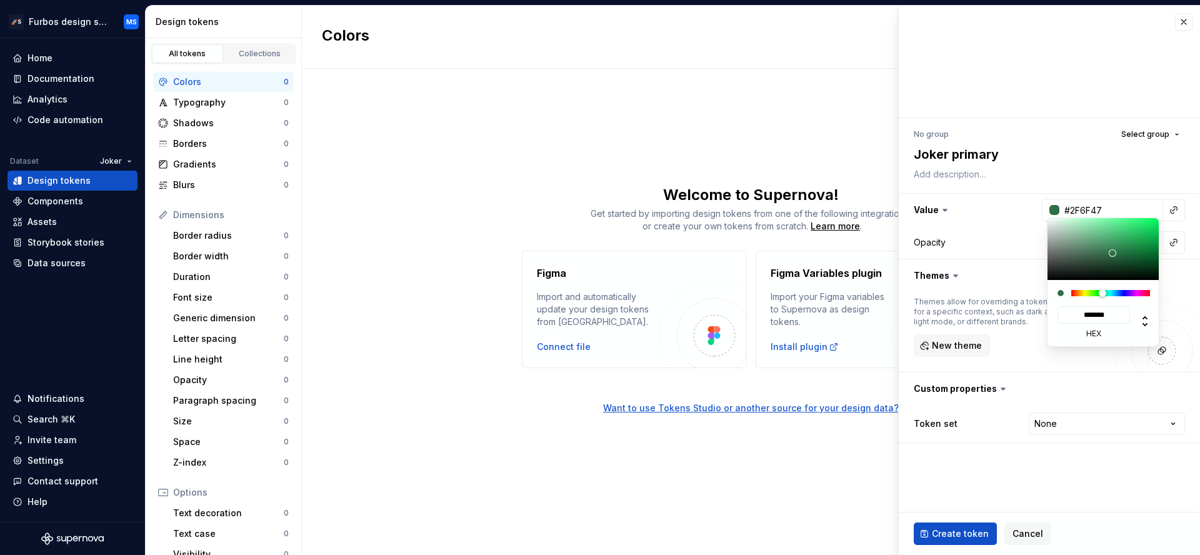
type input "#2C7447"
type input "*******"
type input "#17BF56"
type input "*******"
type input "#11DB5D"
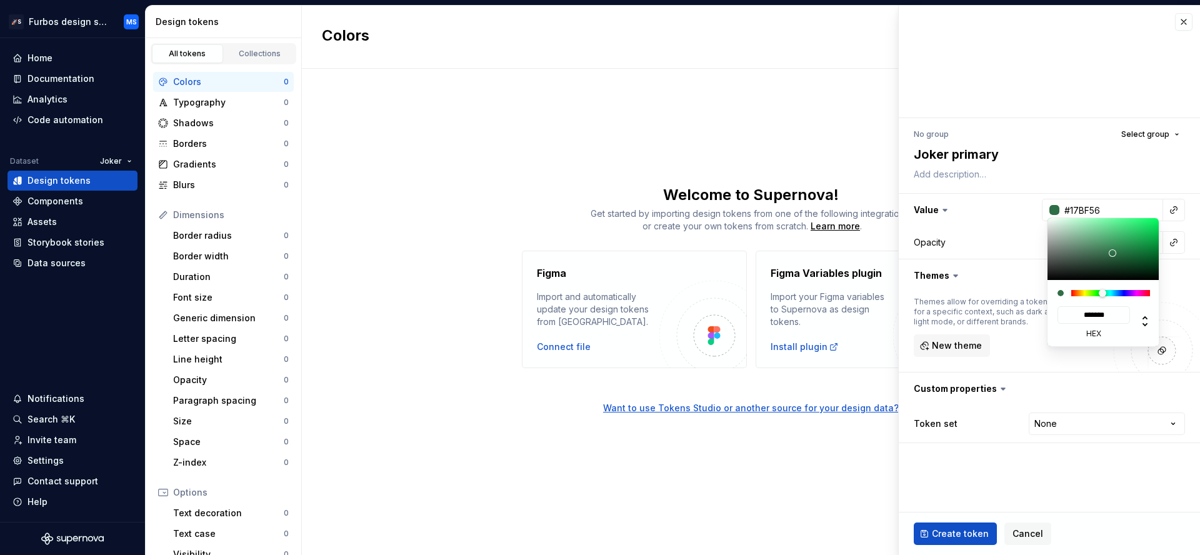
type input "*******"
type input "#0DED61"
type input "*******"
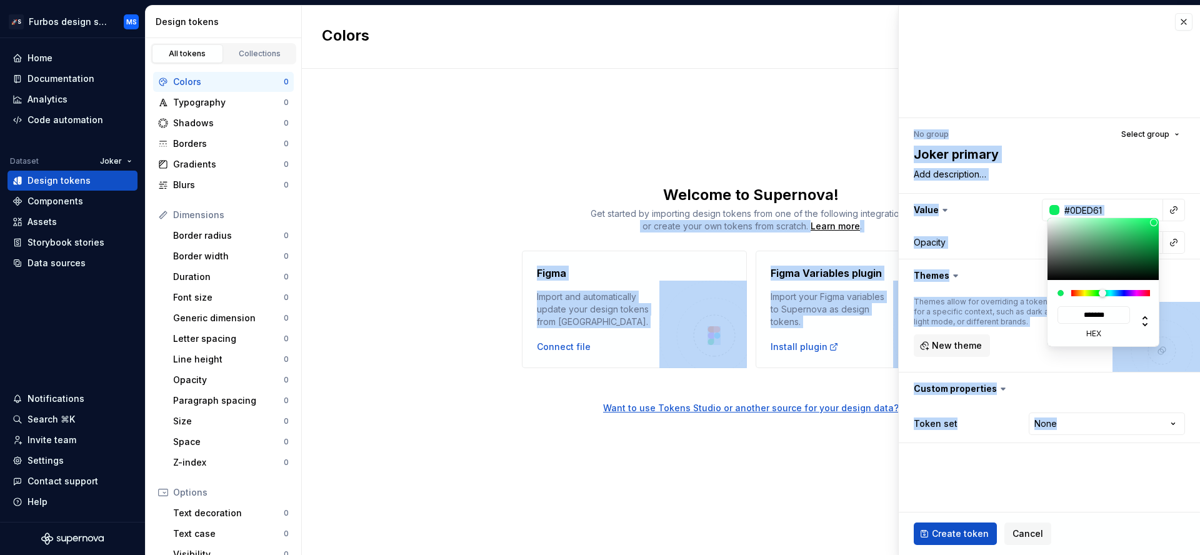
type input "#09FF65"
type input "*******"
type input "#00FF5F"
type input "*******"
type textarea "*"
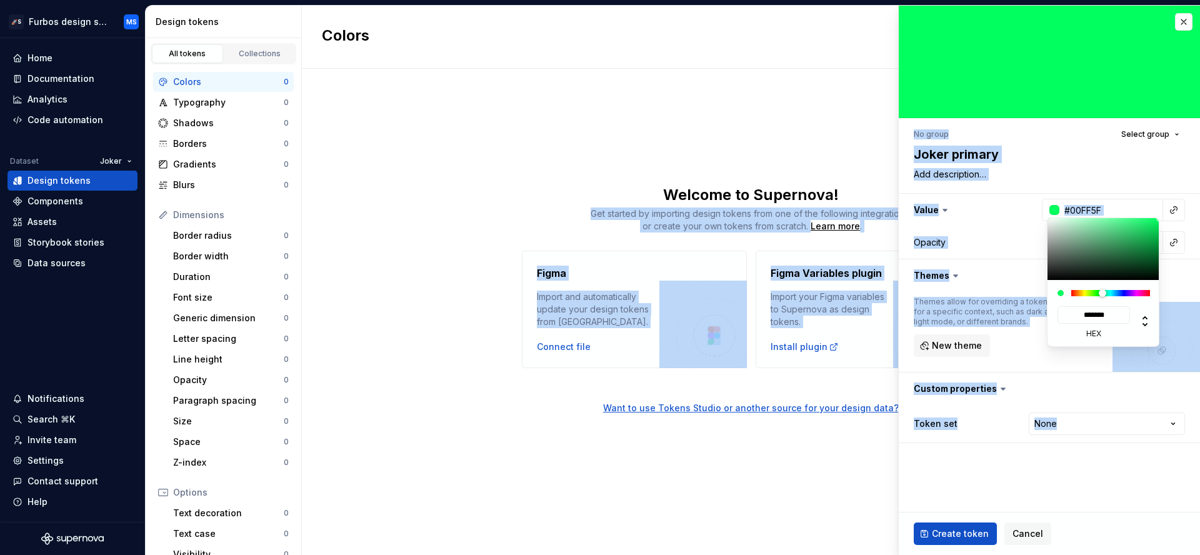
drag, startPoint x: 1113, startPoint y: 253, endPoint x: 1166, endPoint y: 206, distance: 71.7
click at [1166, 206] on html "🚀S Furbos design system MS Home Documentation Analytics Code automation Dataset…" at bounding box center [600, 277] width 1200 height 555
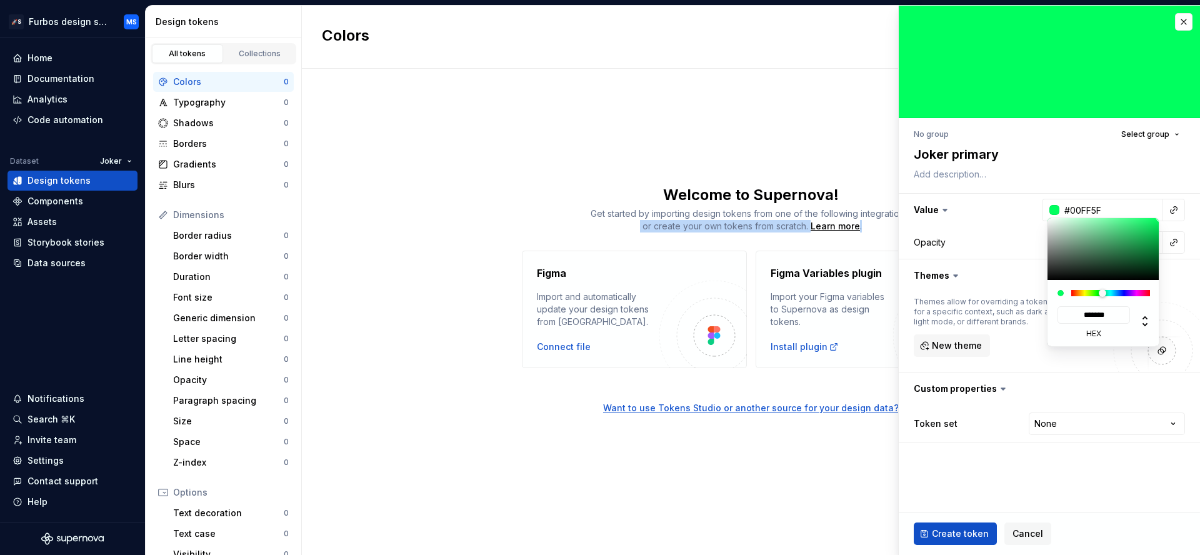
drag, startPoint x: 1155, startPoint y: 218, endPoint x: 1161, endPoint y: 233, distance: 15.4
click at [1161, 233] on html "🚀S Furbos design system MS Home Documentation Analytics Code automation Dataset…" at bounding box center [600, 277] width 1200 height 555
type input "#05F25E"
type input "*******"
type textarea "*"
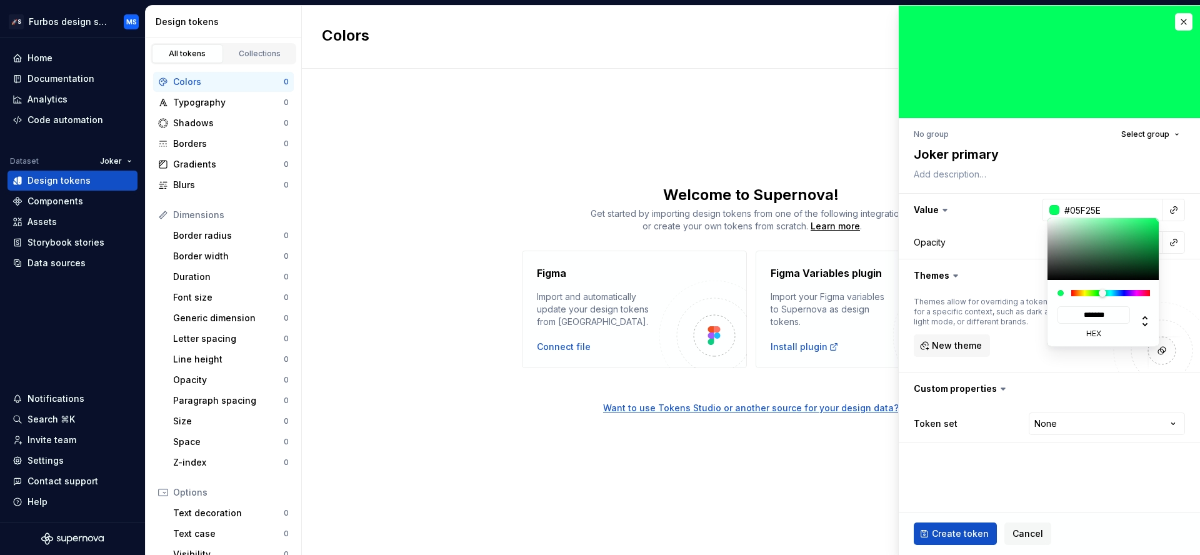
type input "#07EA5C"
type input "*******"
type input "#08E35A"
type input "*******"
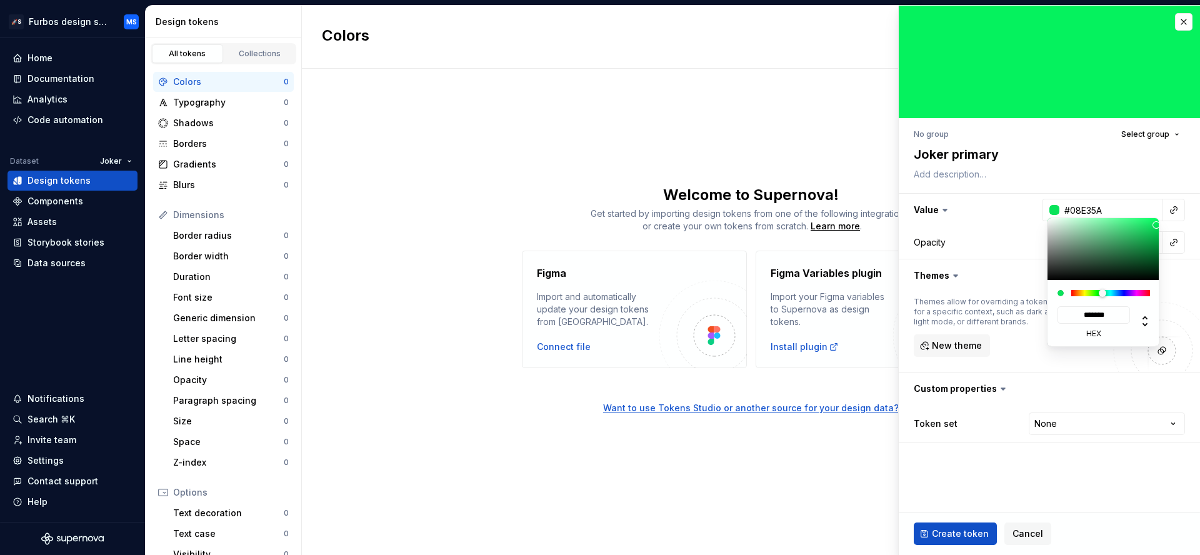
type input "#07E059"
type input "*******"
type input "#07DB57"
type input "*******"
type input "#07D655"
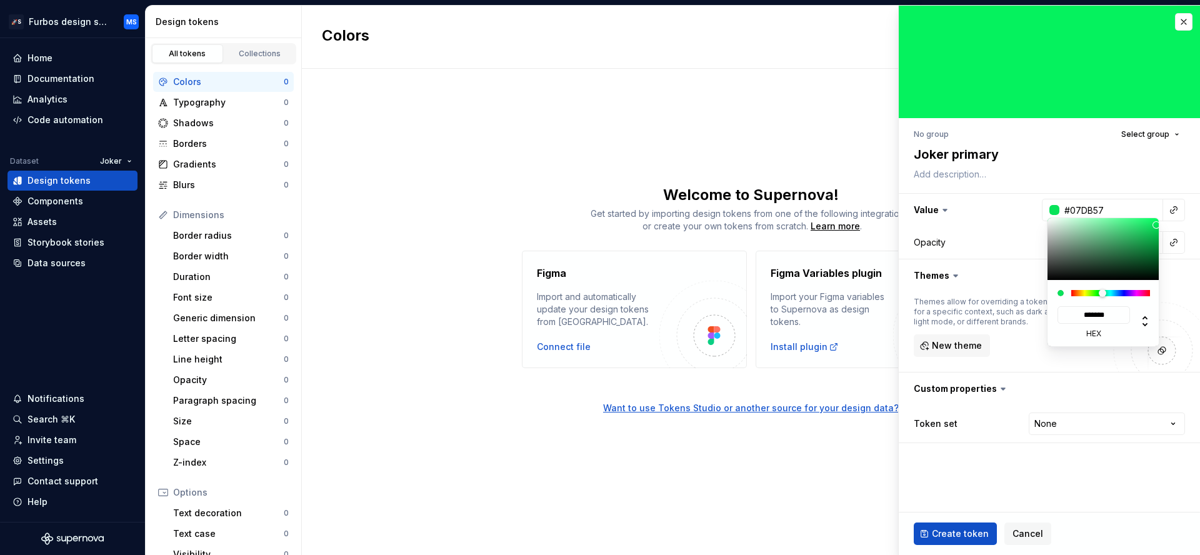
type input "*******"
type input "#06D152"
type input "*******"
type input "#05CB4F"
type input "*******"
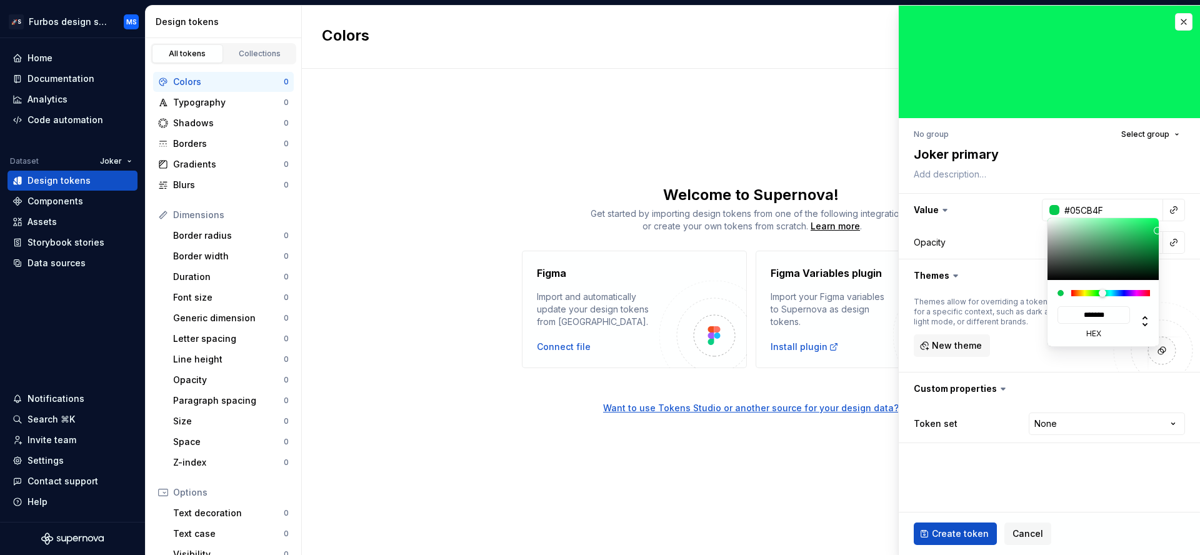
type input "#03C64C"
type input "*******"
type input "#02BF49"
type input "*******"
type input "#01B946"
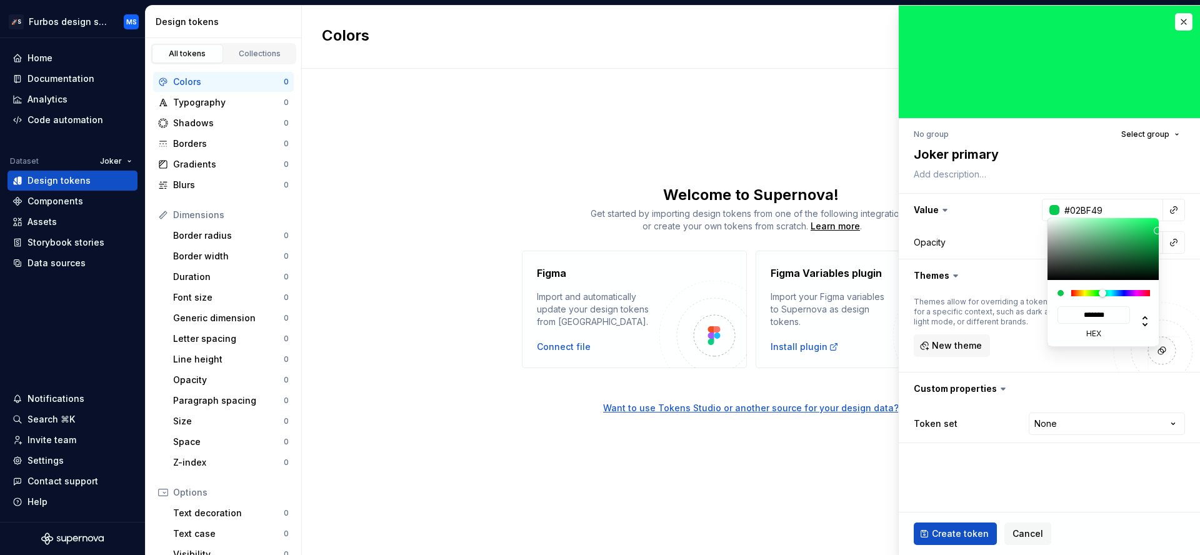
type input "*******"
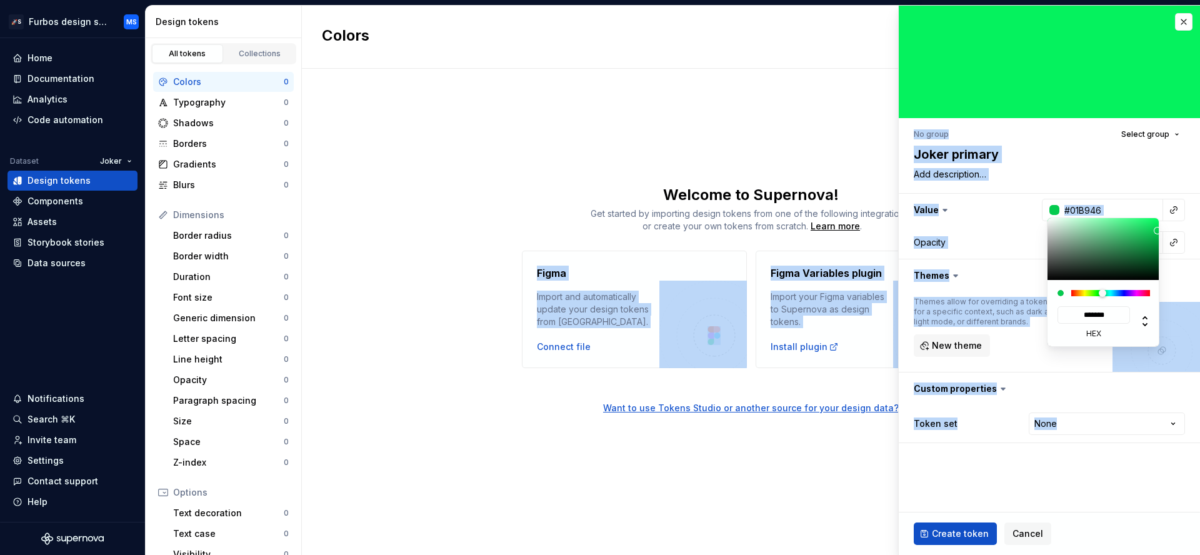
type input "#01B745"
type input "*******"
type input "#01B444"
type input "*******"
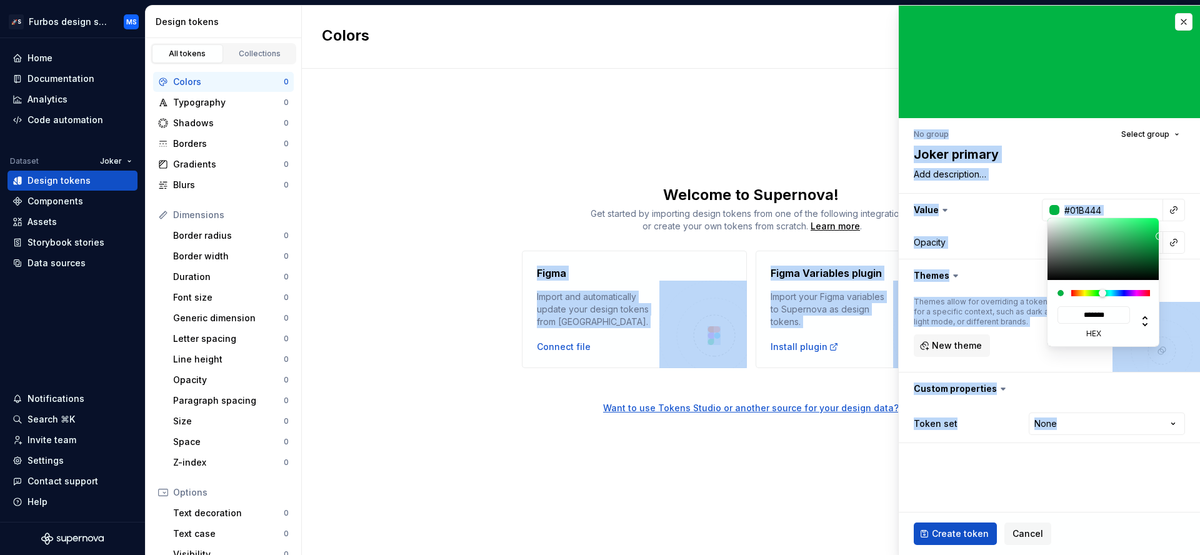
drag, startPoint x: 1158, startPoint y: 221, endPoint x: 1160, endPoint y: 236, distance: 15.1
click at [1160, 236] on html "🚀S Furbos design system MS Home Documentation Analytics Code automation Dataset…" at bounding box center [600, 277] width 1200 height 555
click at [1010, 236] on html "🚀S Furbos design system MS Home Documentation Analytics Code automation Dataset…" at bounding box center [600, 277] width 1200 height 555
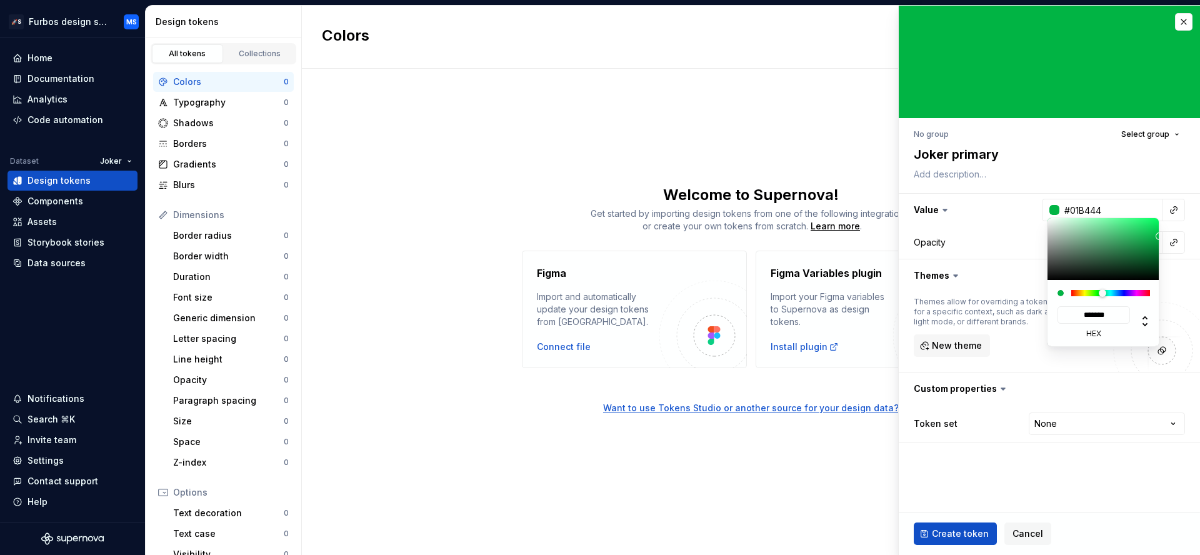
click at [1054, 176] on html "🚀S Furbos design system MS Home Documentation Analytics Code automation Dataset…" at bounding box center [600, 277] width 1200 height 555
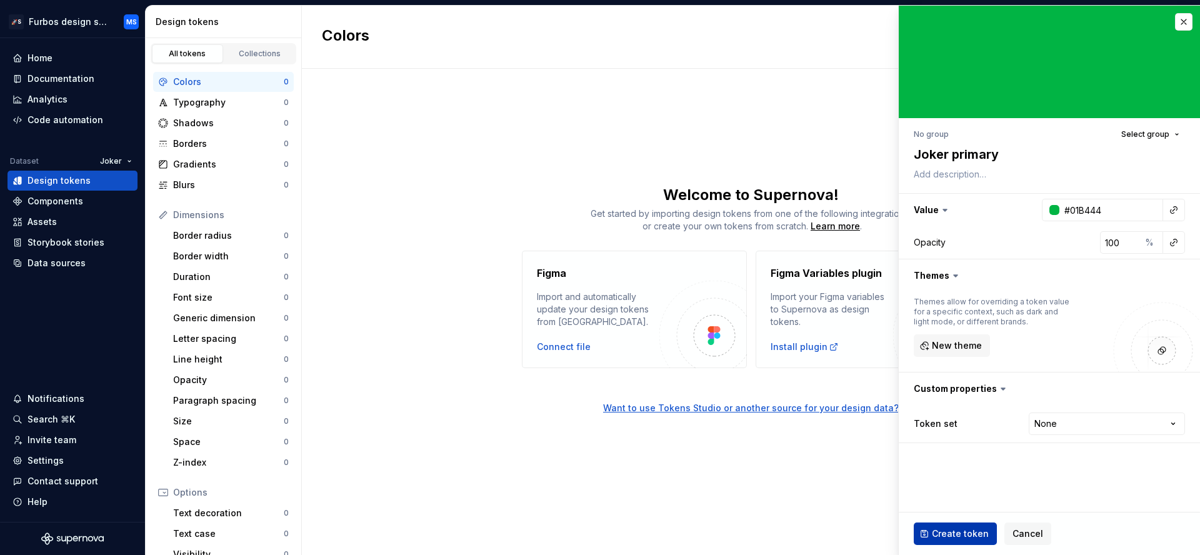
click at [956, 527] on button "Create token" at bounding box center [955, 534] width 83 height 23
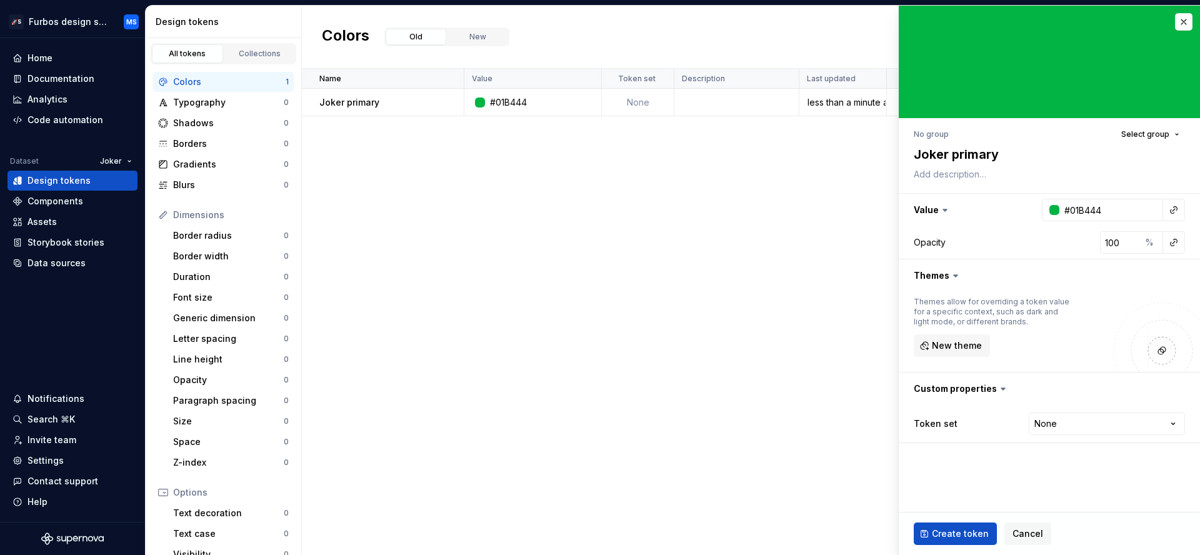
type textarea "*"
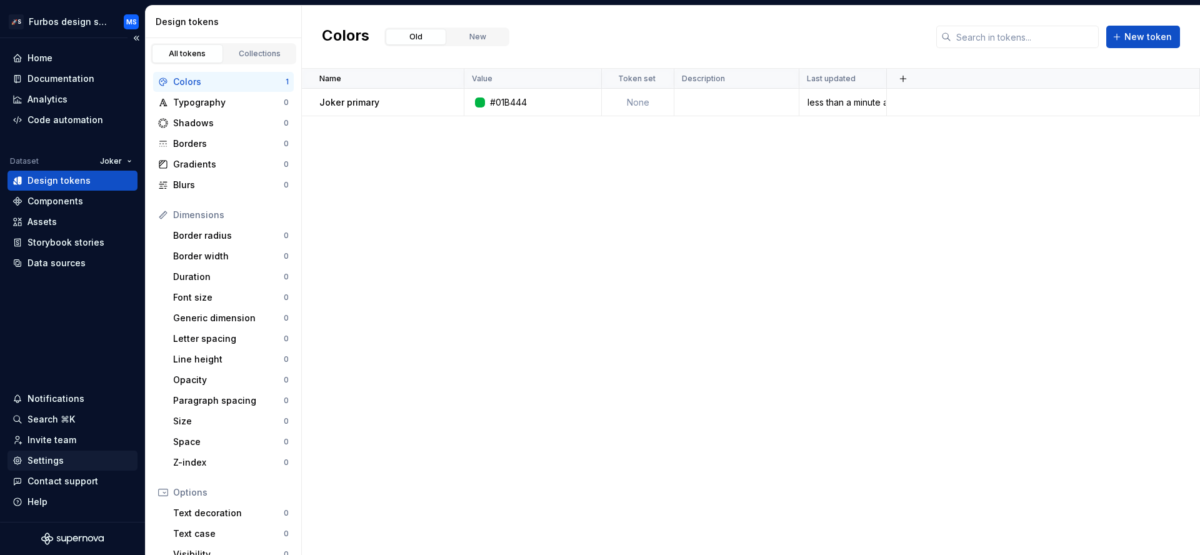
click at [56, 454] on div "Settings" at bounding box center [73, 461] width 130 height 20
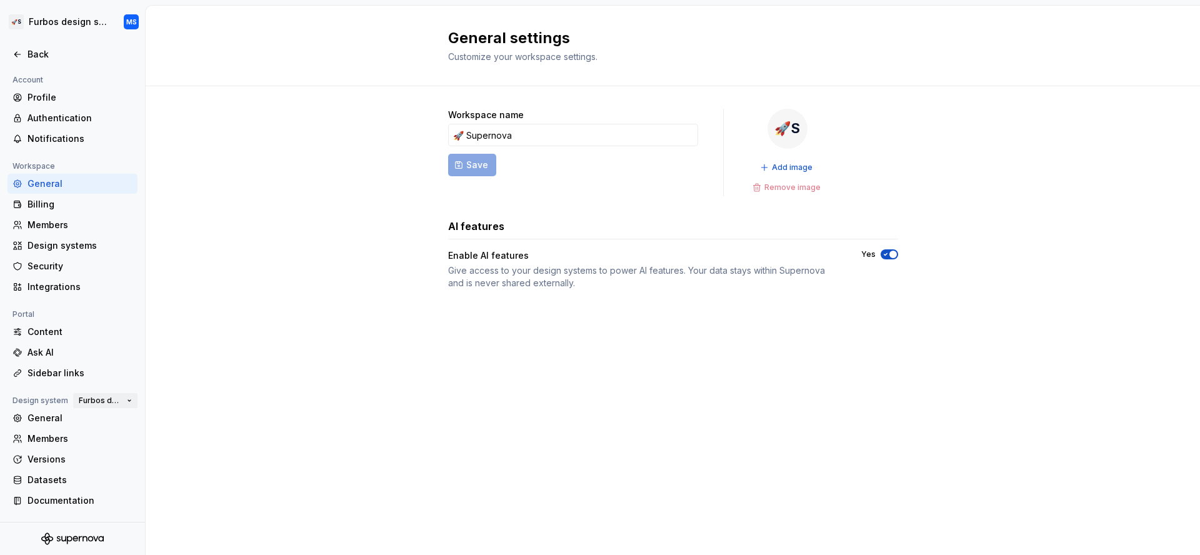
click at [123, 400] on button "Furbos design system" at bounding box center [105, 401] width 64 height 18
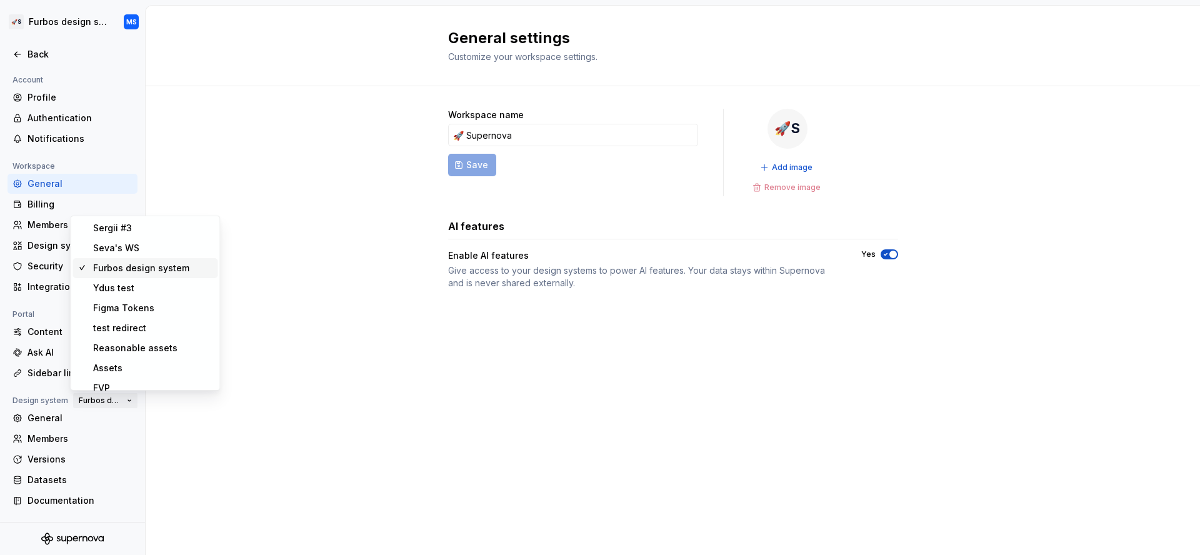
scroll to position [3, 0]
click at [306, 296] on div "Workspace name 🚀 Supernova Save 🚀S Add image Remove image AI features Enable AI…" at bounding box center [673, 211] width 1055 height 251
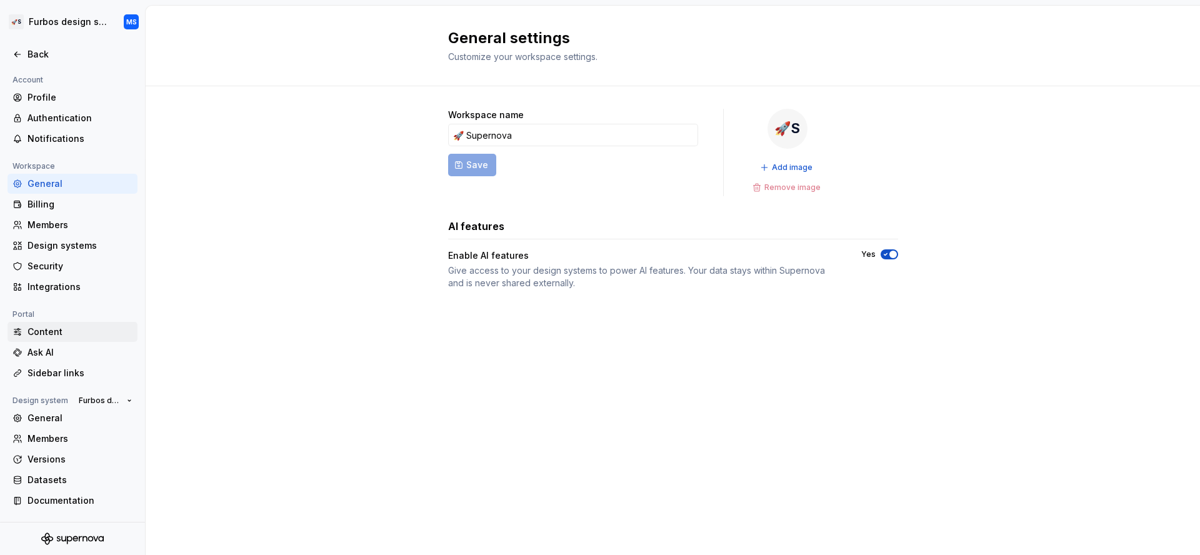
click at [83, 335] on div "Content" at bounding box center [80, 332] width 105 height 13
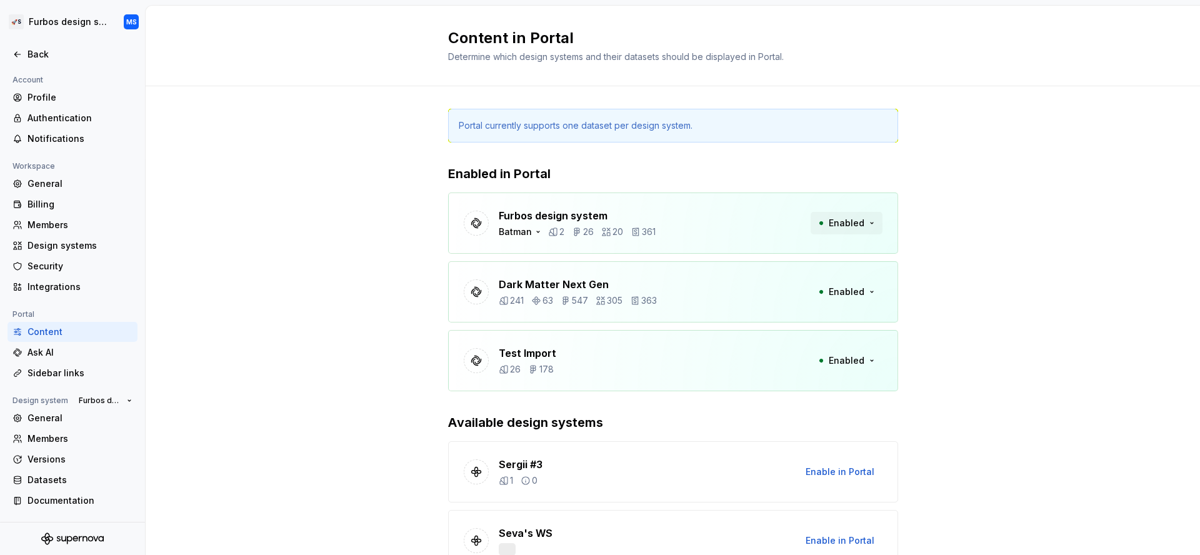
click at [836, 228] on span "Enabled" at bounding box center [847, 223] width 36 height 13
click at [533, 234] on icon "button" at bounding box center [538, 232] width 10 height 10
click at [537, 255] on div "Joker" at bounding box center [528, 252] width 25 height 13
click at [508, 231] on div "Joker" at bounding box center [517, 232] width 36 height 13
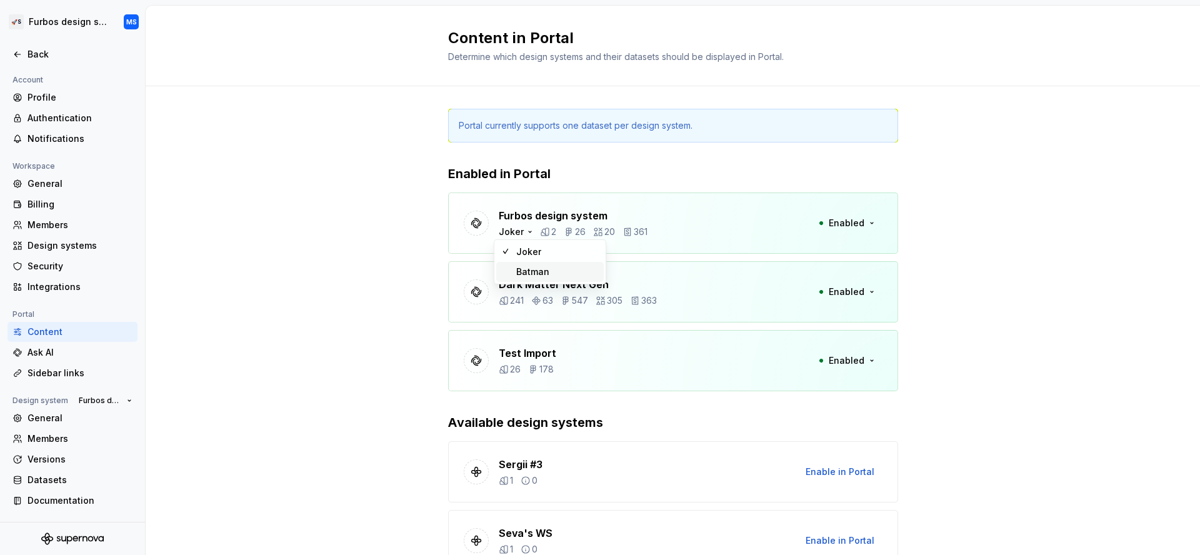
click at [534, 268] on div "Batman" at bounding box center [532, 272] width 33 height 13
click at [518, 234] on div "Batman" at bounding box center [521, 232] width 44 height 13
click at [523, 252] on div "Joker" at bounding box center [528, 252] width 25 height 13
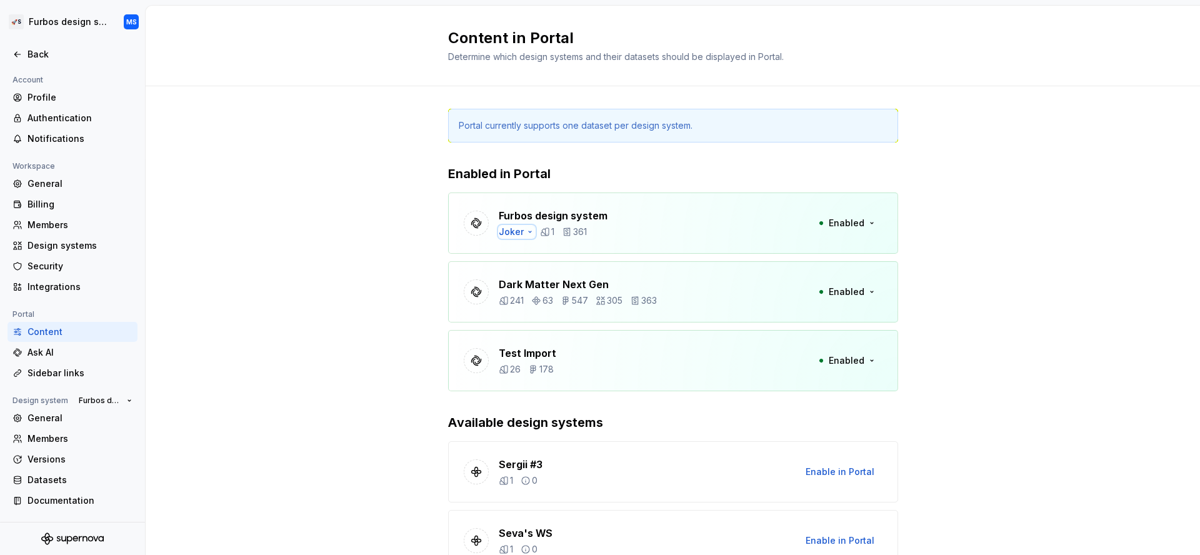
click at [525, 232] on icon "button" at bounding box center [530, 232] width 10 height 10
click at [638, 121] on div "Portal currently supports one dataset per design system." at bounding box center [576, 125] width 234 height 13
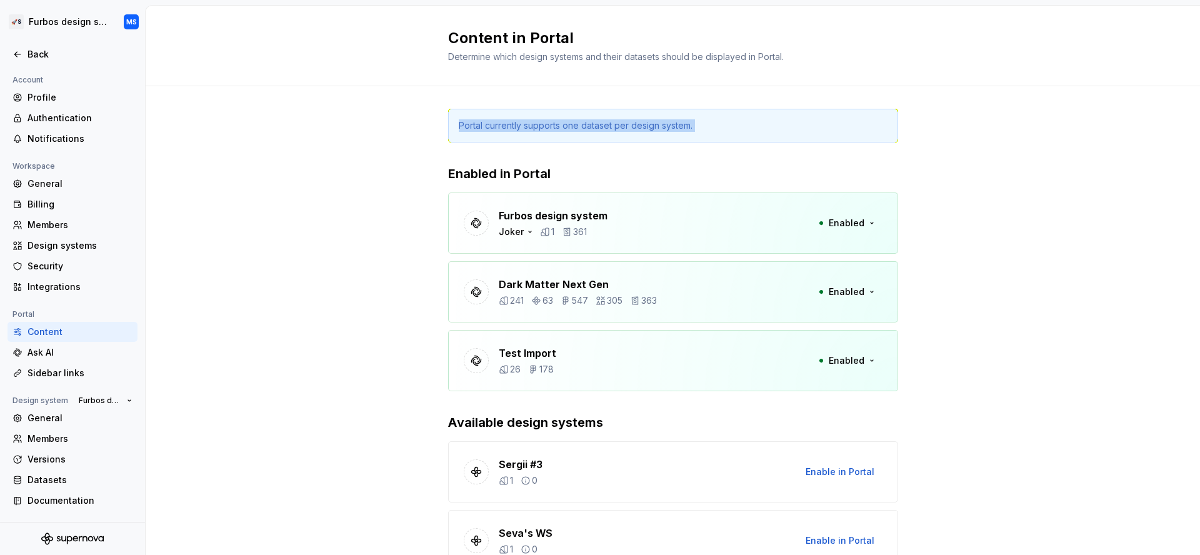
click at [529, 136] on div "Portal currently supports one dataset per design system." at bounding box center [673, 126] width 450 height 34
click at [529, 131] on div "Portal currently supports one dataset per design system." at bounding box center [576, 125] width 234 height 13
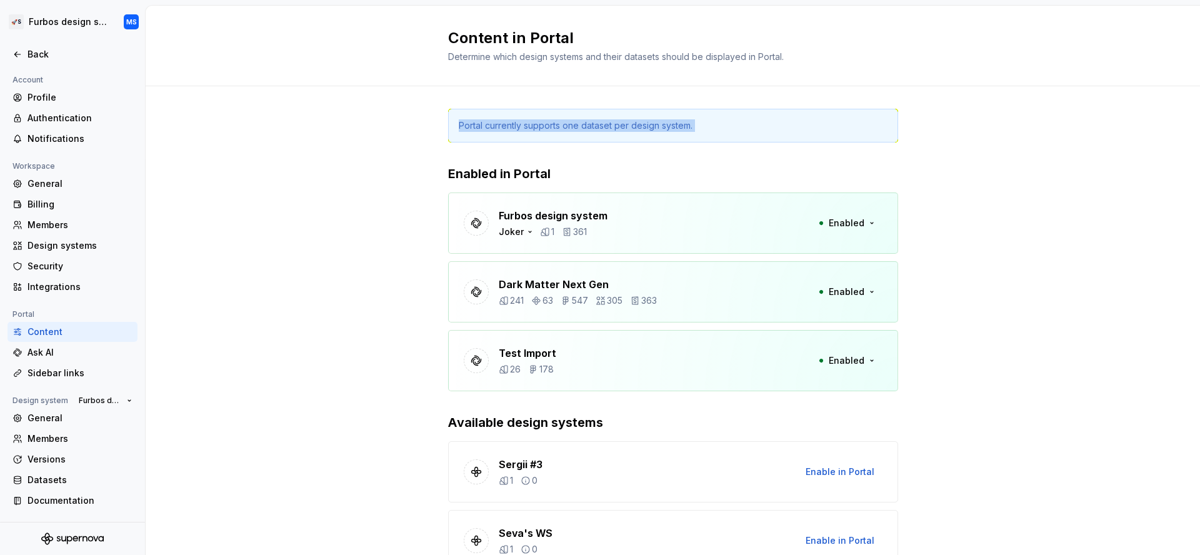
click at [529, 131] on div "Portal currently supports one dataset per design system." at bounding box center [576, 125] width 234 height 13
click at [516, 237] on div "Joker" at bounding box center [517, 232] width 36 height 13
click at [518, 246] on div "Joker" at bounding box center [528, 252] width 25 height 13
click at [522, 226] on div "Joker" at bounding box center [517, 232] width 36 height 13
click at [521, 251] on div "Joker" at bounding box center [528, 252] width 25 height 13
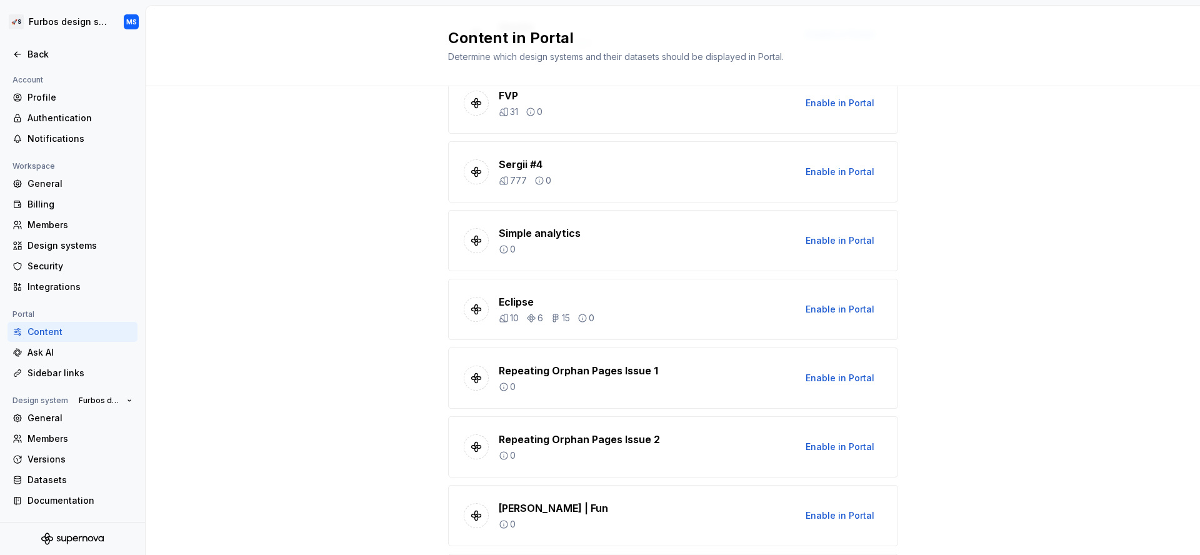
scroll to position [133, 0]
